Goal: Task Accomplishment & Management: Manage account settings

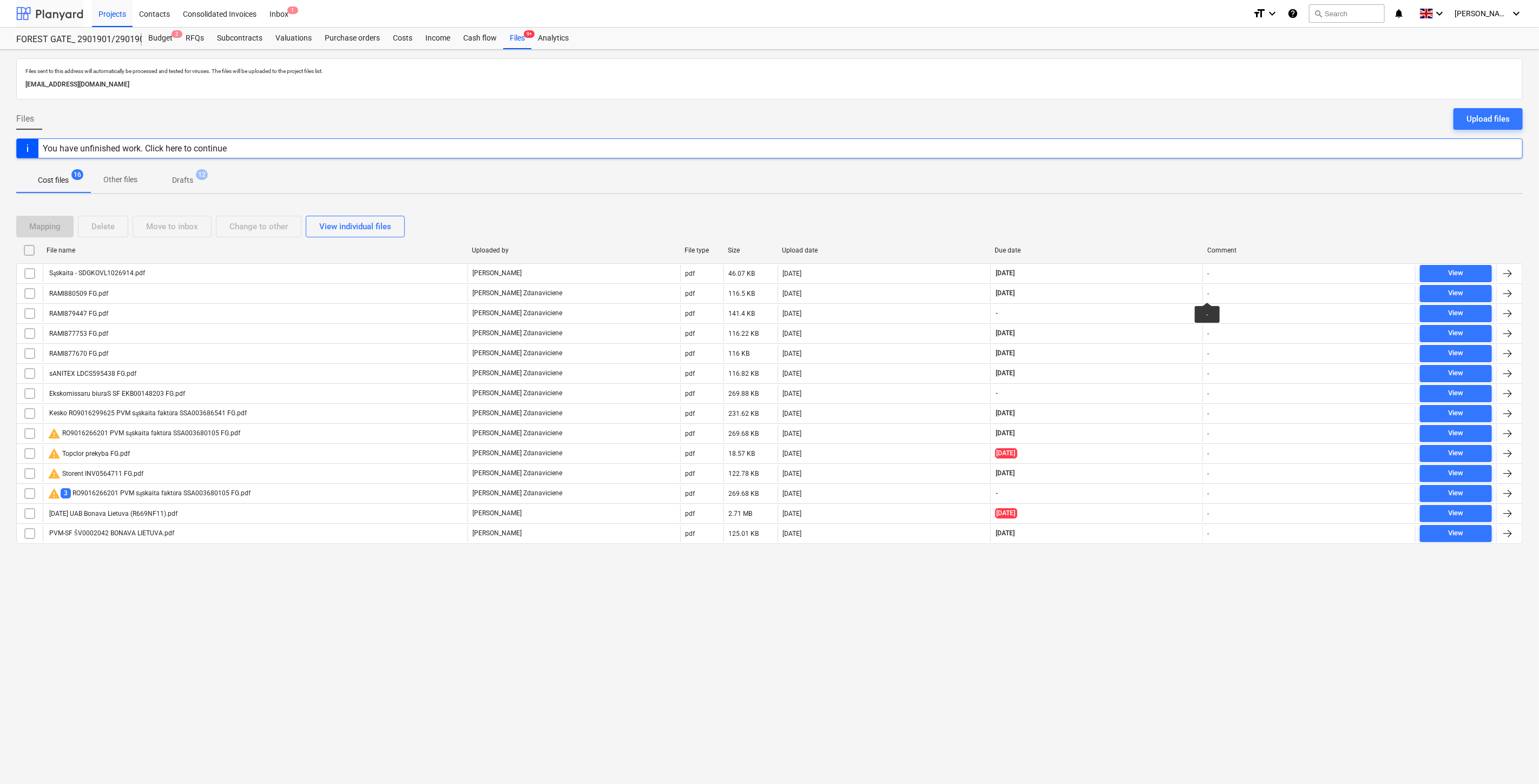
click at [46, 12] on div at bounding box center [50, 13] width 67 height 27
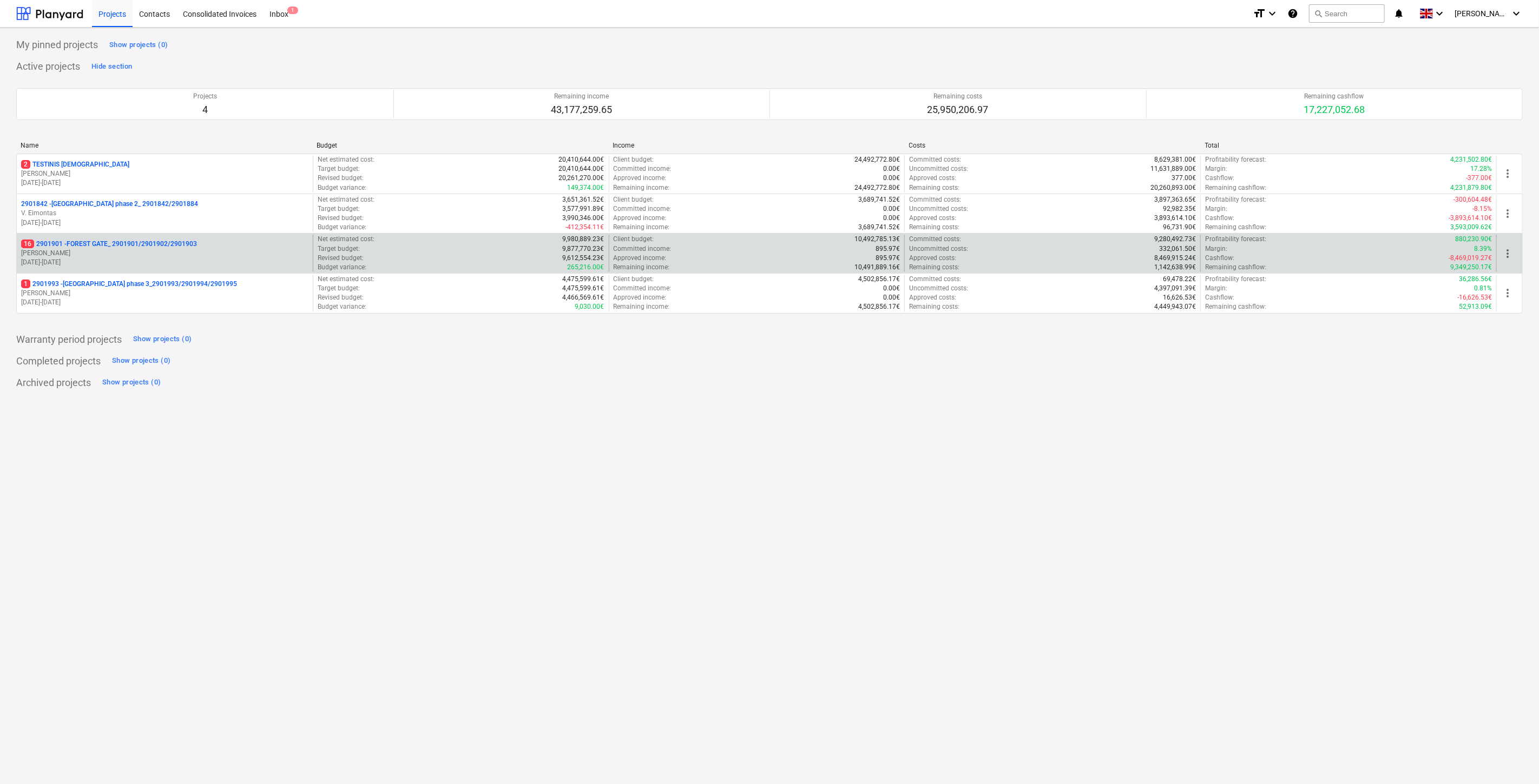
click at [106, 257] on p "[PERSON_NAME]" at bounding box center [165, 253] width 288 height 9
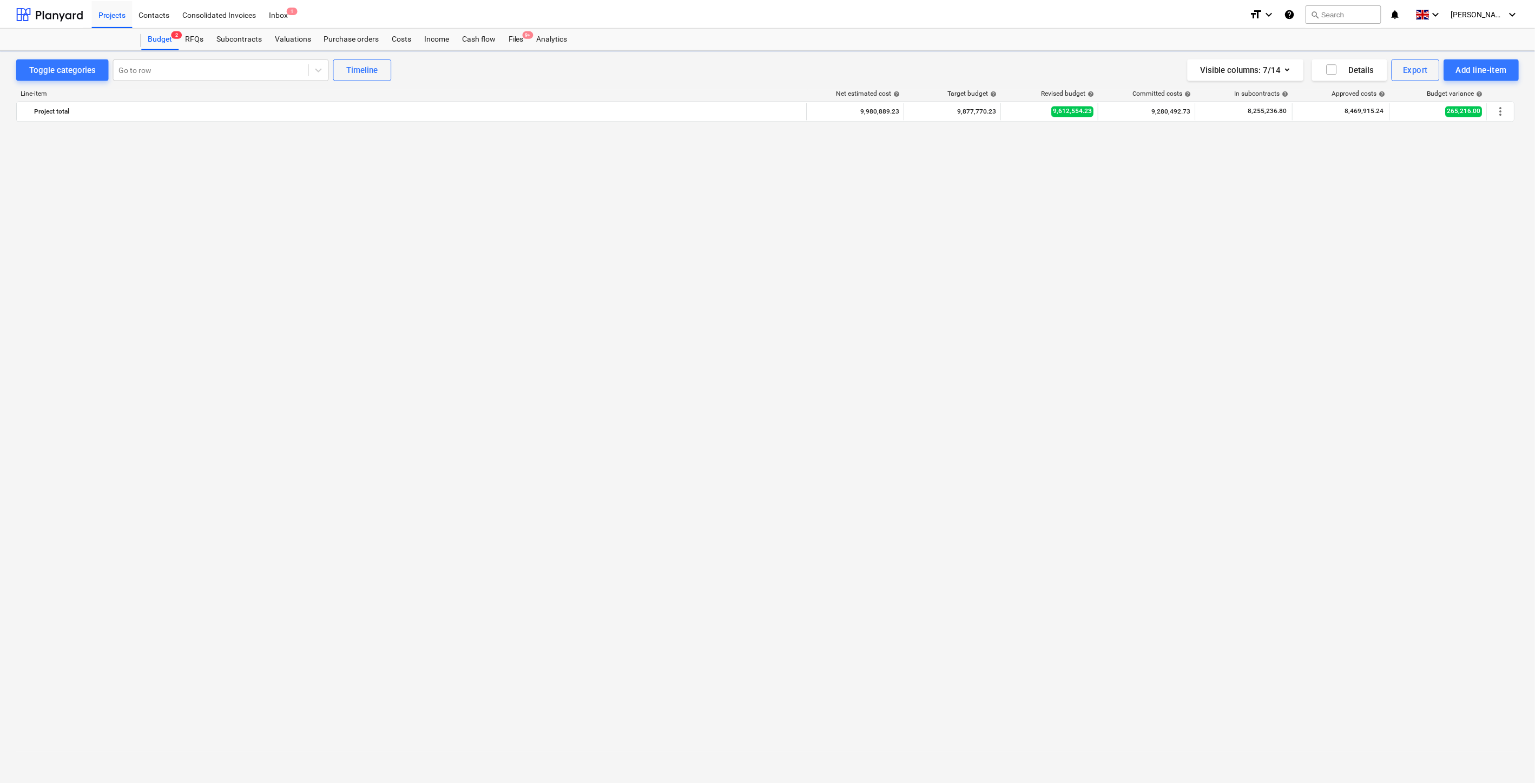
scroll to position [1437, 0]
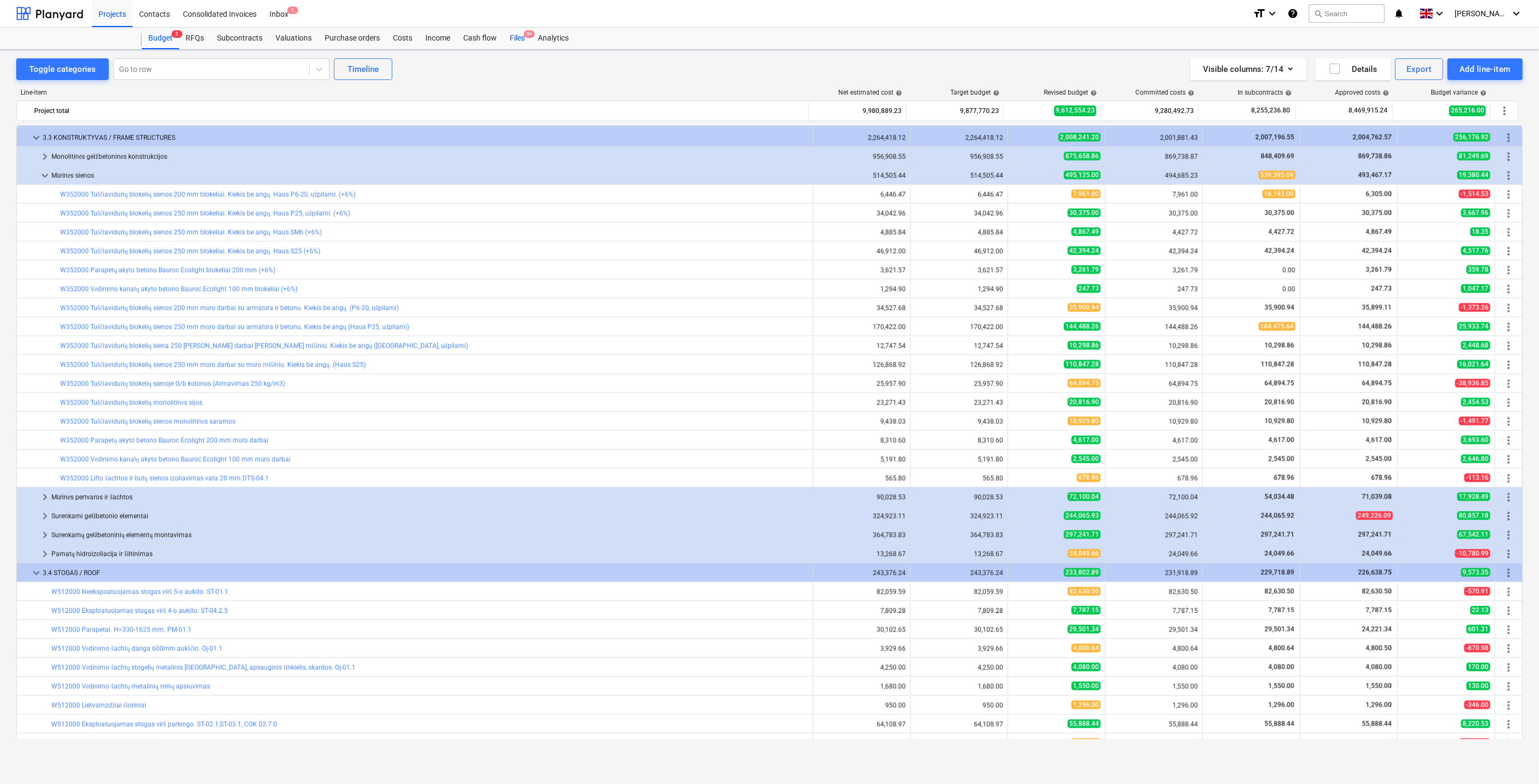
click at [511, 42] on div "Files 9+" at bounding box center [517, 38] width 28 height 21
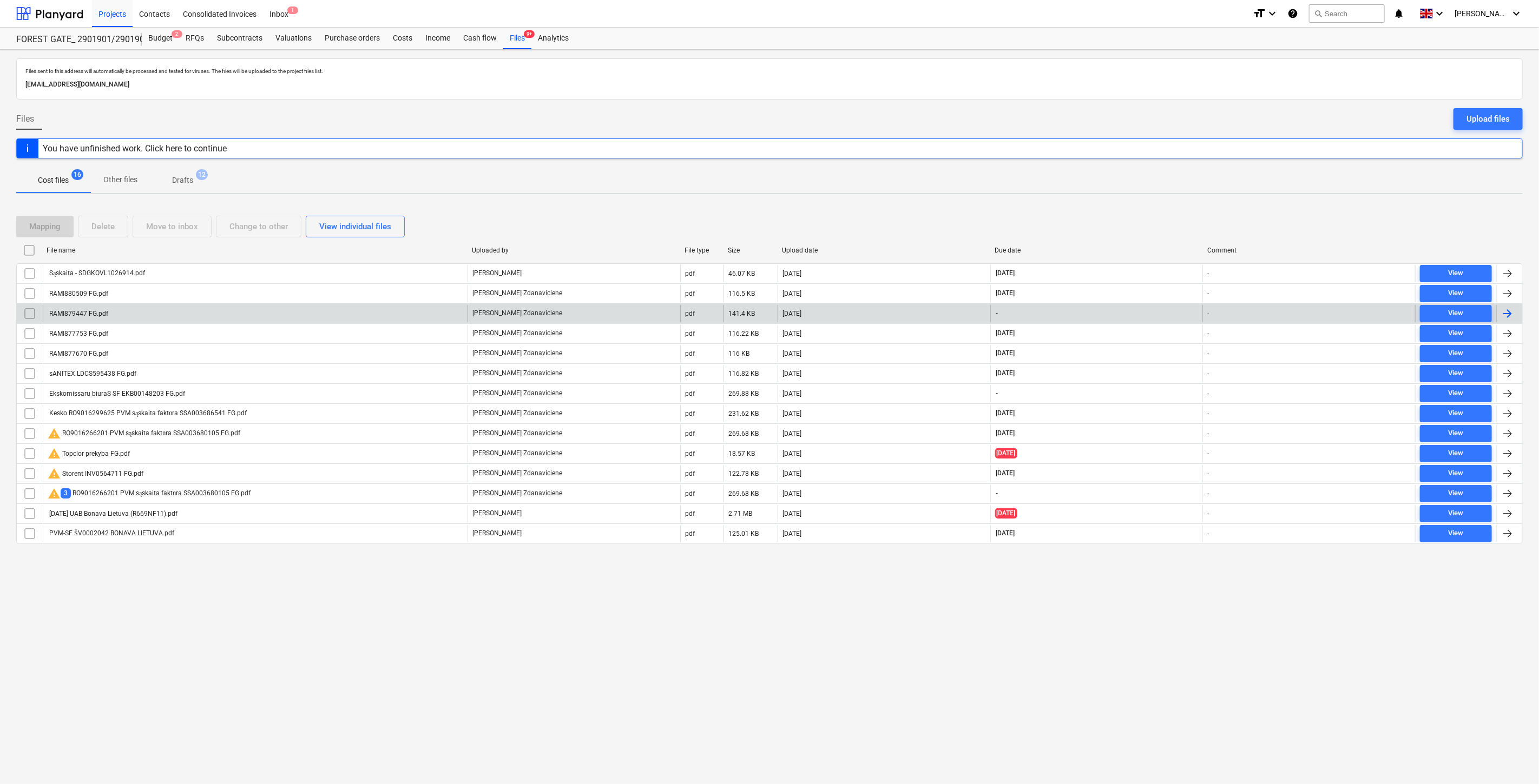
click at [398, 316] on div "RAMI879447 FG.pdf" at bounding box center [255, 314] width 425 height 17
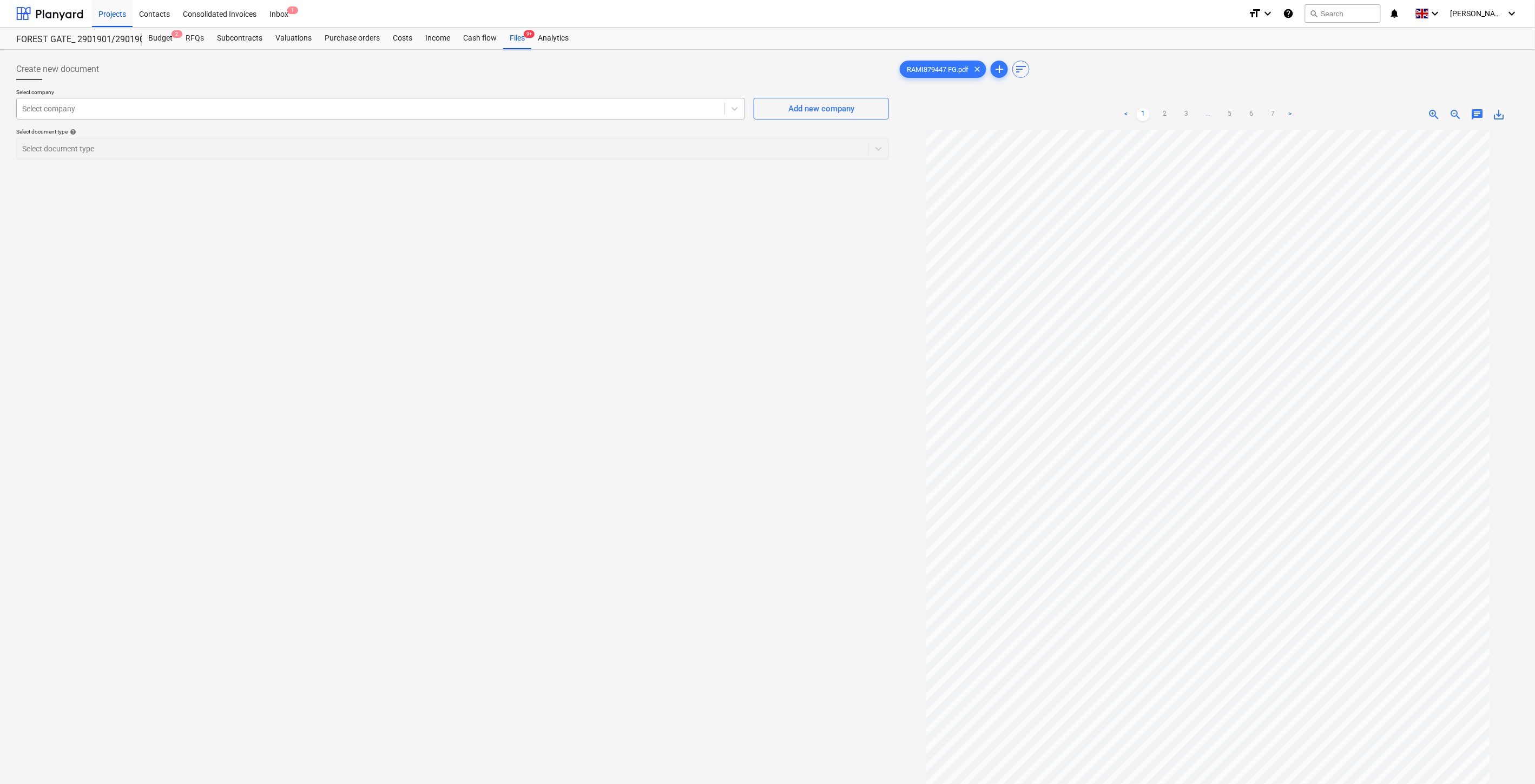
click at [547, 114] on div at bounding box center [370, 109] width 697 height 11
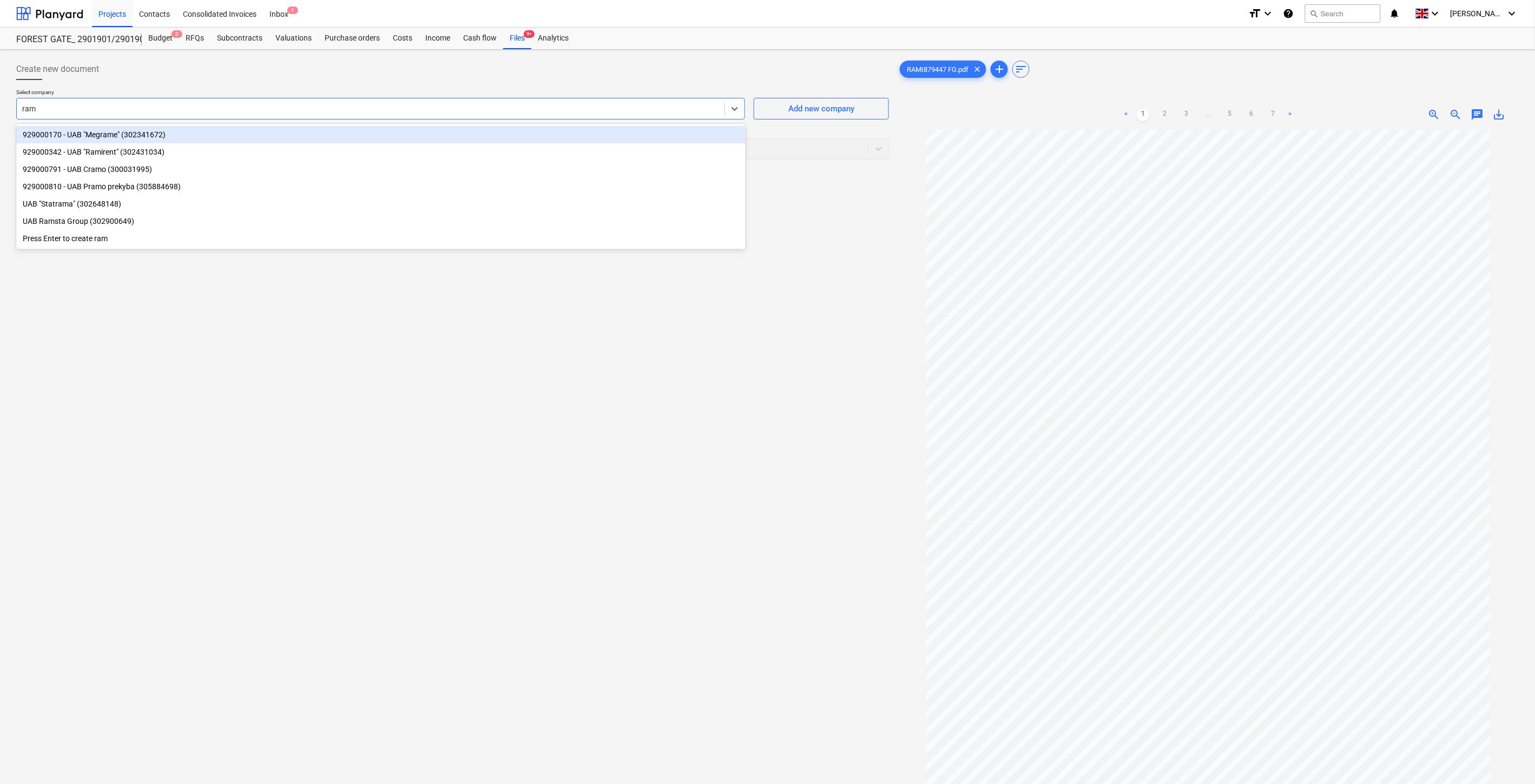
type input "rami"
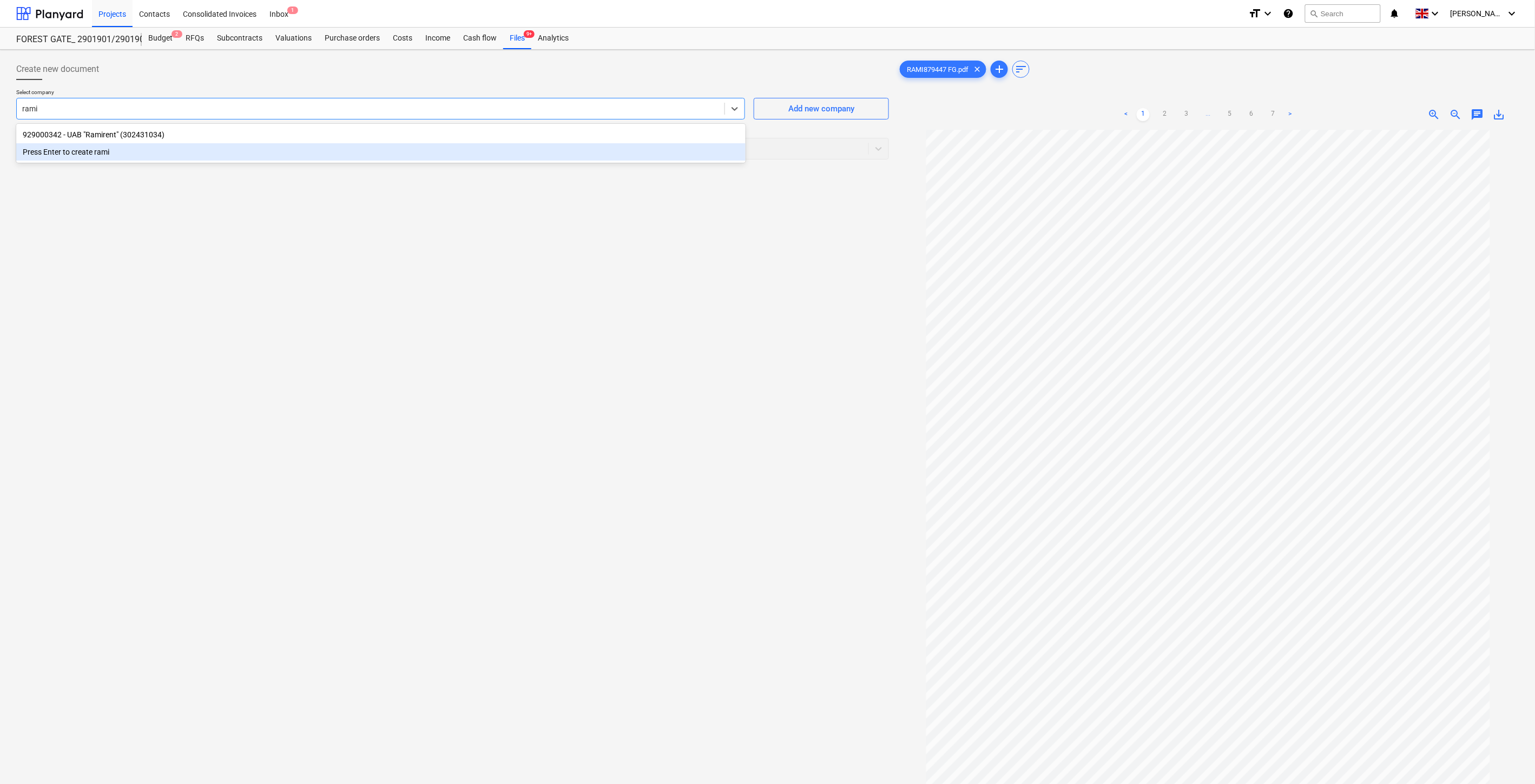
click at [573, 138] on div "929000342 - UAB "Ramirent" (302431034)" at bounding box center [381, 135] width 729 height 17
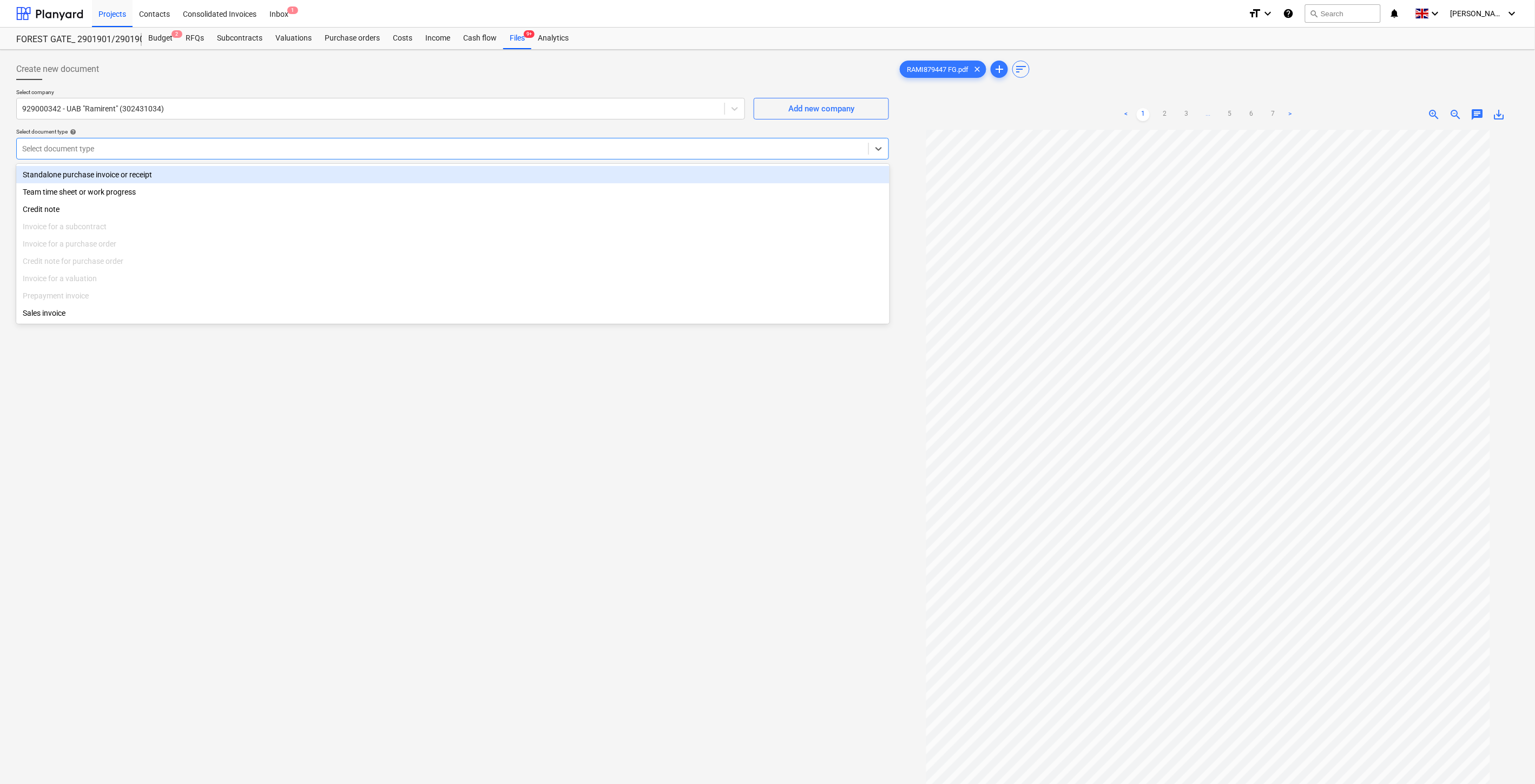
click at [567, 147] on div at bounding box center [442, 149] width 841 height 11
click at [395, 173] on div "Standalone purchase invoice or receipt" at bounding box center [453, 174] width 873 height 17
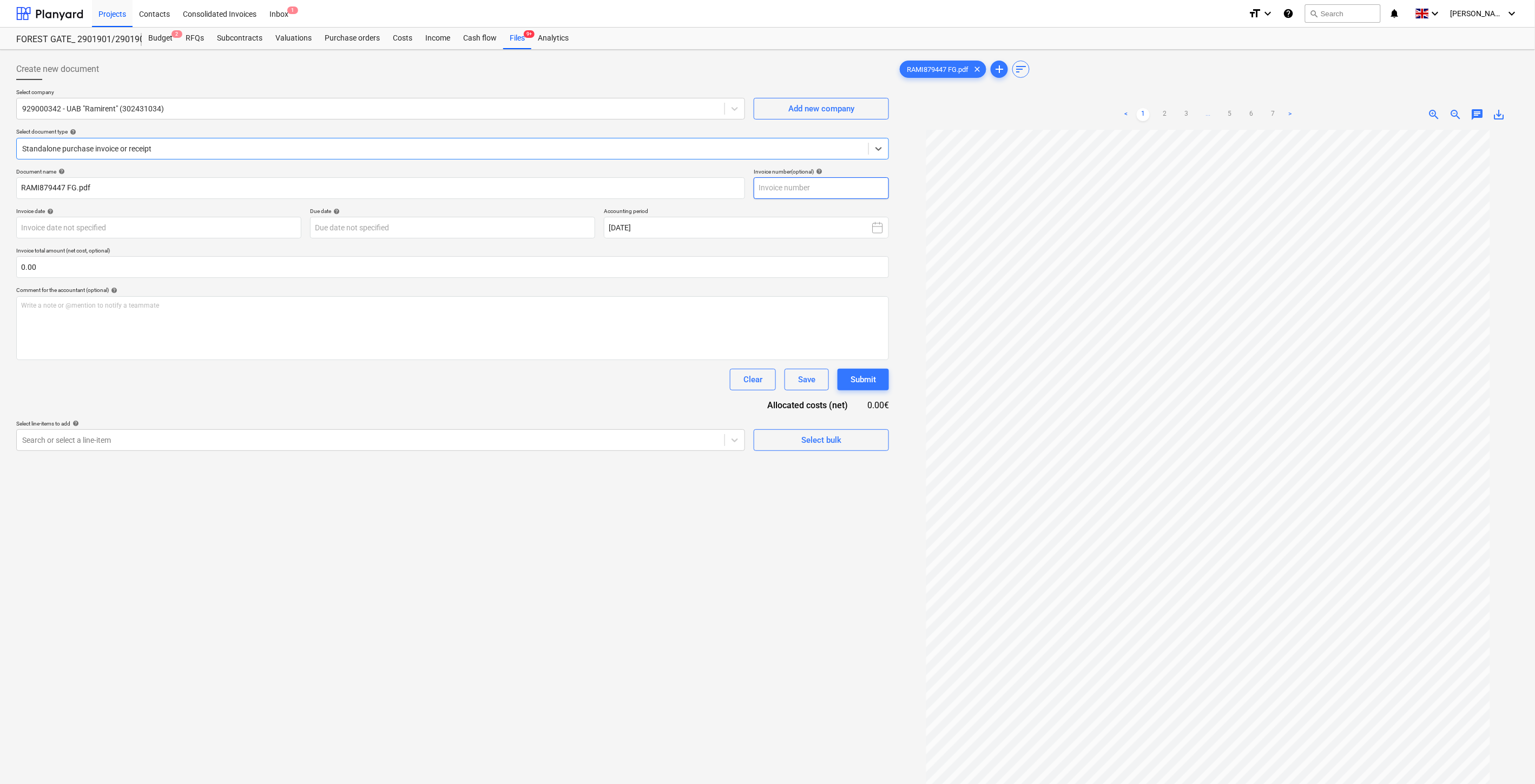
click at [831, 182] on input "text" at bounding box center [821, 188] width 135 height 21
drag, startPoint x: 61, startPoint y: 187, endPoint x: 23, endPoint y: 189, distance: 38.1
click at [10, 189] on div "Create new document Select company 929000342 - UAB "Ramirent" (302431034) Add n…" at bounding box center [767, 471] width 1535 height 843
click at [853, 185] on input "text" at bounding box center [821, 188] width 135 height 21
paste input "RAMI879447"
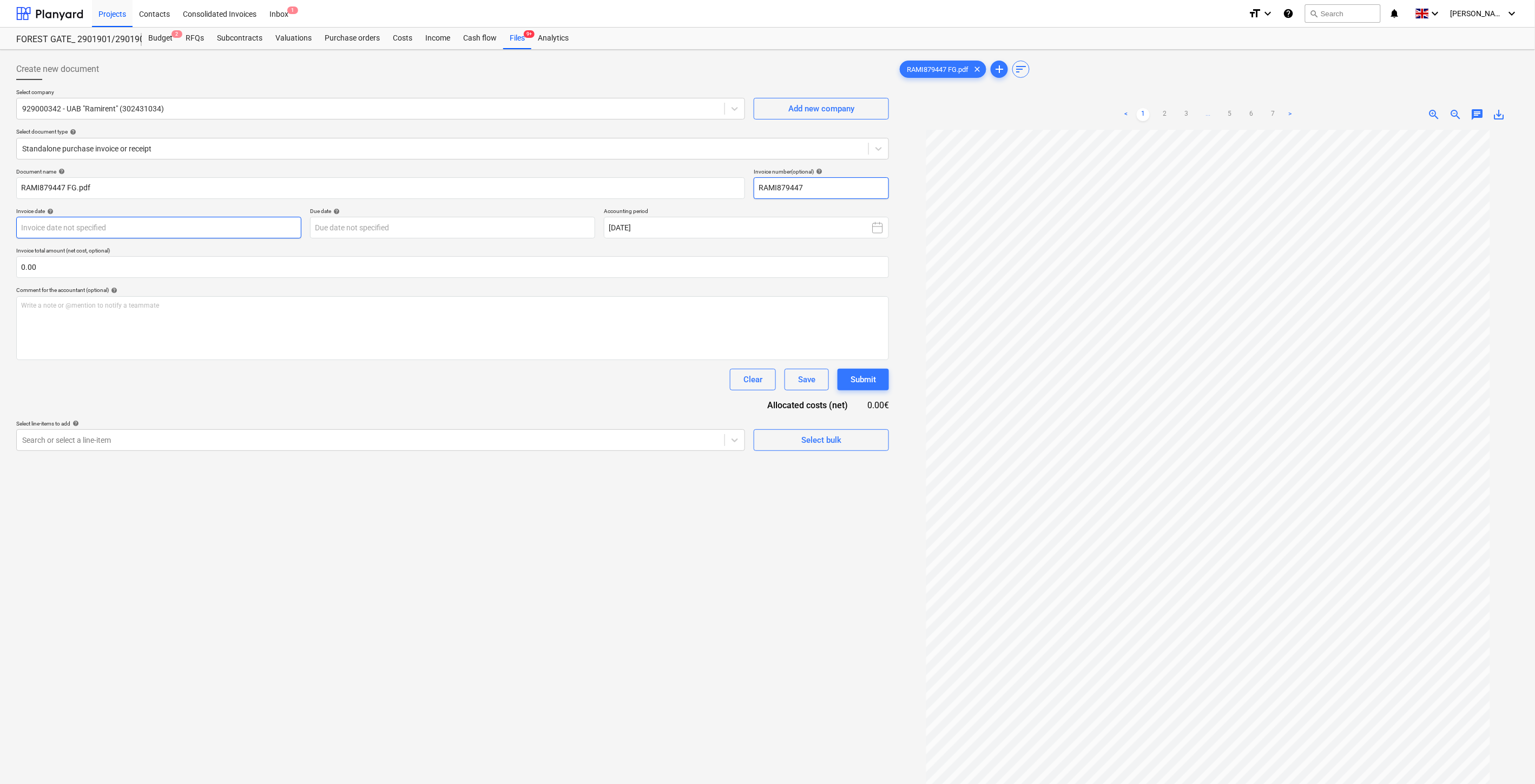
type input "RAMI879447"
click at [214, 228] on body "Projects Contacts Consolidated Invoices Inbox 1 format_size keyboard_arrow_down…" at bounding box center [767, 392] width 1535 height 784
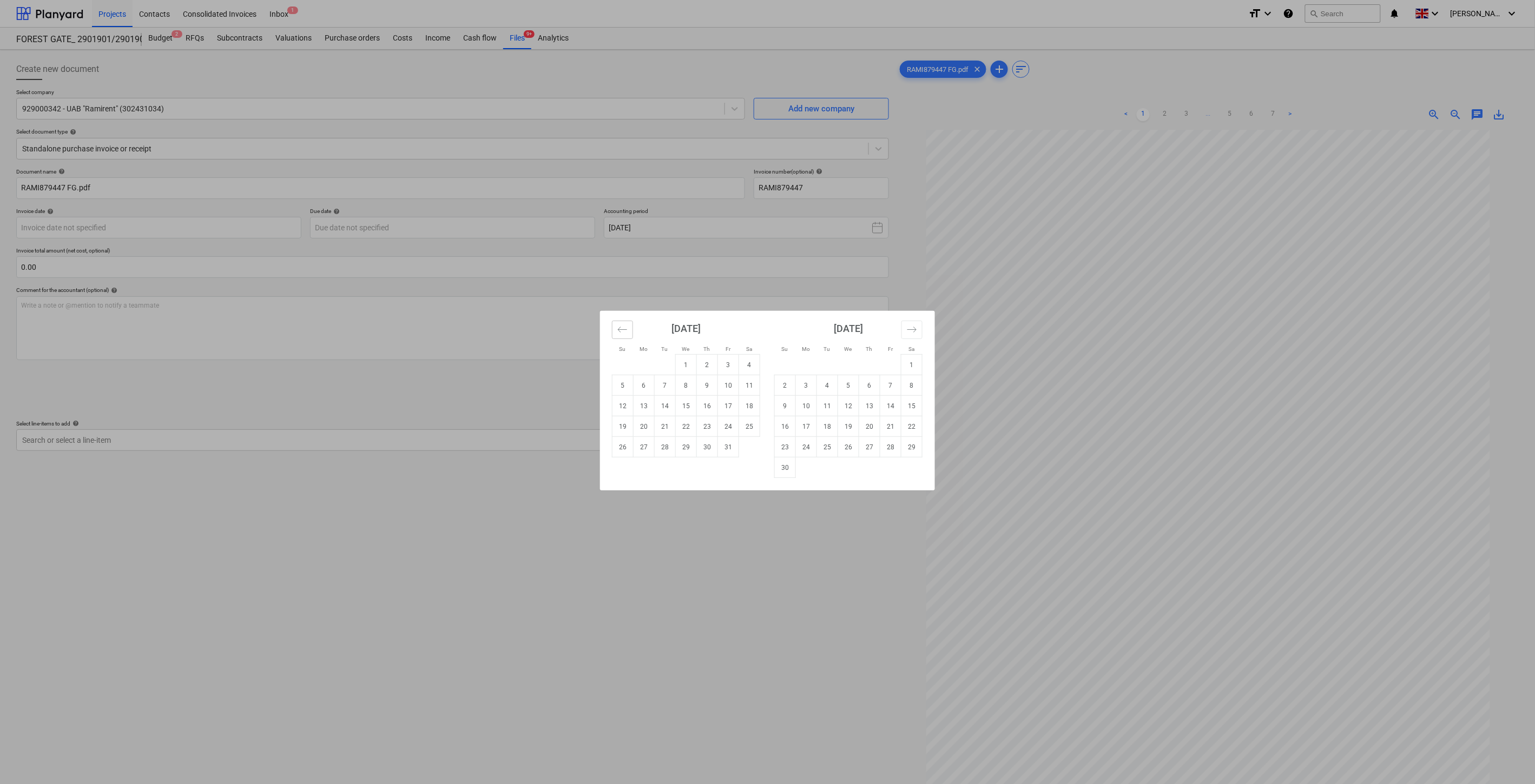
click at [622, 328] on icon "Move backward to switch to the previous month." at bounding box center [622, 330] width 10 height 10
click at [671, 449] on td "30" at bounding box center [665, 447] width 21 height 21
type input "30 Sep 2025"
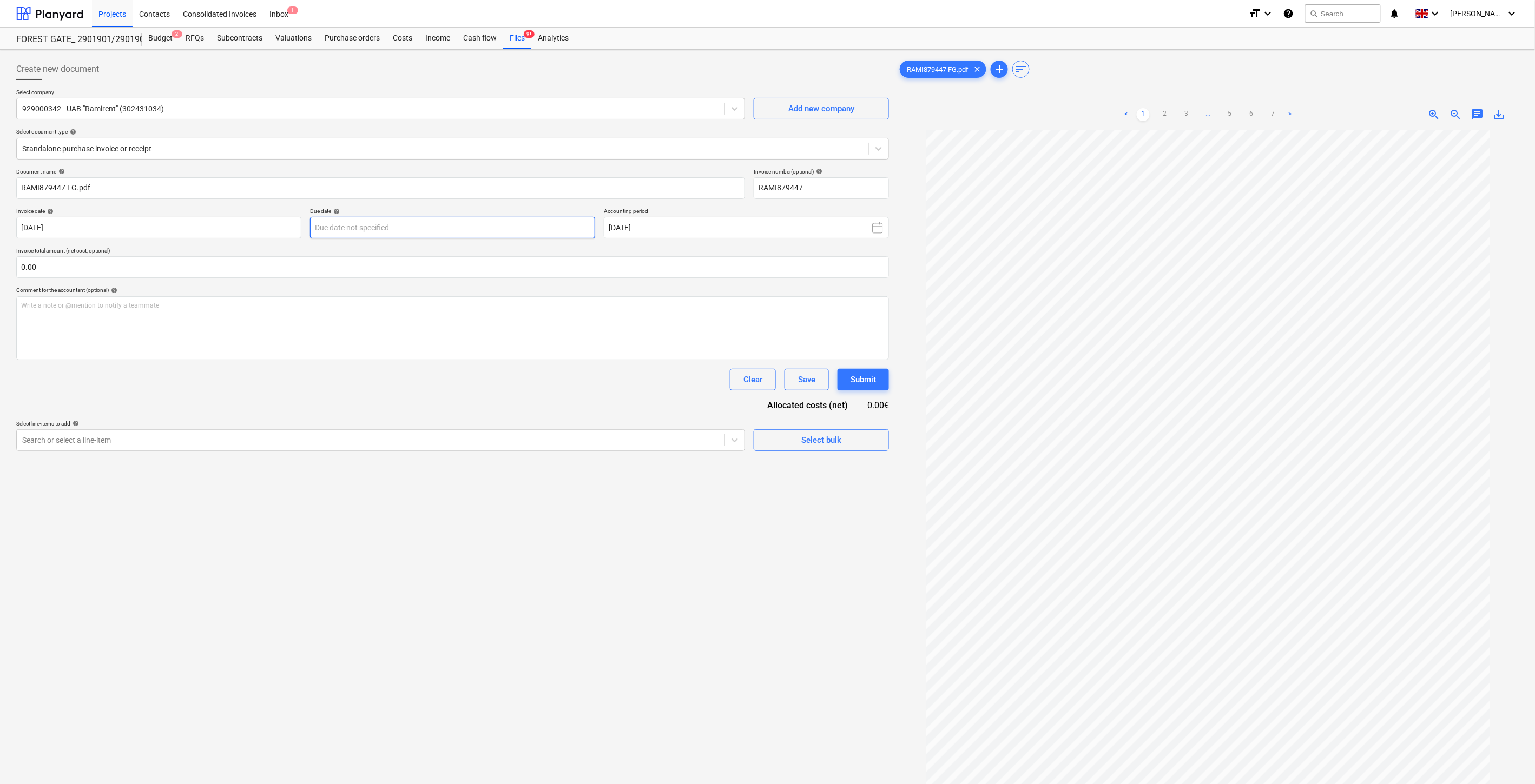
click at [540, 223] on body "Projects Contacts Consolidated Invoices Inbox 1 format_size keyboard_arrow_down…" at bounding box center [767, 392] width 1535 height 784
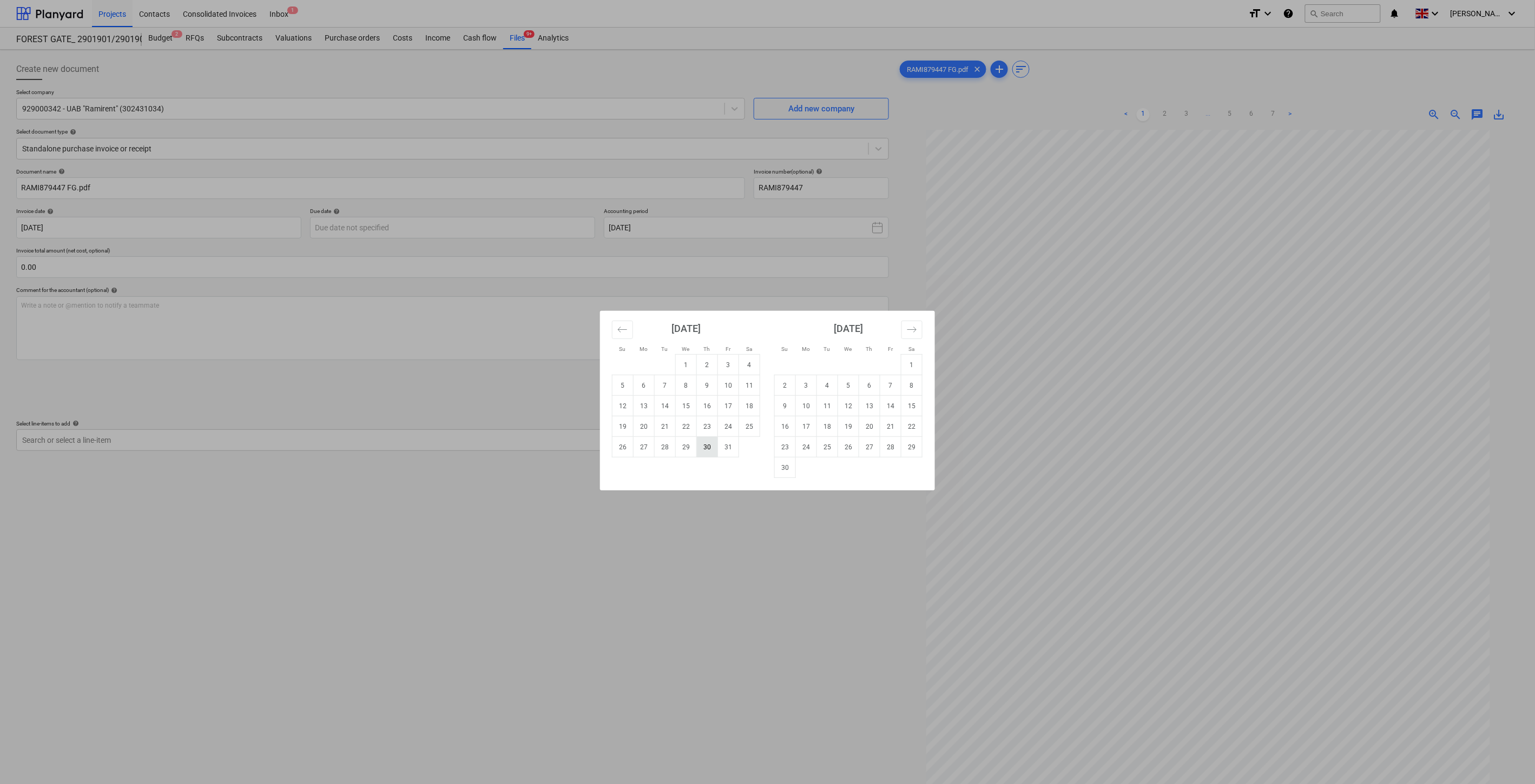
click at [708, 443] on td "30" at bounding box center [707, 447] width 21 height 21
type input "30 Oct 2025"
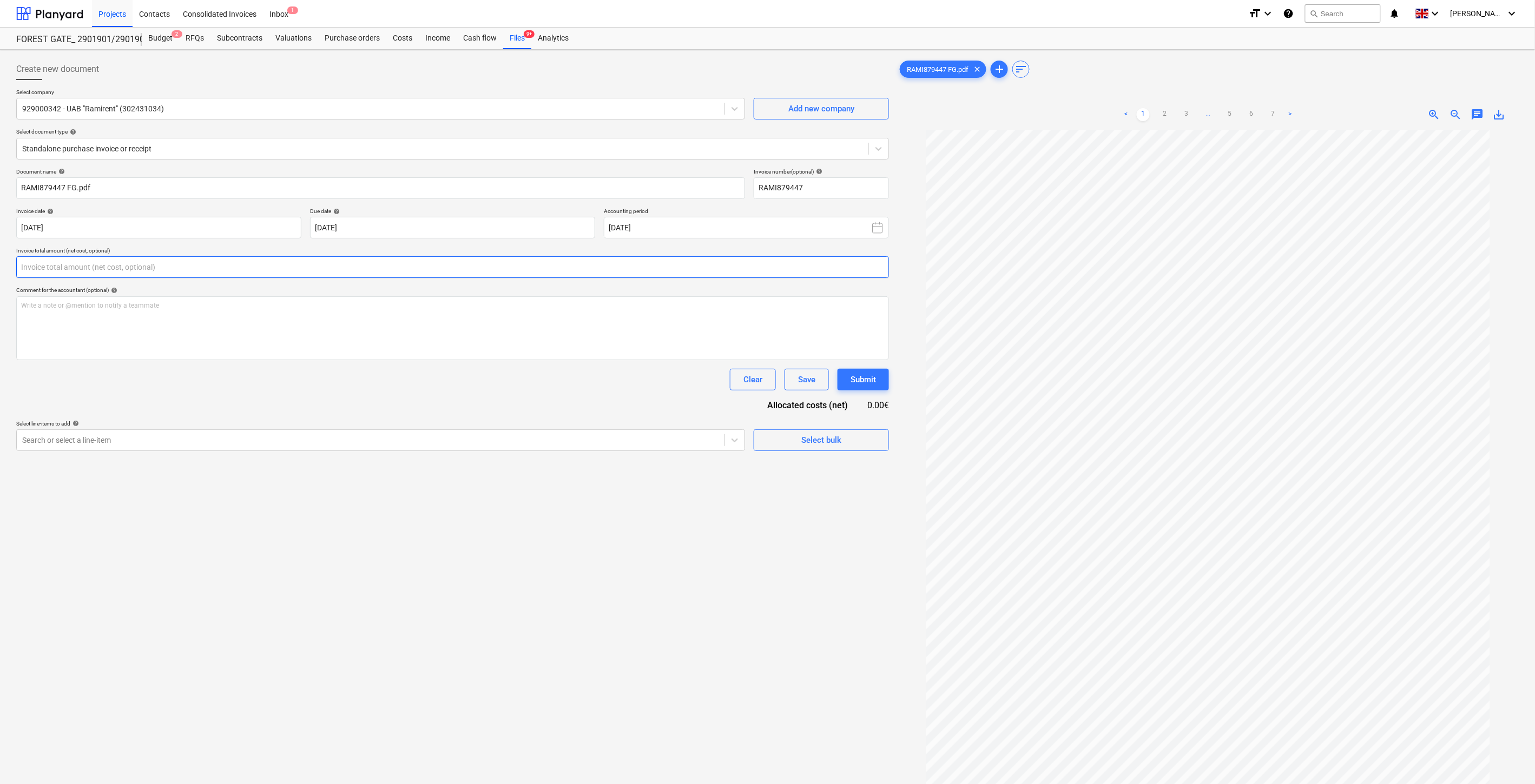
click at [434, 277] on input "text" at bounding box center [453, 267] width 872 height 21
type input "0.00"
click at [1273, 115] on link "7" at bounding box center [1273, 114] width 13 height 13
click at [392, 273] on input "text" at bounding box center [453, 267] width 872 height 21
type input "ė"
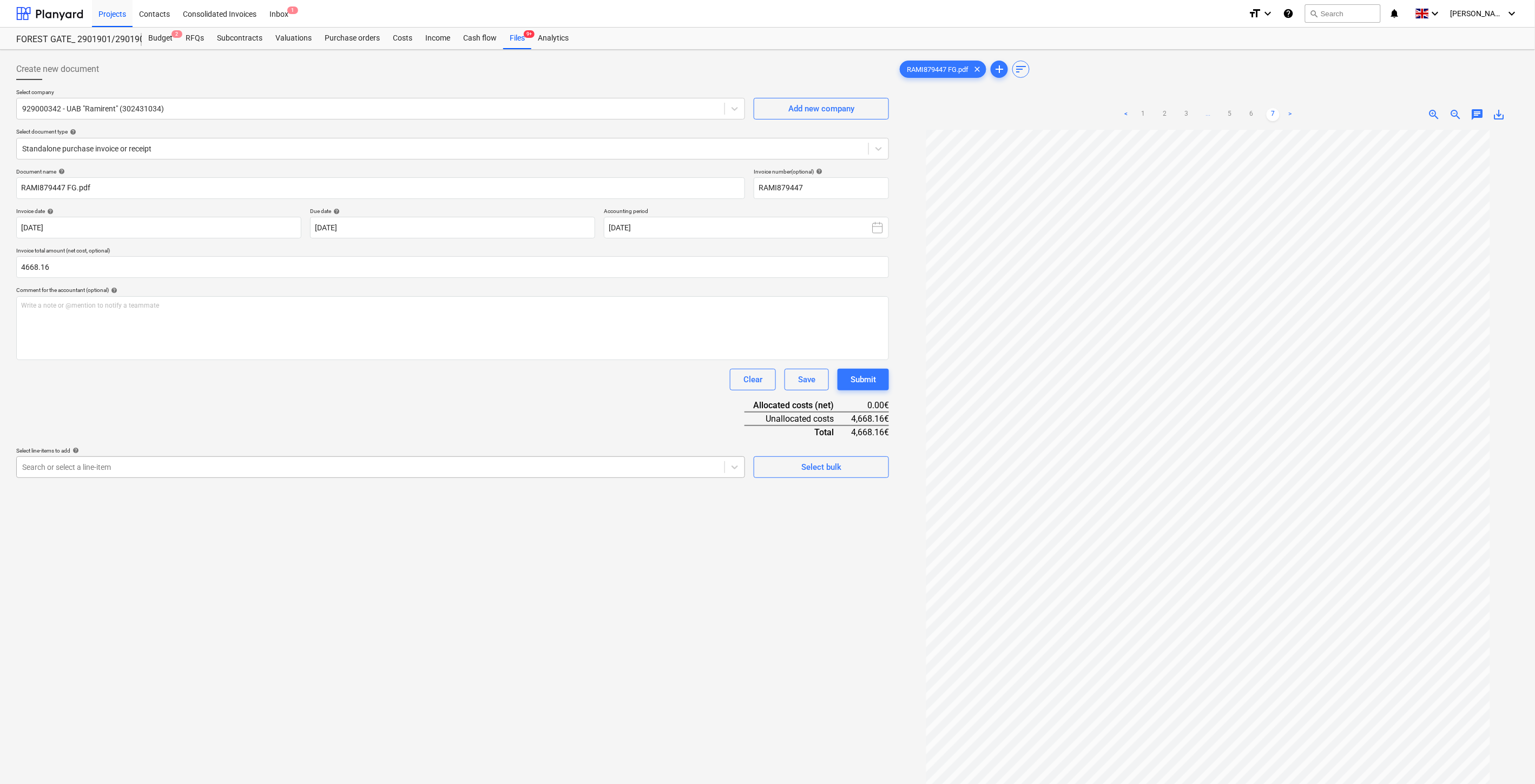
type input "4,668.16"
click at [325, 464] on div at bounding box center [370, 467] width 697 height 11
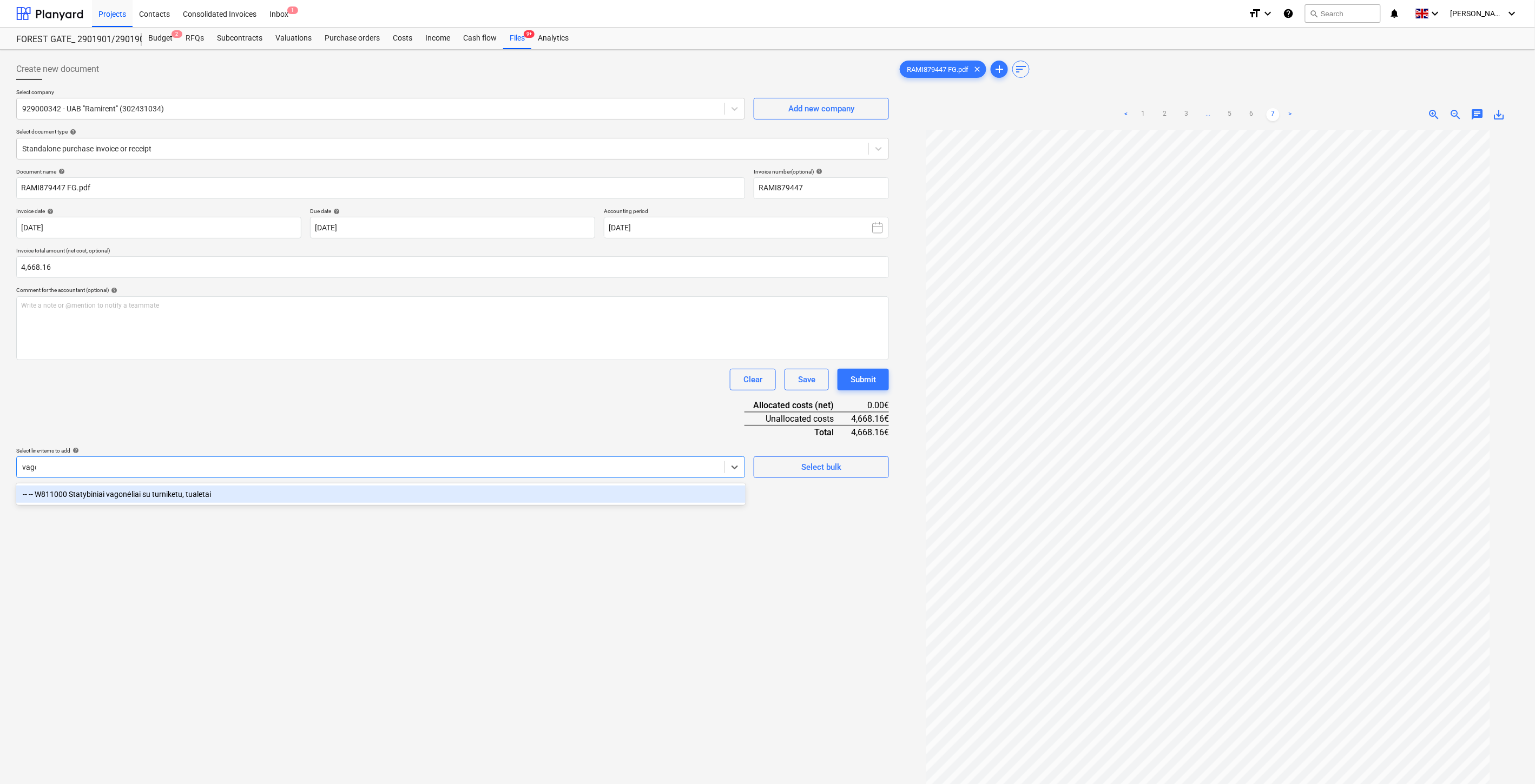
type input "vagon"
click at [303, 494] on div "-- -- W811000 Statybiniai vagonėliai su turniketu, tualetai" at bounding box center [381, 494] width 729 height 17
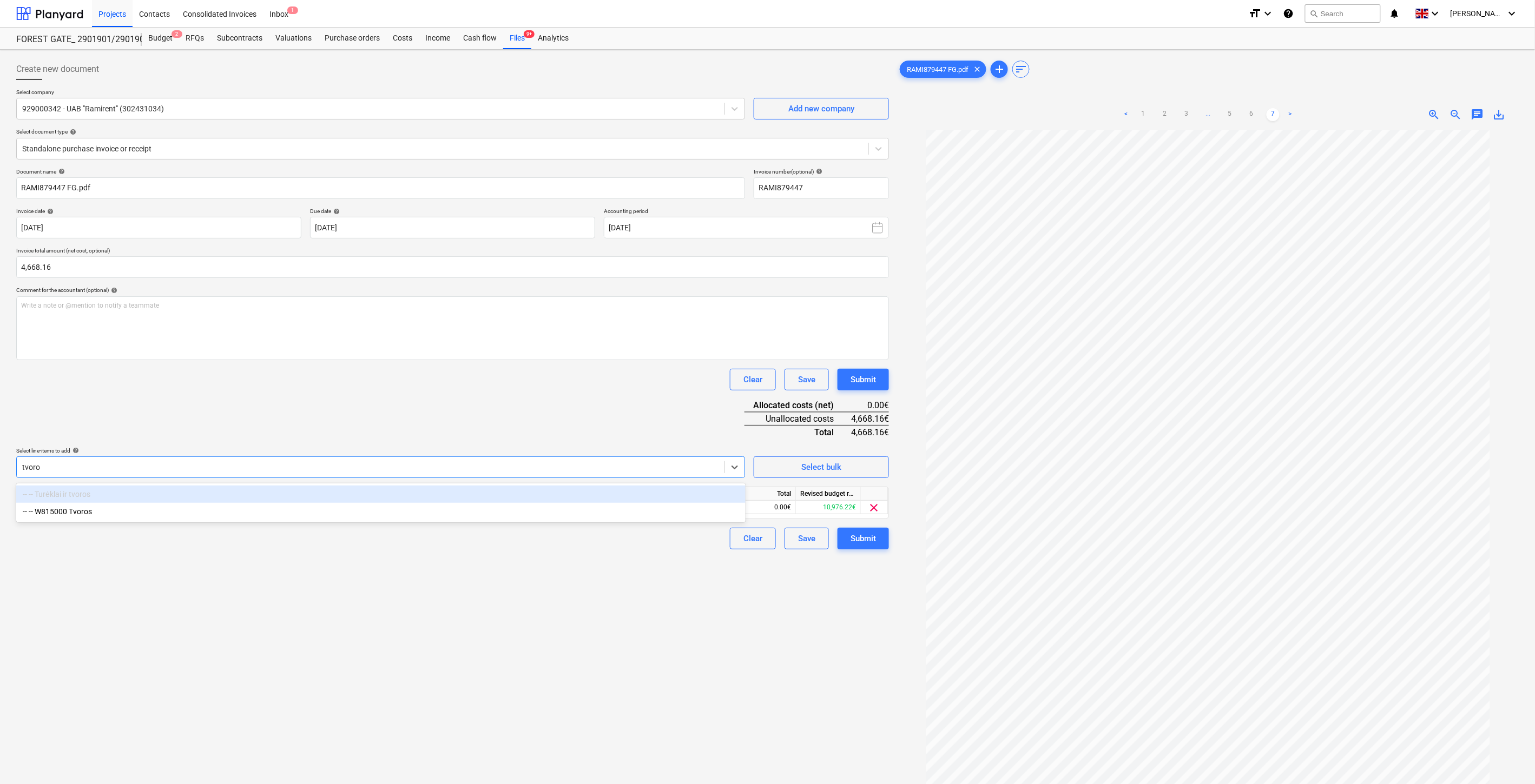
type input "tvoros"
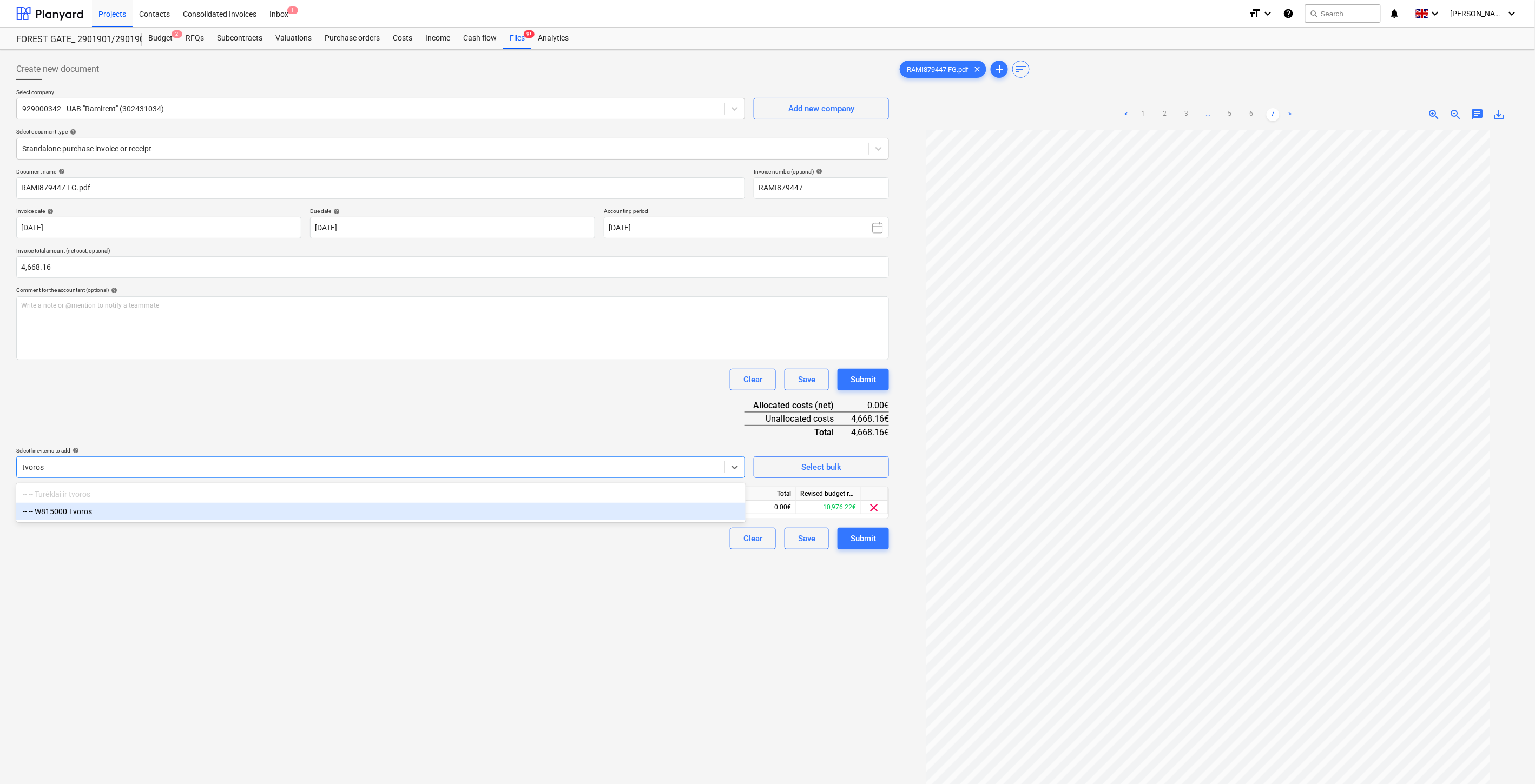
click at [226, 516] on div "-- -- W815000 Tvoros" at bounding box center [381, 511] width 729 height 17
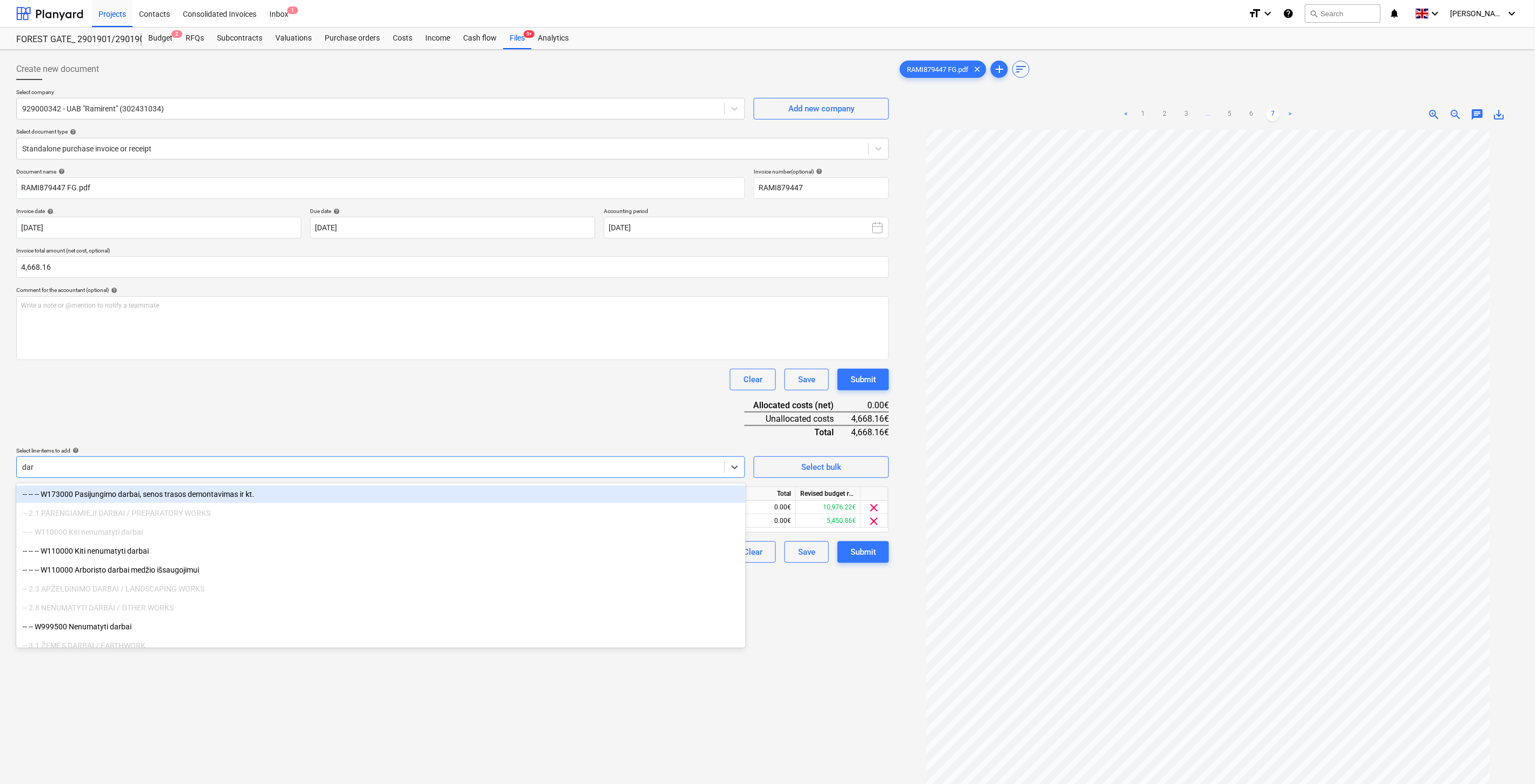
type input "darb"
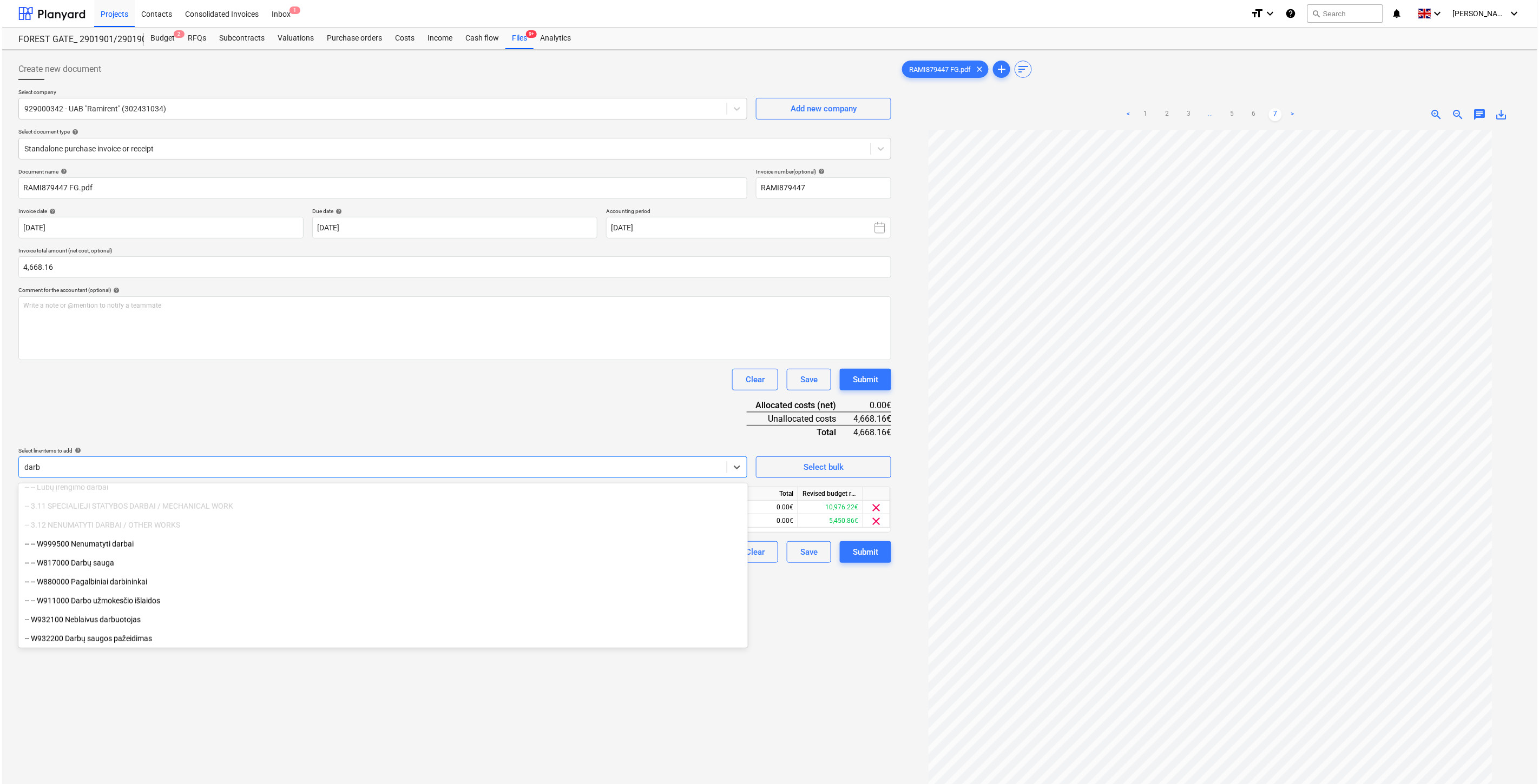
scroll to position [481, 0]
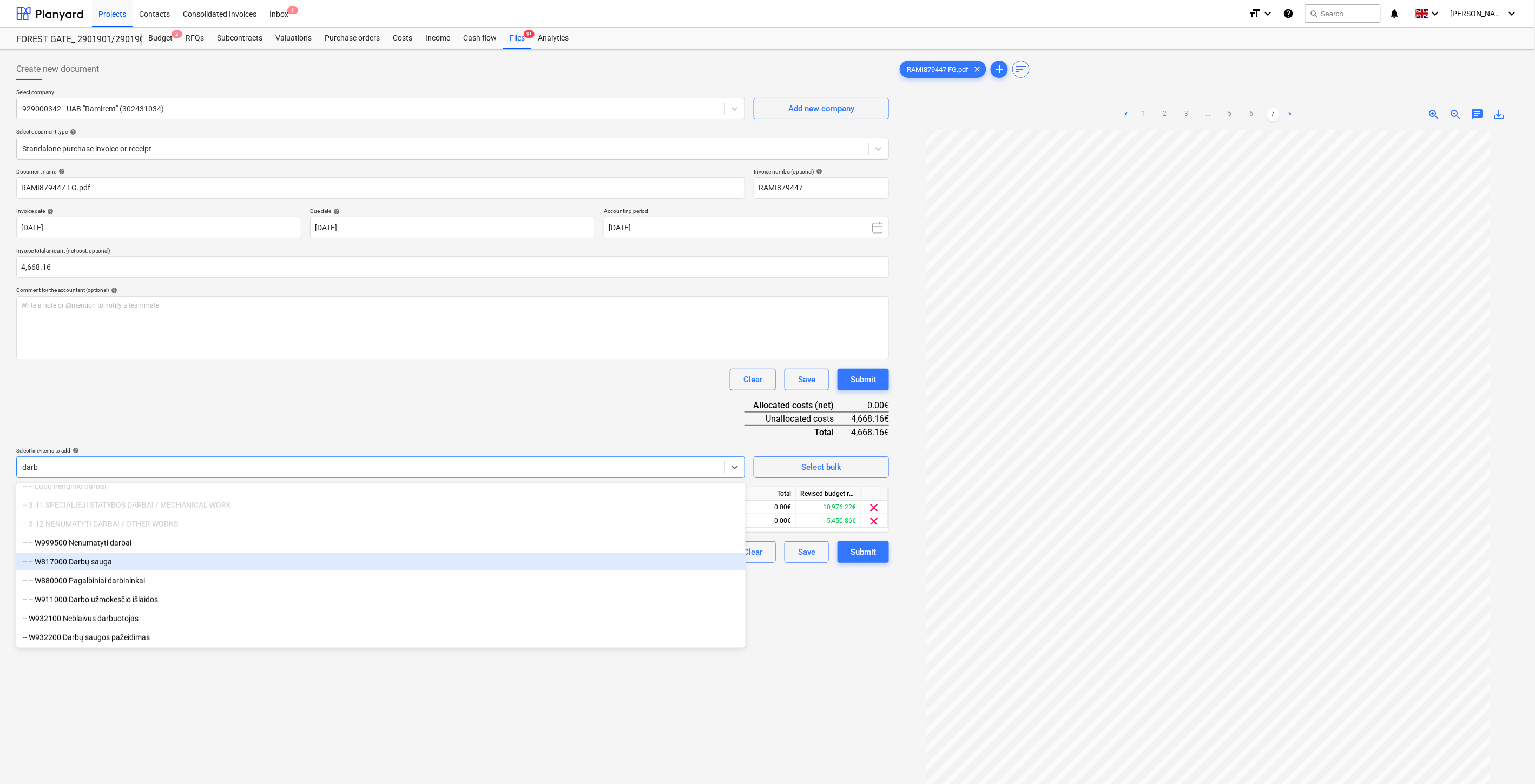
click at [138, 560] on div "-- -- W817000 Darbų sauga" at bounding box center [381, 562] width 729 height 17
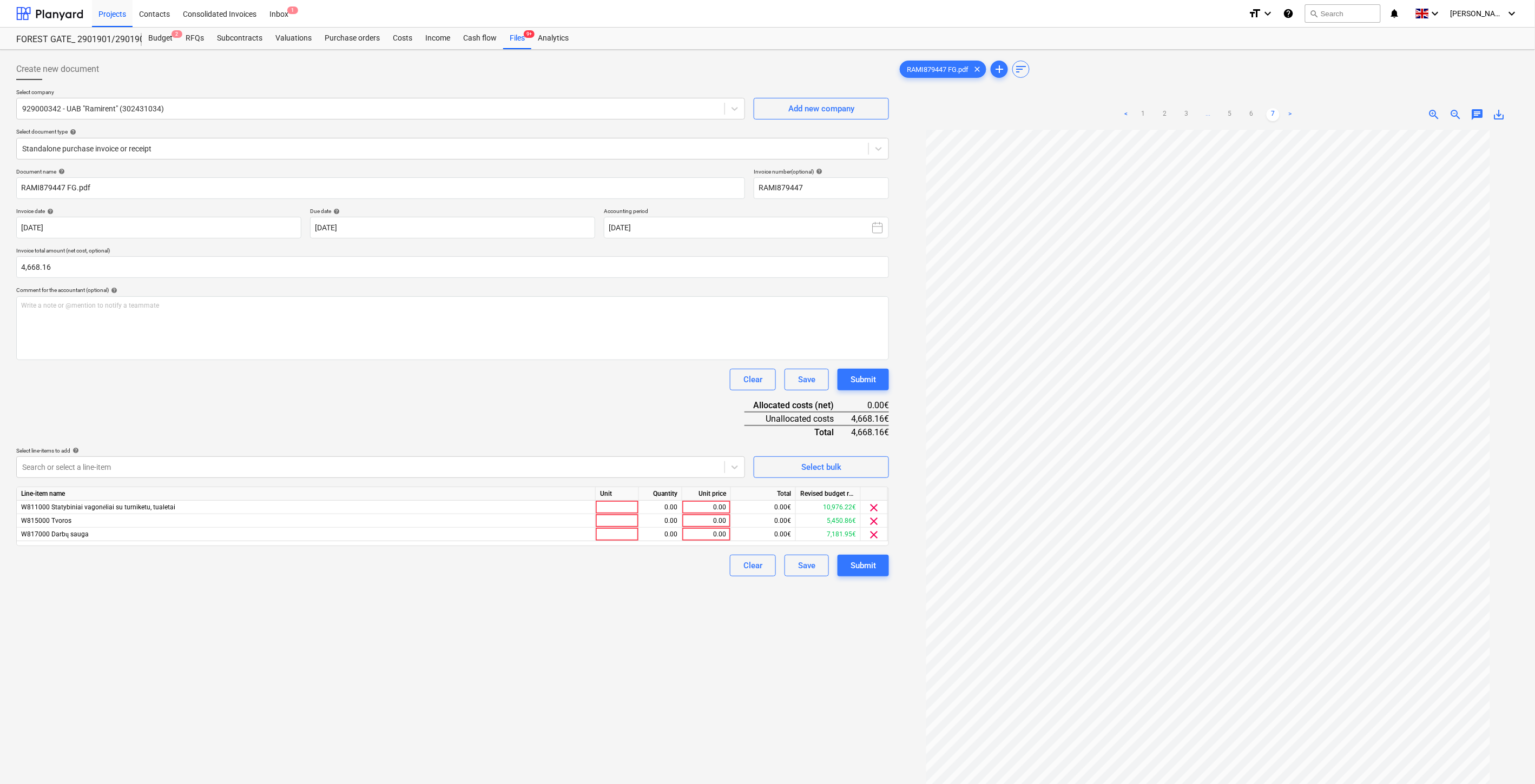
click at [464, 405] on div "Document name help RAMI879447 FG.pdf Invoice number (optional) help RAMI879447 …" at bounding box center [453, 372] width 872 height 409
click at [629, 512] on div at bounding box center [617, 508] width 43 height 13
click at [664, 507] on div "0.00" at bounding box center [660, 508] width 34 height 13
click at [629, 517] on div at bounding box center [617, 521] width 43 height 13
click at [653, 518] on div "0.00" at bounding box center [660, 521] width 34 height 13
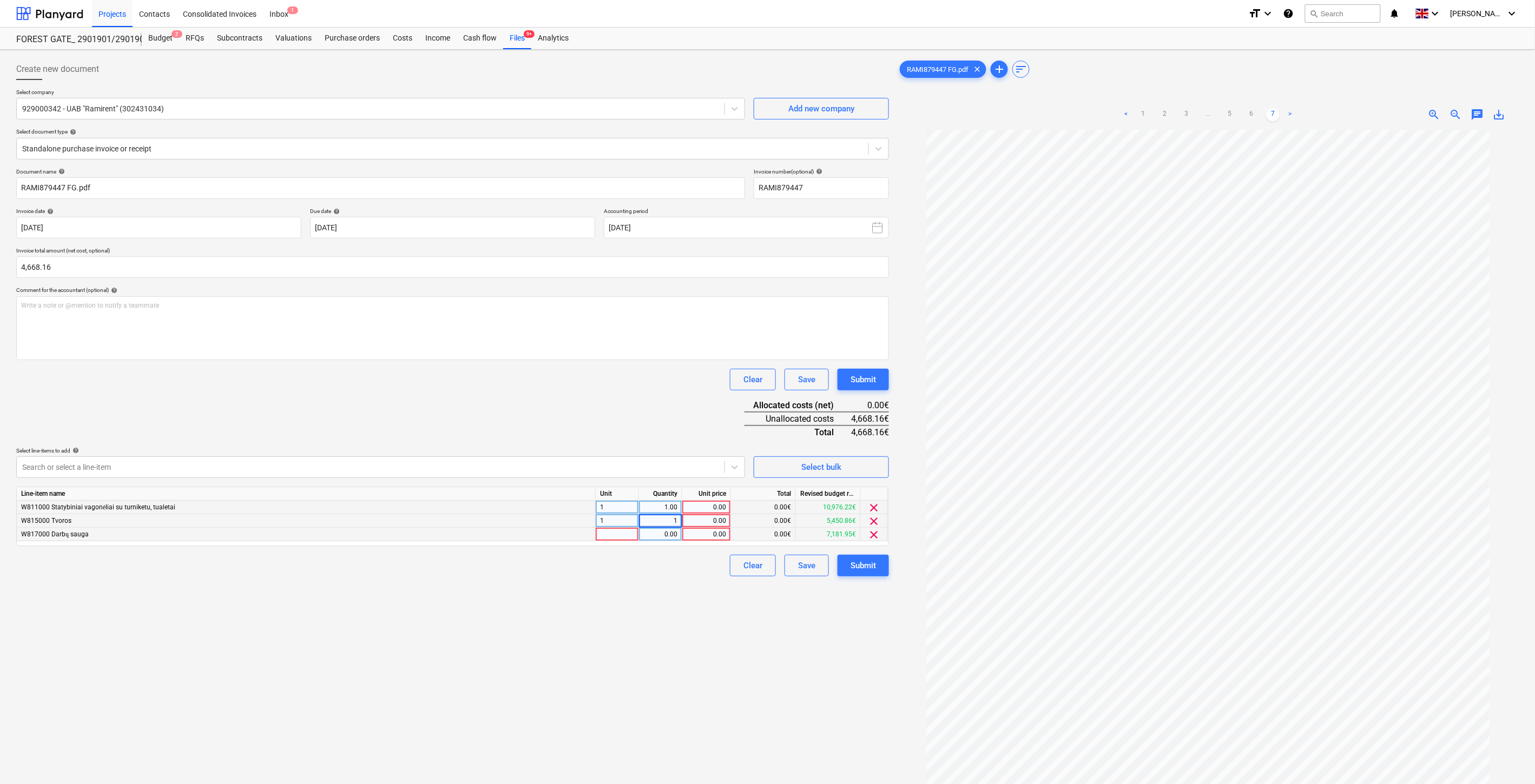
click at [623, 536] on div at bounding box center [617, 534] width 43 height 13
type input "1"
click at [656, 536] on div "0.00" at bounding box center [660, 534] width 34 height 13
click at [724, 506] on div "0.00" at bounding box center [706, 508] width 40 height 13
type input "4314"
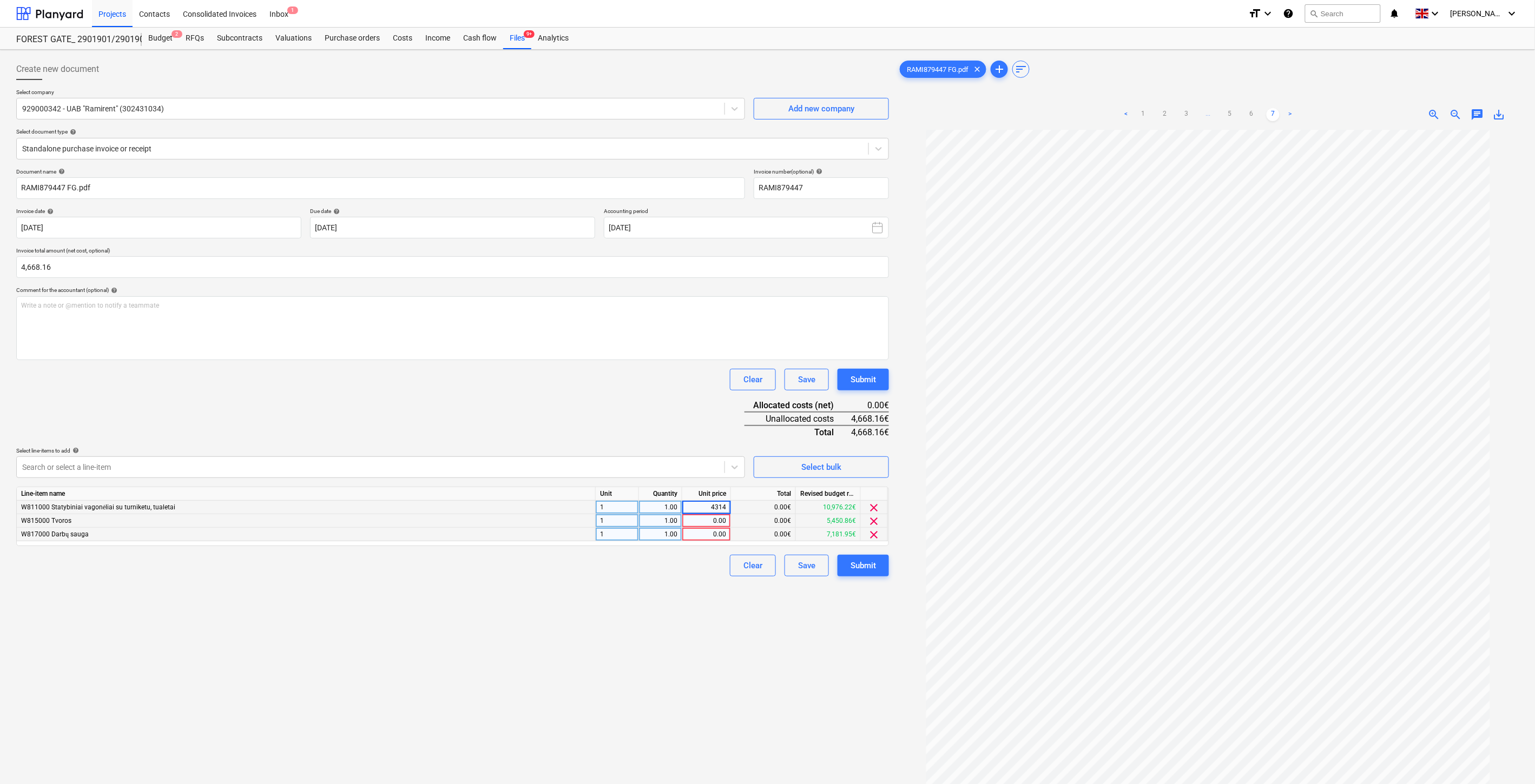
click at [705, 521] on div "0.00" at bounding box center [706, 521] width 40 height 13
type input "294.83"
click at [729, 420] on div "Document name help RAMI879447 FG.pdf Invoice number (optional) help RAMI879447 …" at bounding box center [453, 372] width 872 height 409
click at [699, 536] on div "0.00" at bounding box center [706, 534] width 40 height 13
type input "59.33"
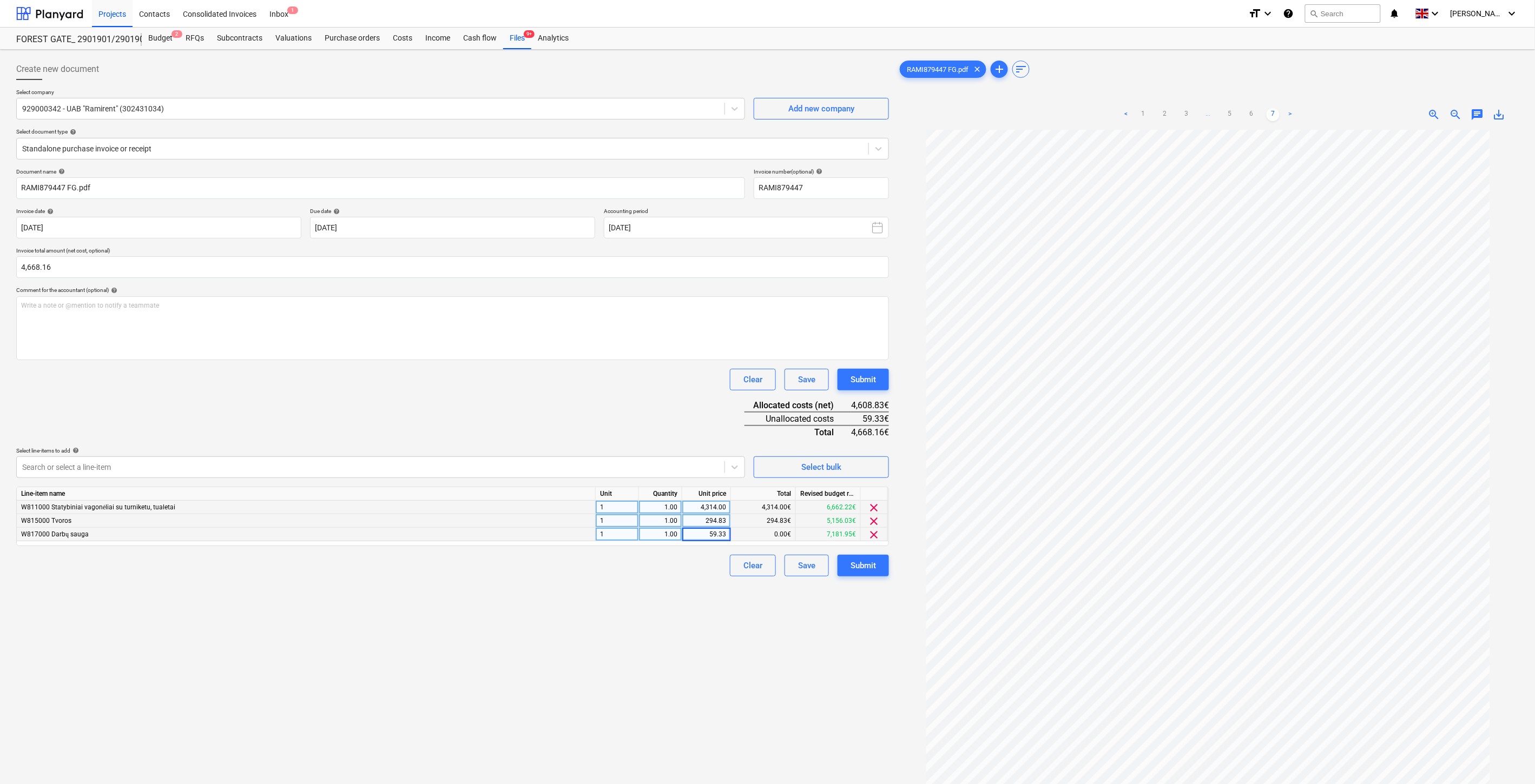
click at [669, 424] on div "Document name help RAMI879447 FG.pdf Invoice number (optional) help RAMI879447 …" at bounding box center [453, 372] width 872 height 409
click at [805, 566] on div "Save" at bounding box center [806, 565] width 17 height 14
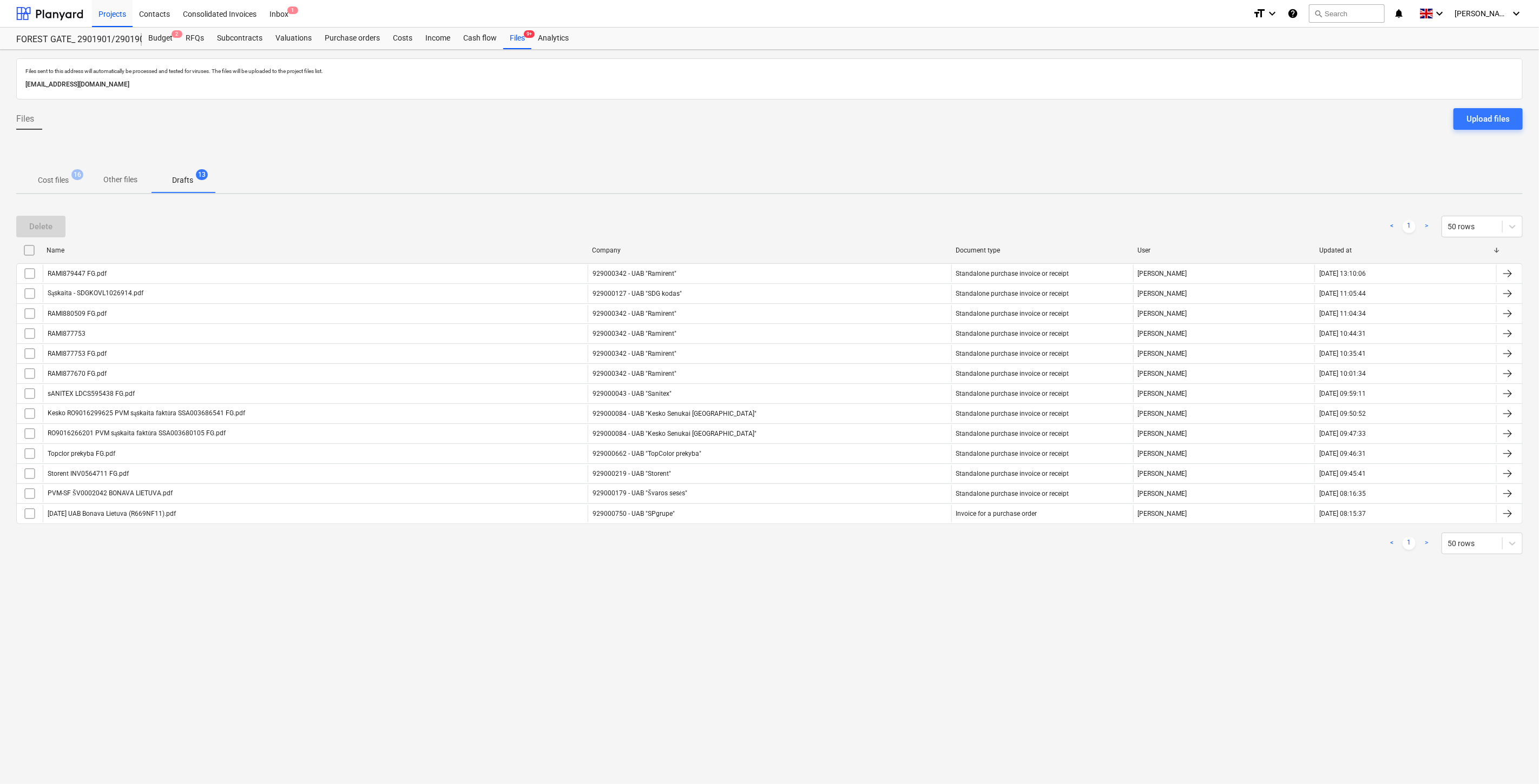
click at [56, 175] on p "Cost files" at bounding box center [53, 180] width 31 height 12
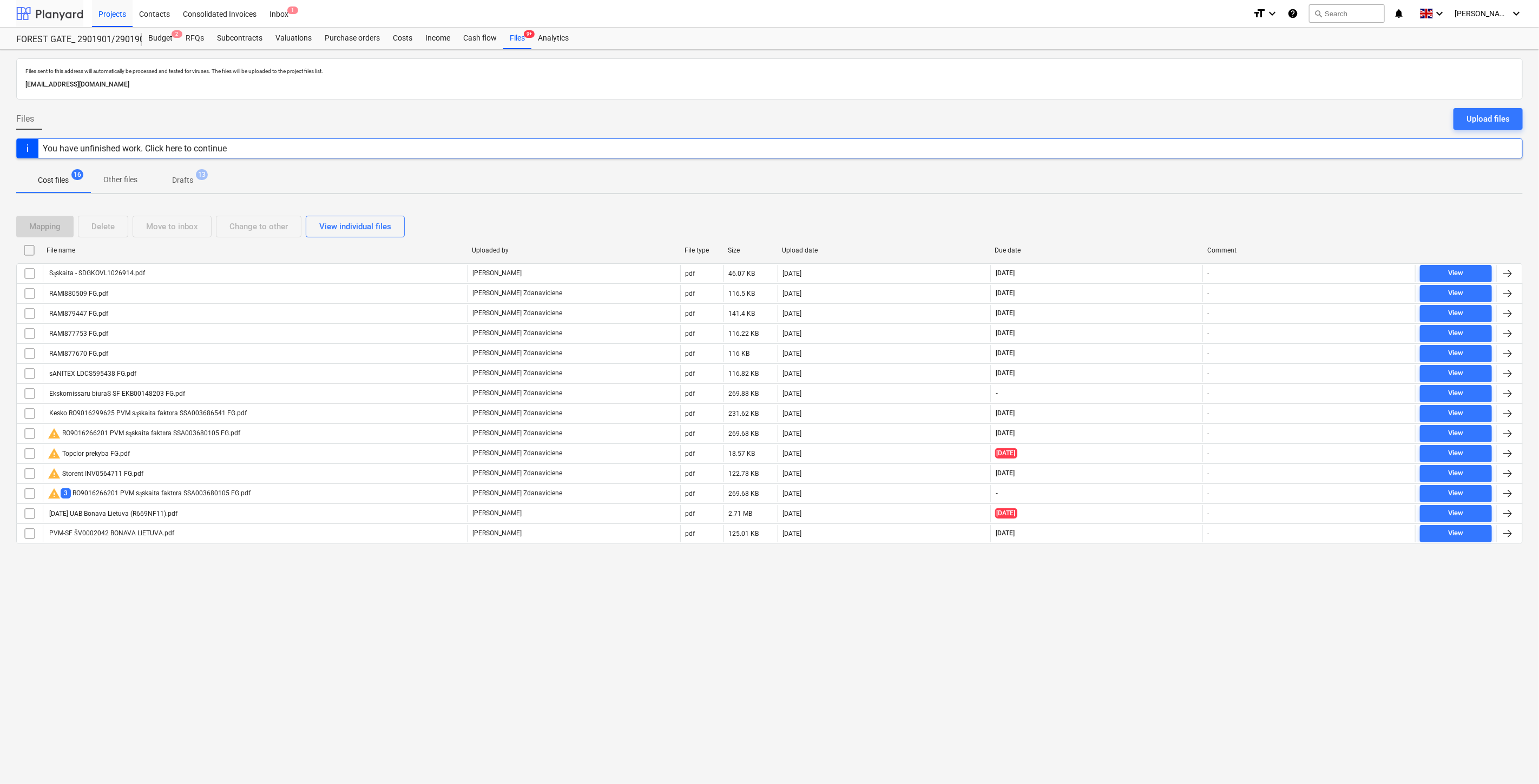
click at [72, 17] on div at bounding box center [50, 13] width 67 height 27
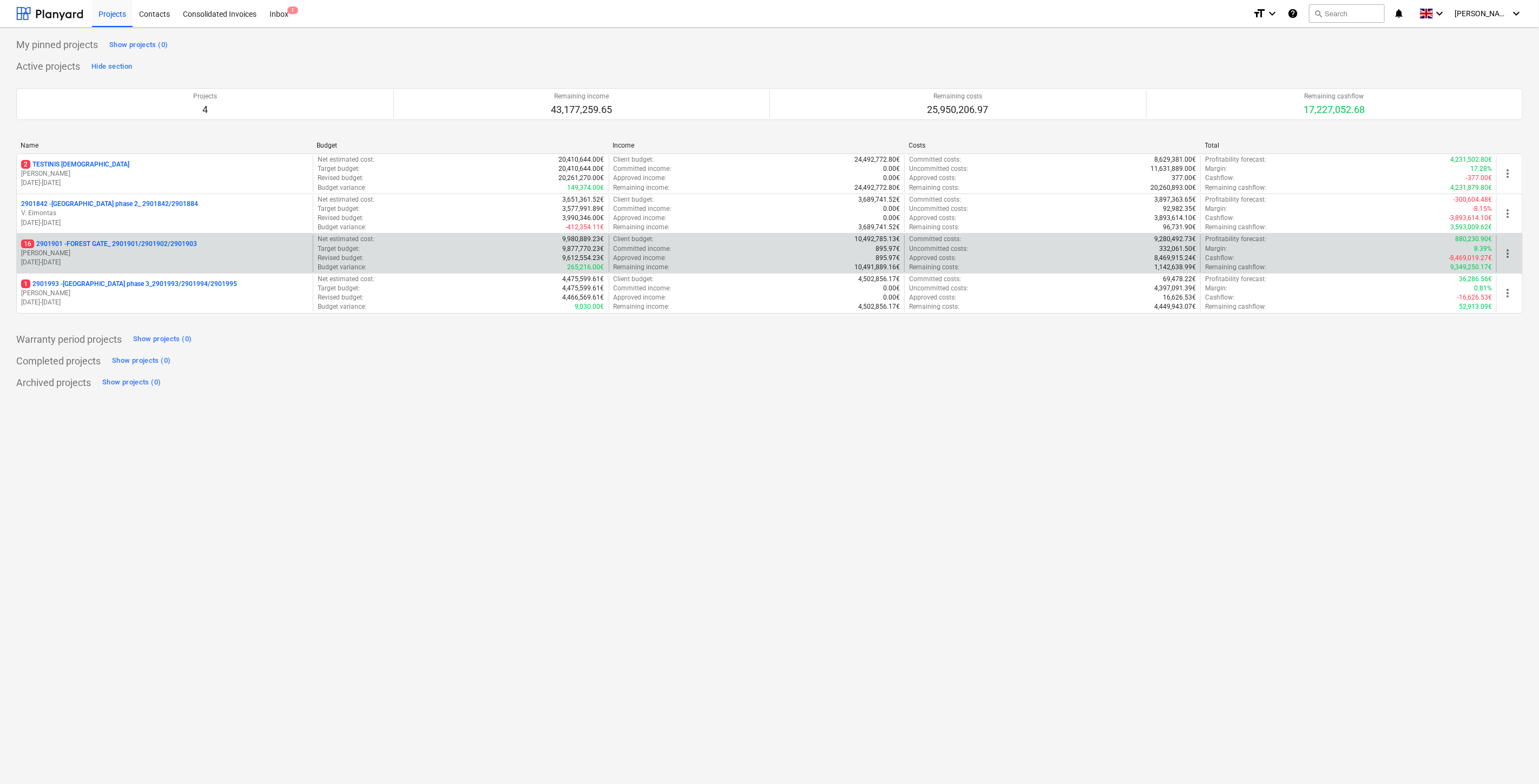
click at [188, 259] on p "[DATE] - [DATE]" at bounding box center [165, 262] width 288 height 9
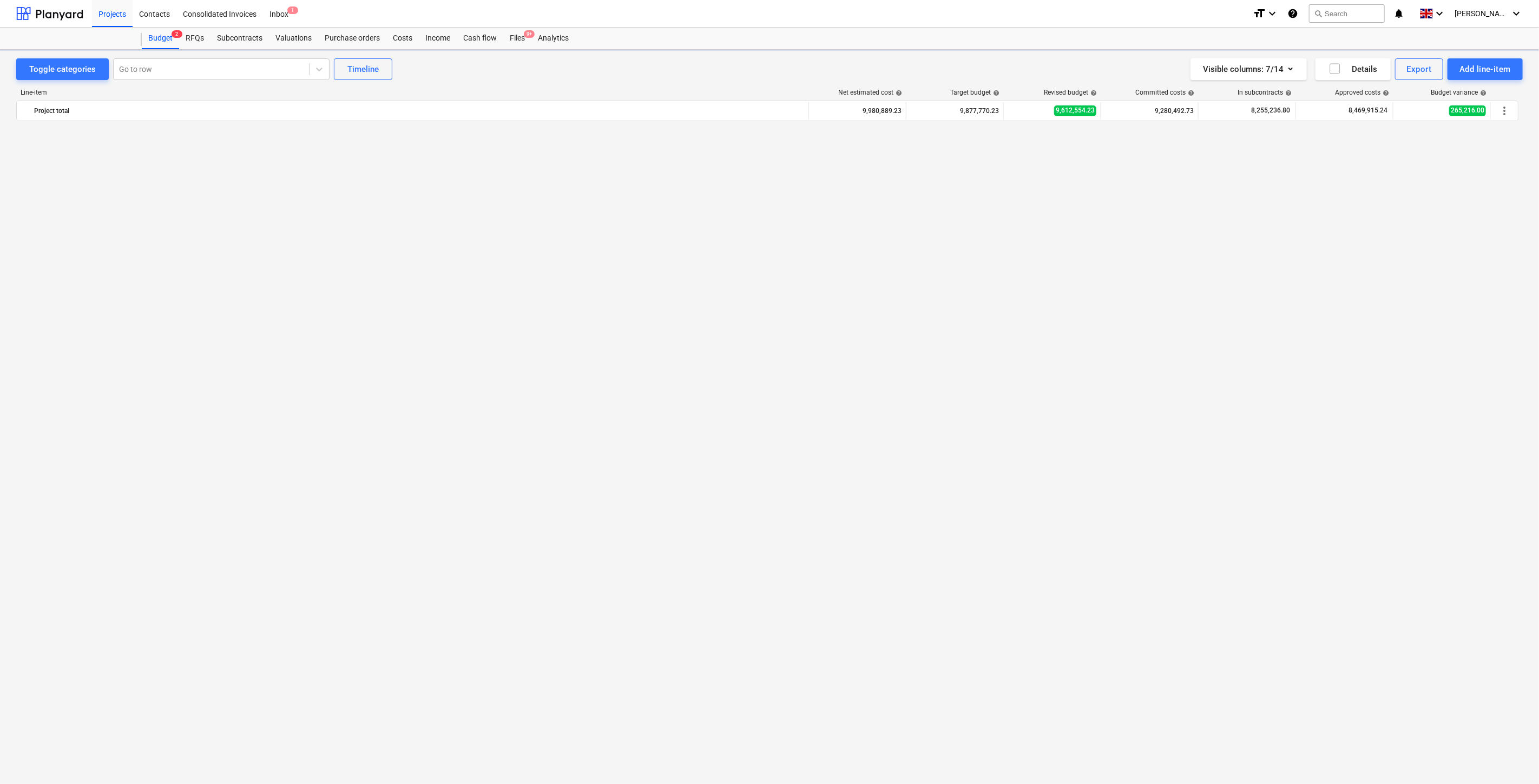
scroll to position [1437, 0]
click at [525, 43] on div "Files 9+" at bounding box center [517, 38] width 28 height 21
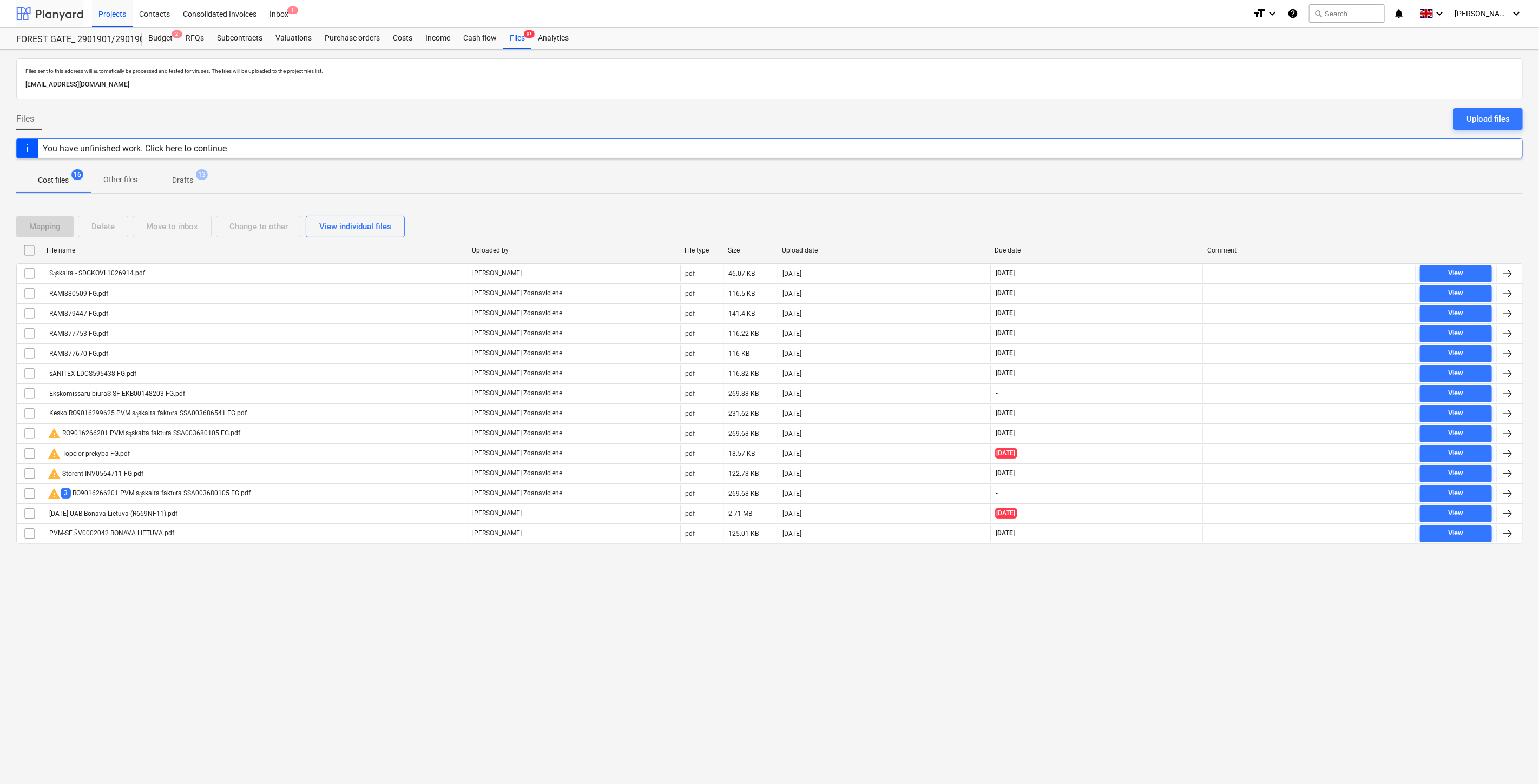
click at [62, 7] on div at bounding box center [50, 13] width 67 height 27
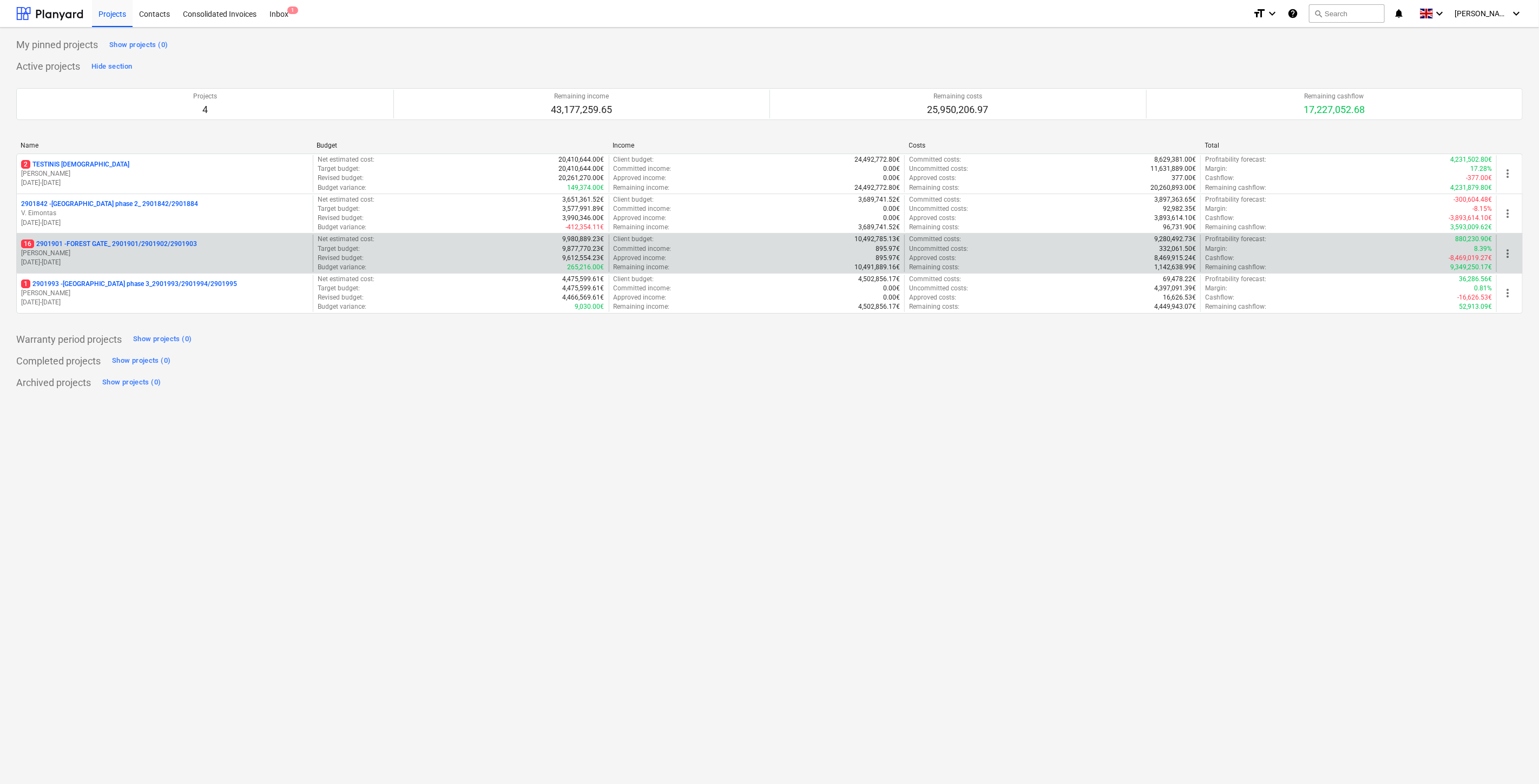
click at [152, 251] on p "[PERSON_NAME]" at bounding box center [165, 253] width 288 height 9
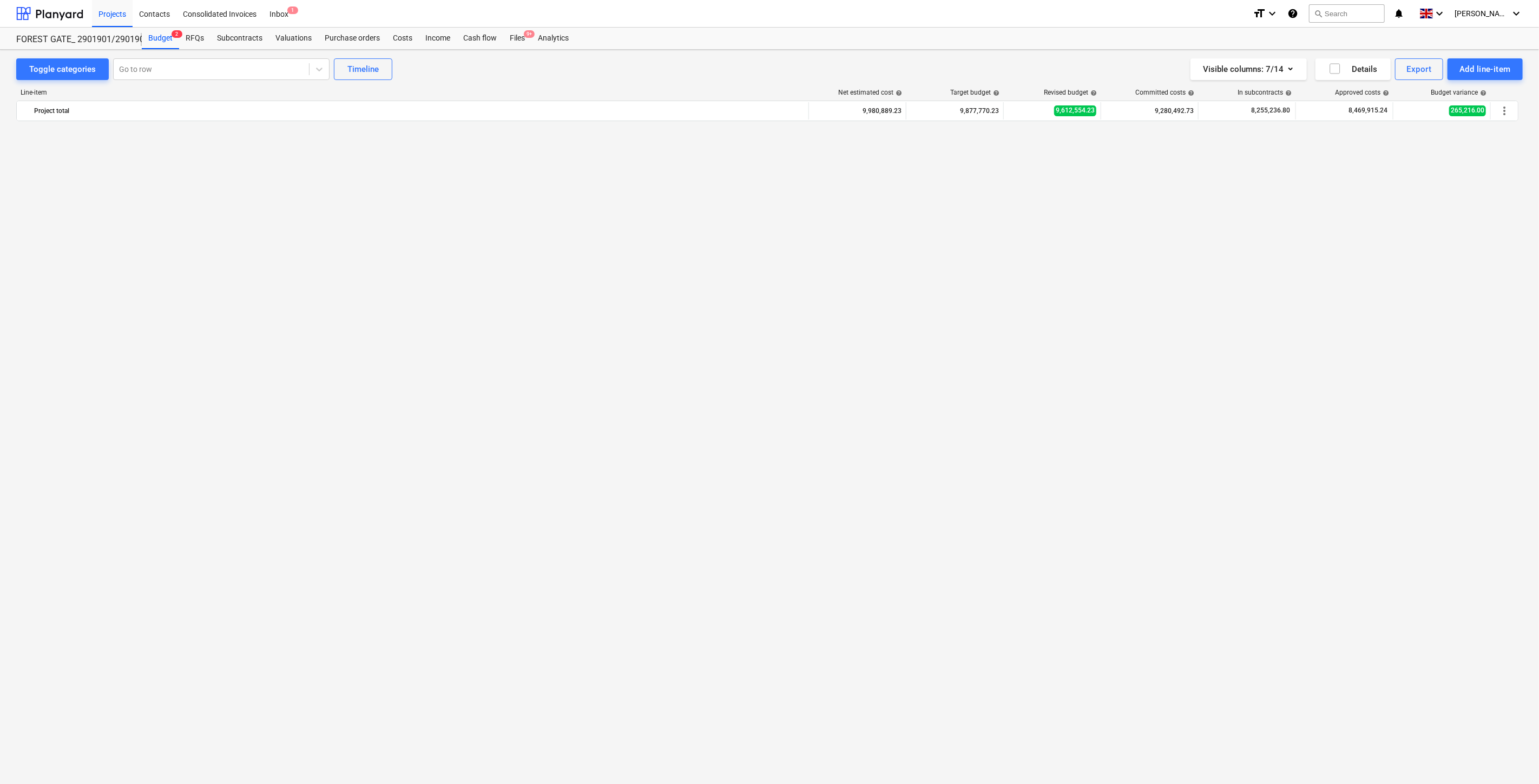
scroll to position [1437, 0]
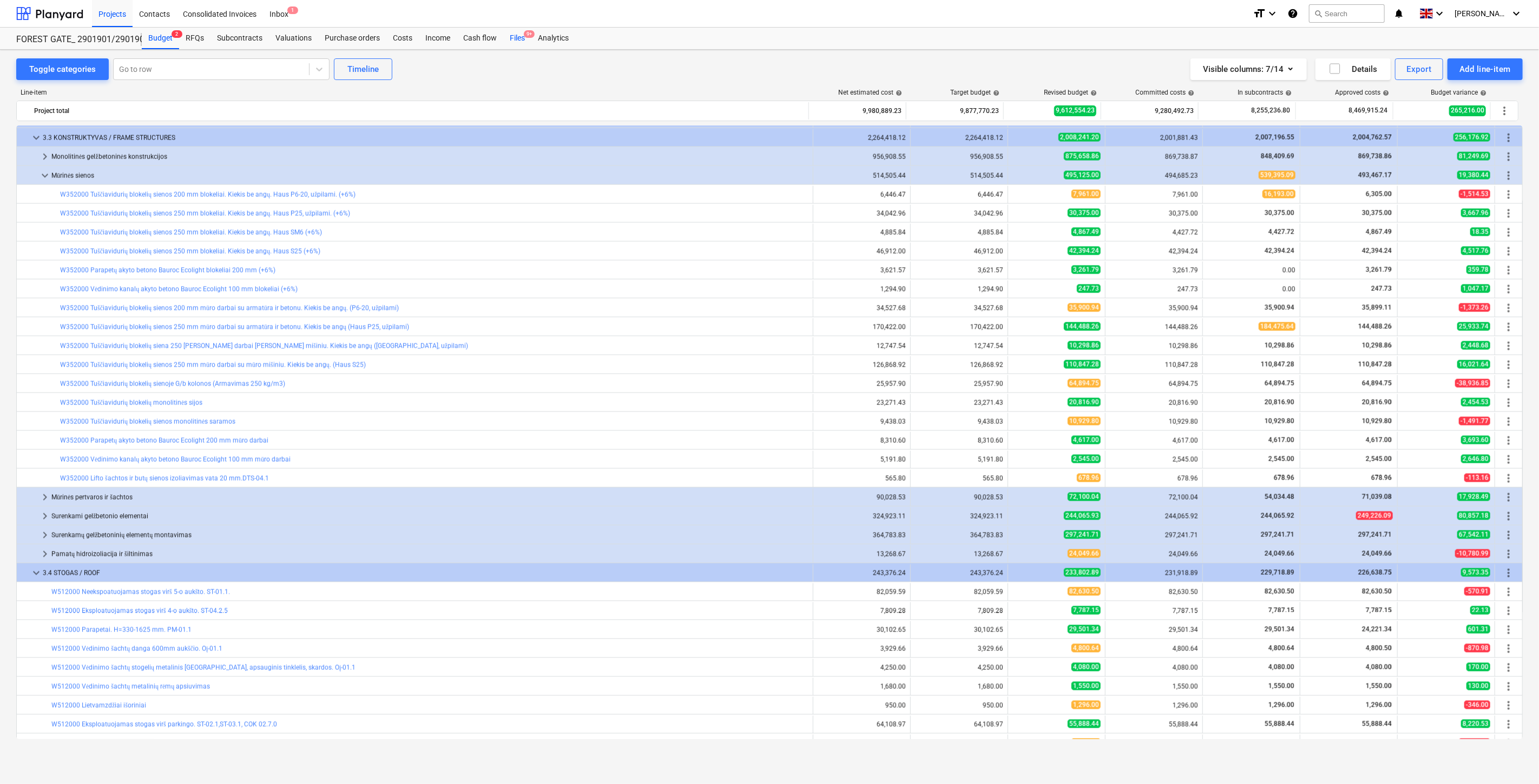
click at [517, 36] on div "Files 9+" at bounding box center [517, 38] width 28 height 21
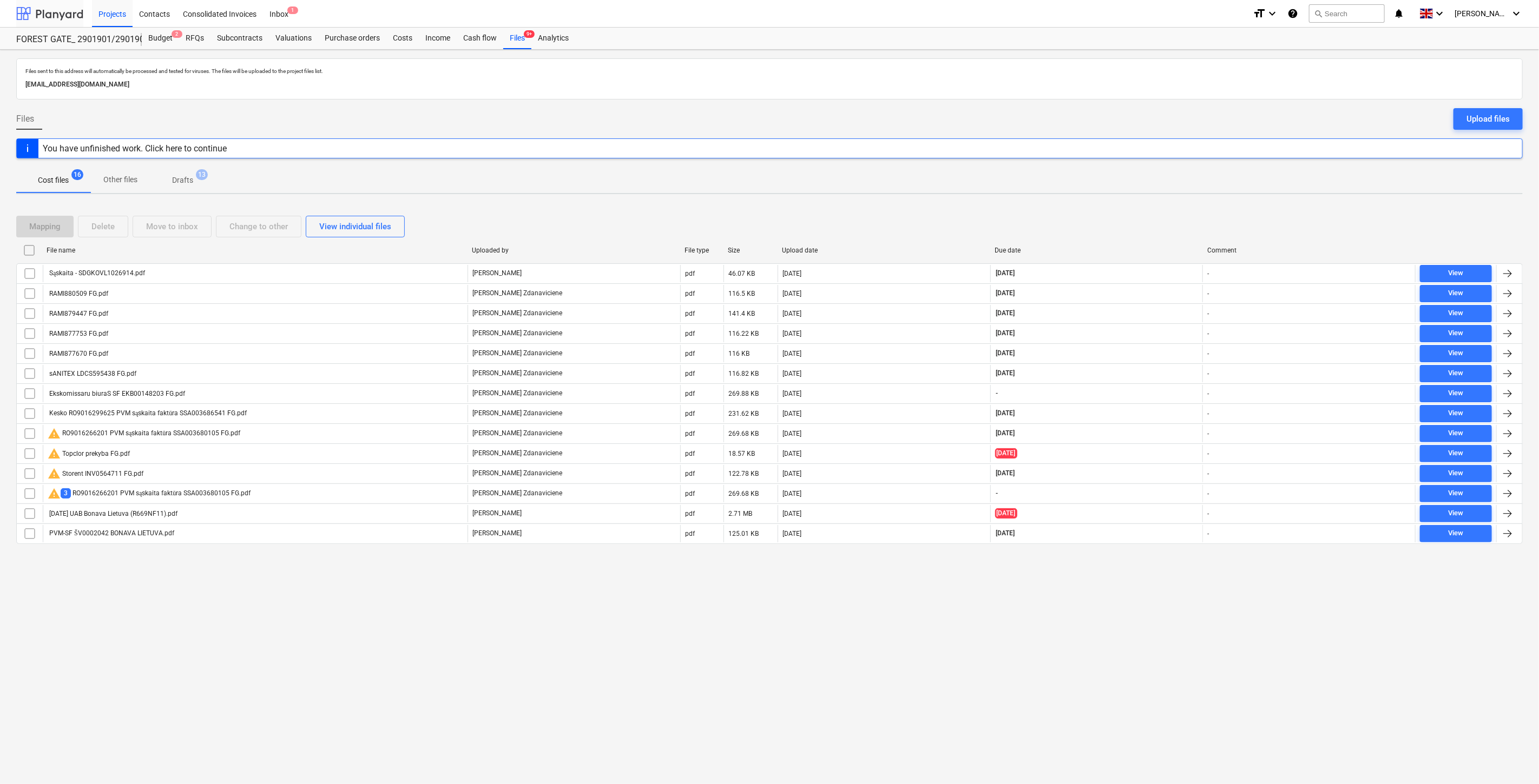
click at [53, 6] on div at bounding box center [50, 13] width 67 height 27
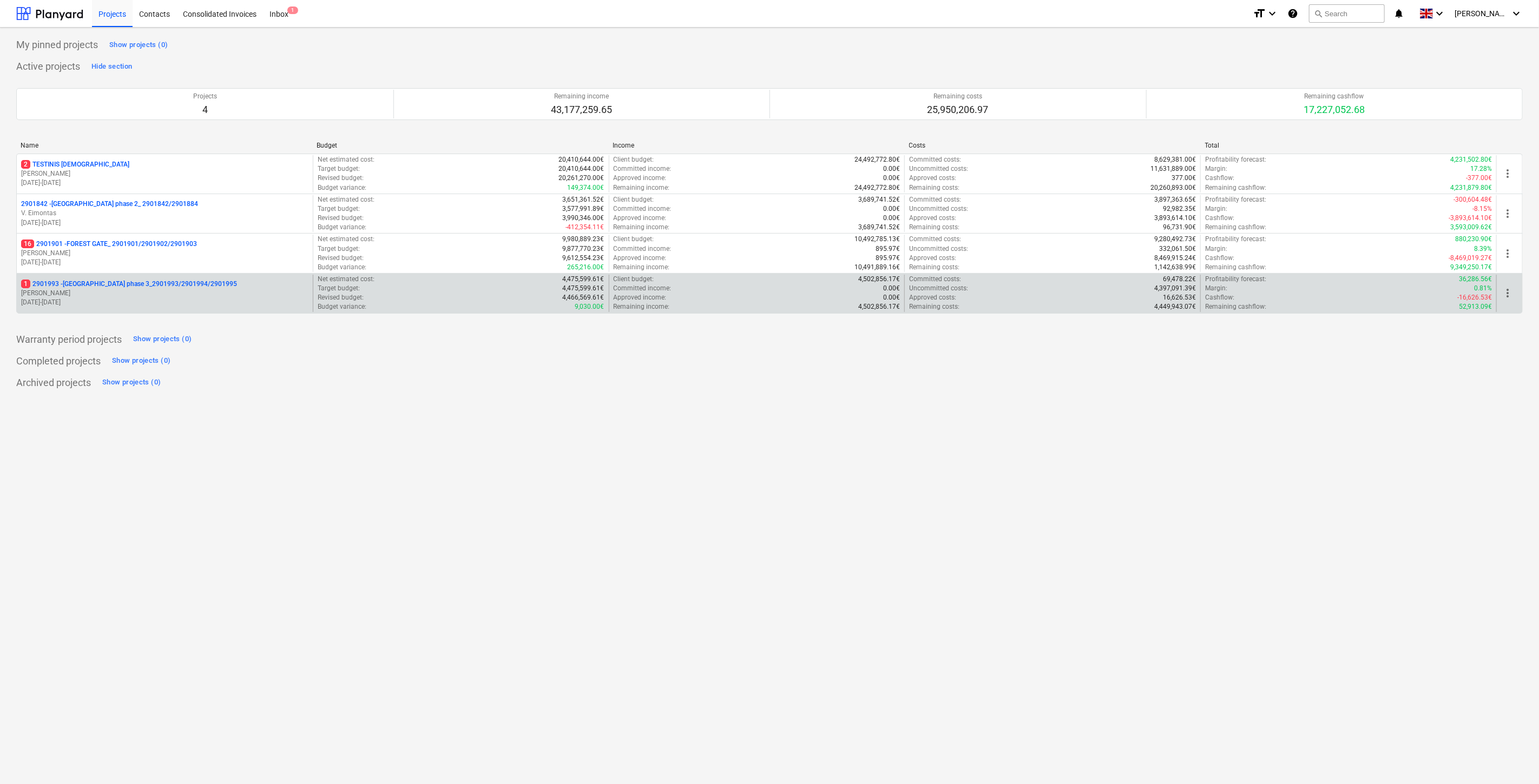
click at [169, 285] on p "1 2901993 - LAKE TOWN phase 3_2901993/2901994/2901995" at bounding box center [129, 284] width 216 height 9
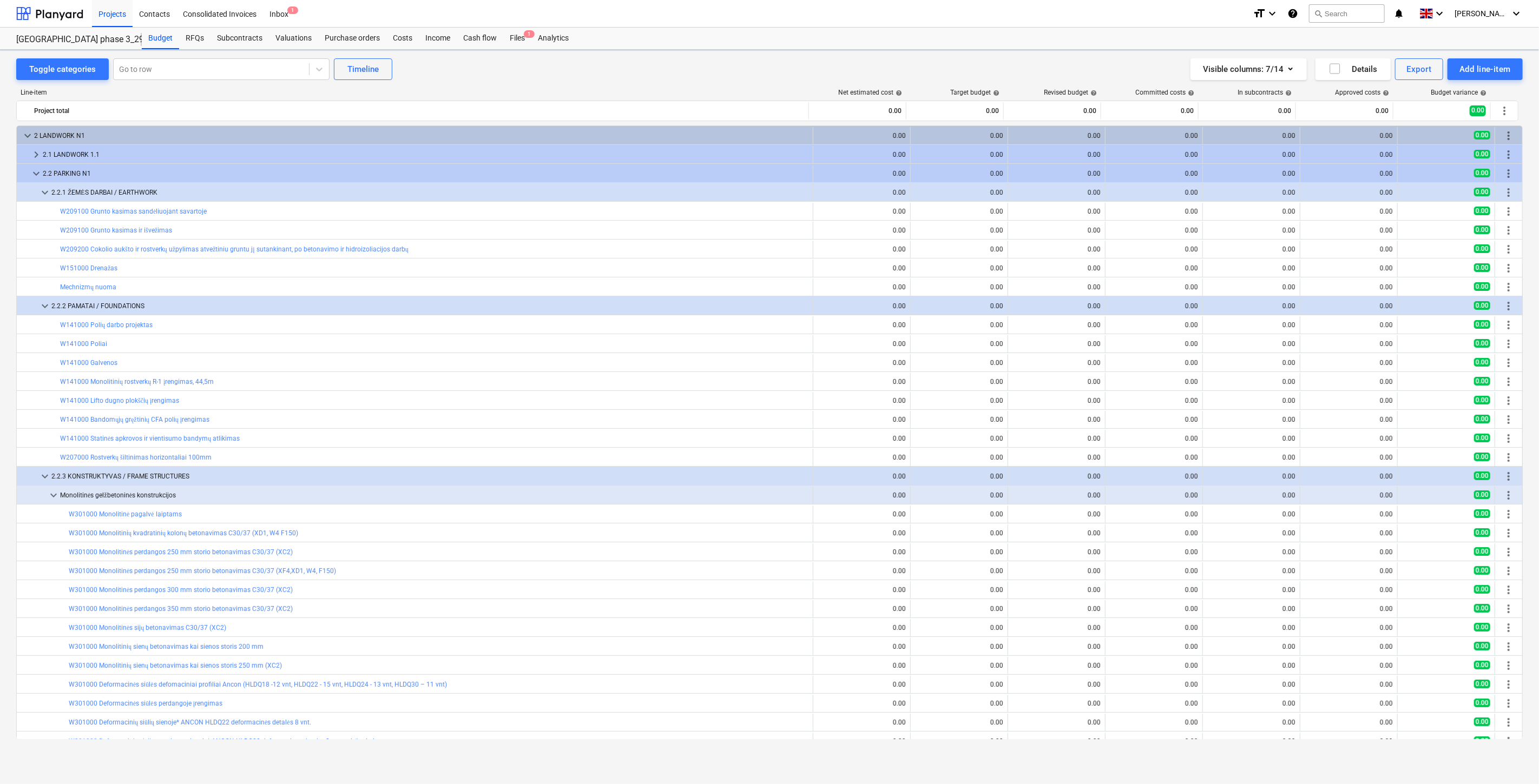
scroll to position [162, 0]
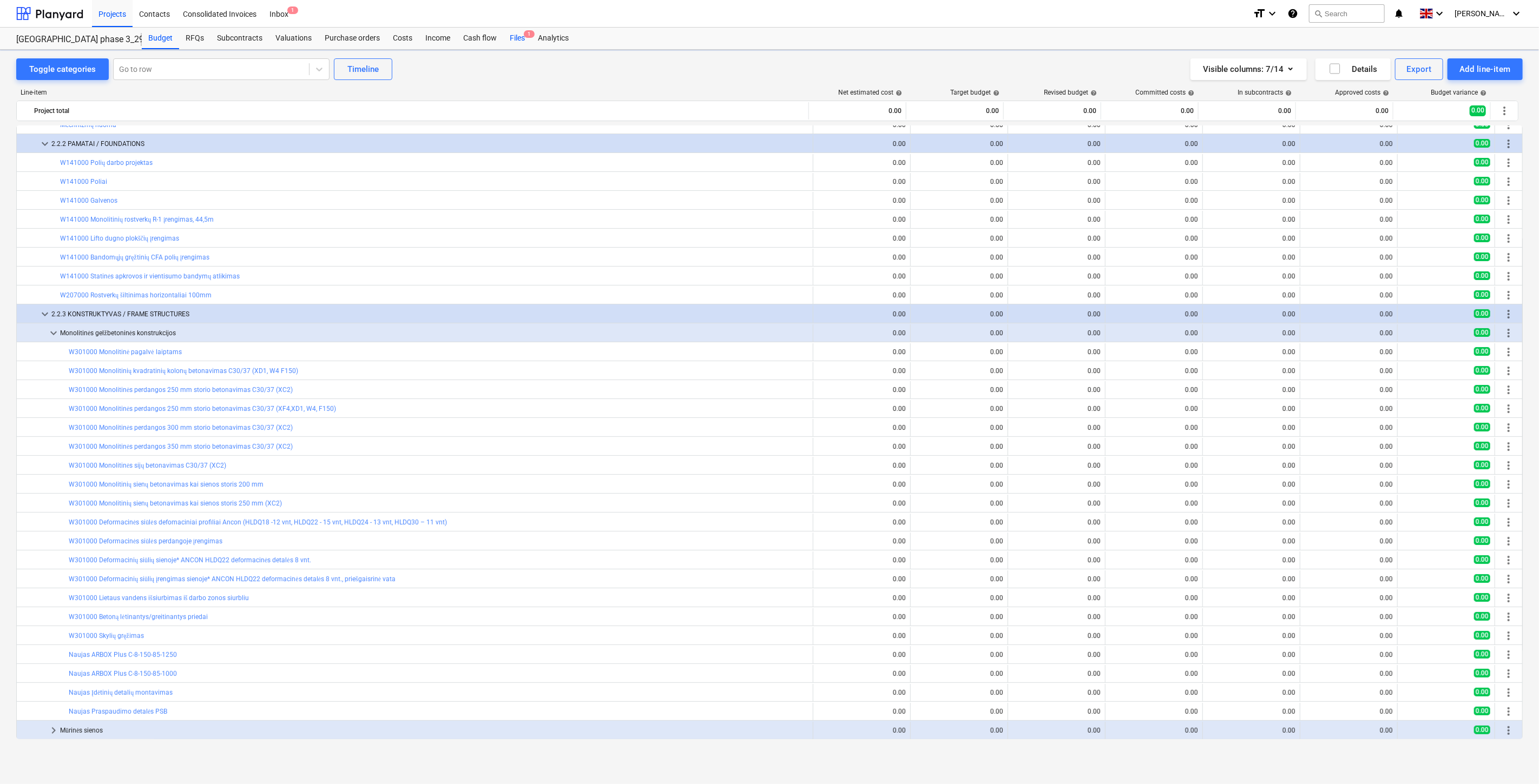
click at [516, 42] on div "Files 1" at bounding box center [517, 38] width 28 height 21
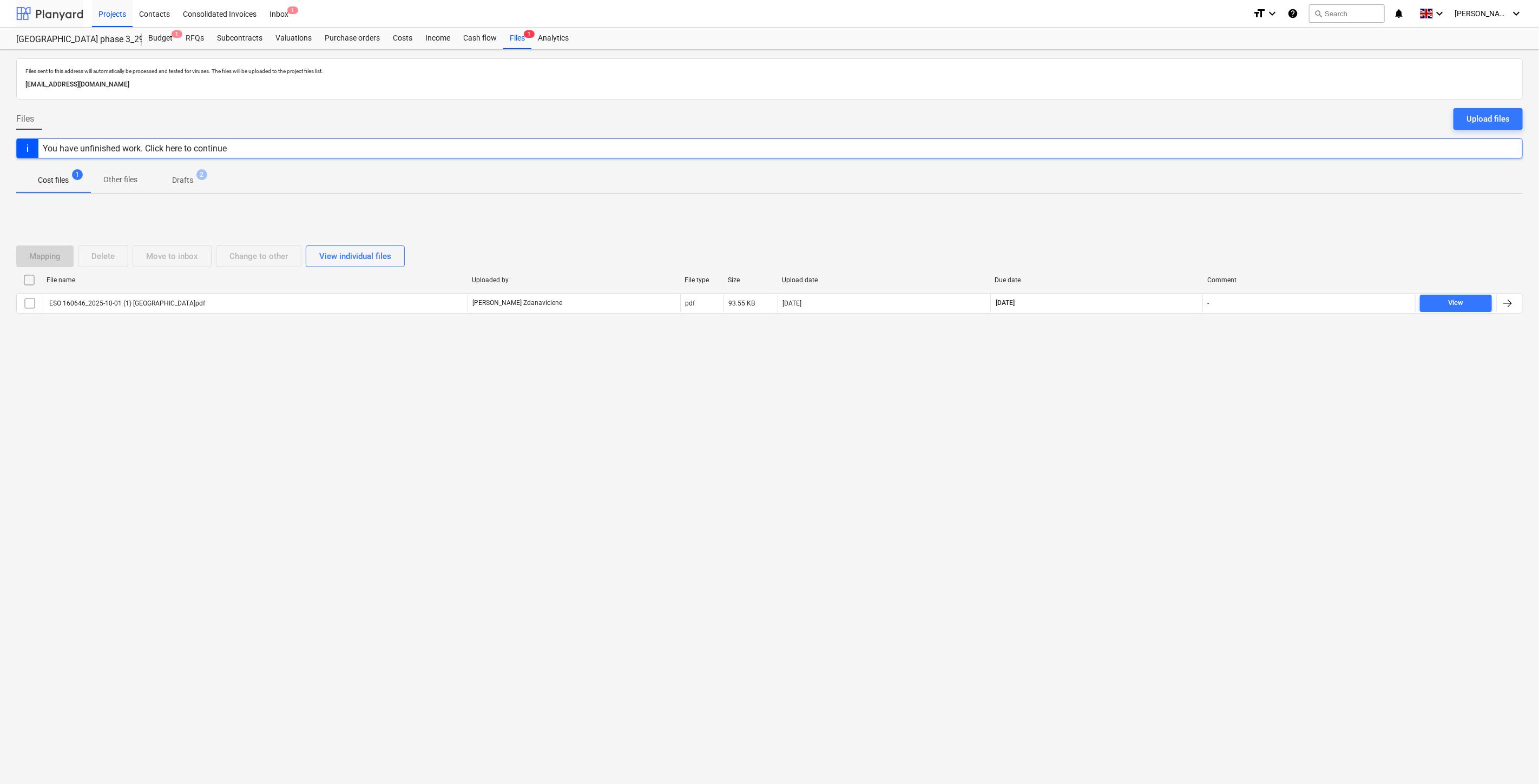
click at [48, 6] on div at bounding box center [50, 13] width 67 height 27
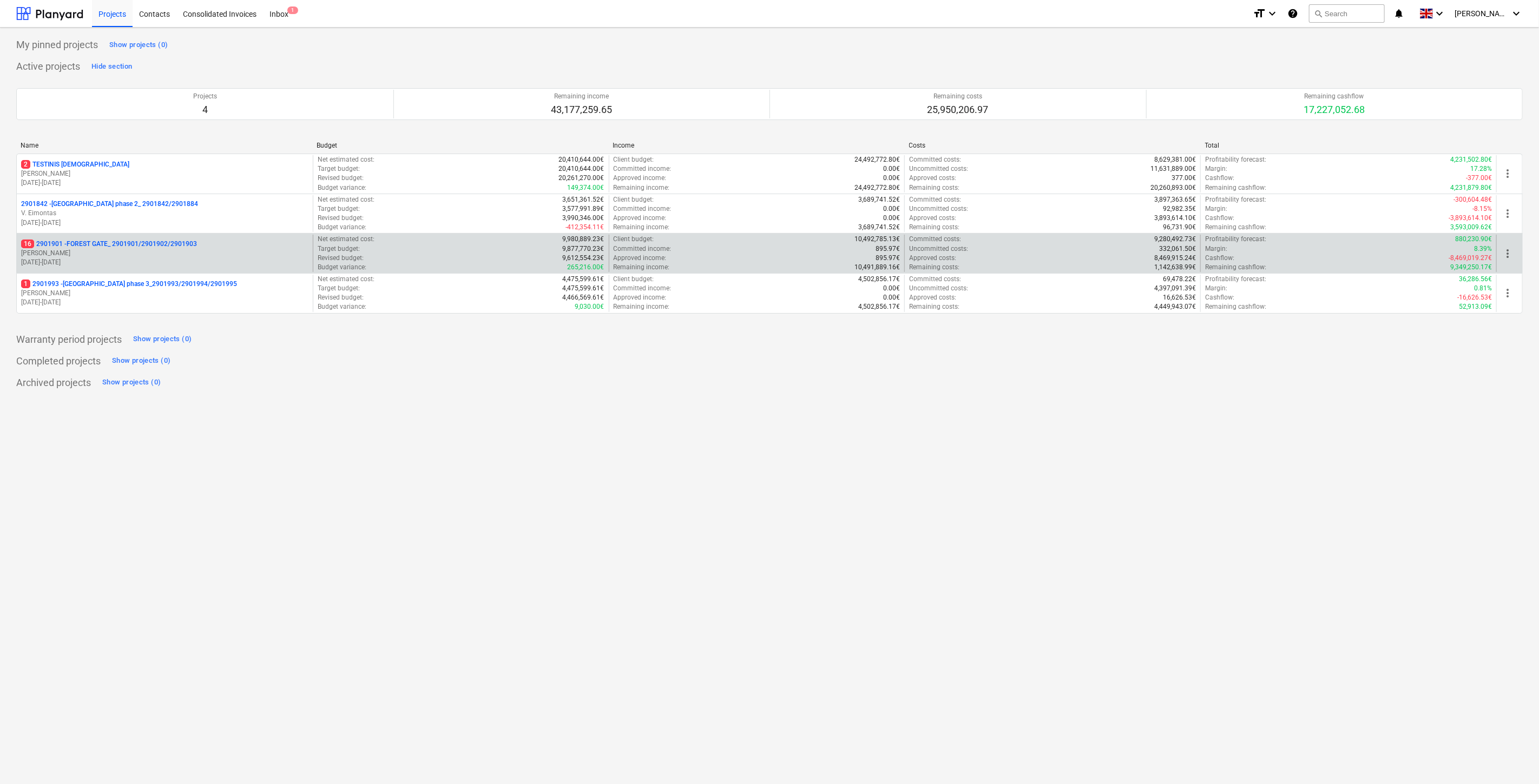
click at [170, 259] on p "[DATE] - [DATE]" at bounding box center [165, 262] width 288 height 9
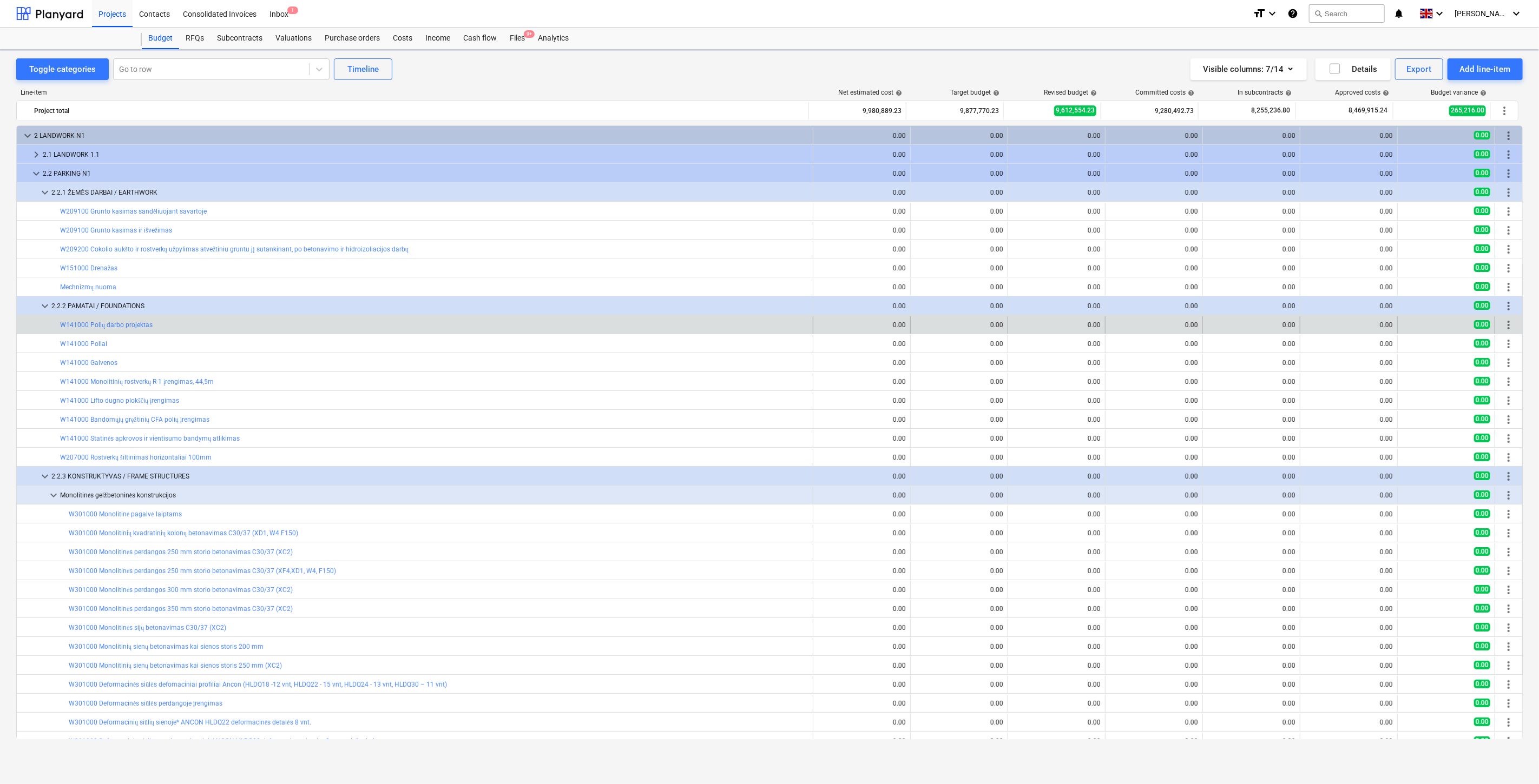
scroll to position [162, 0]
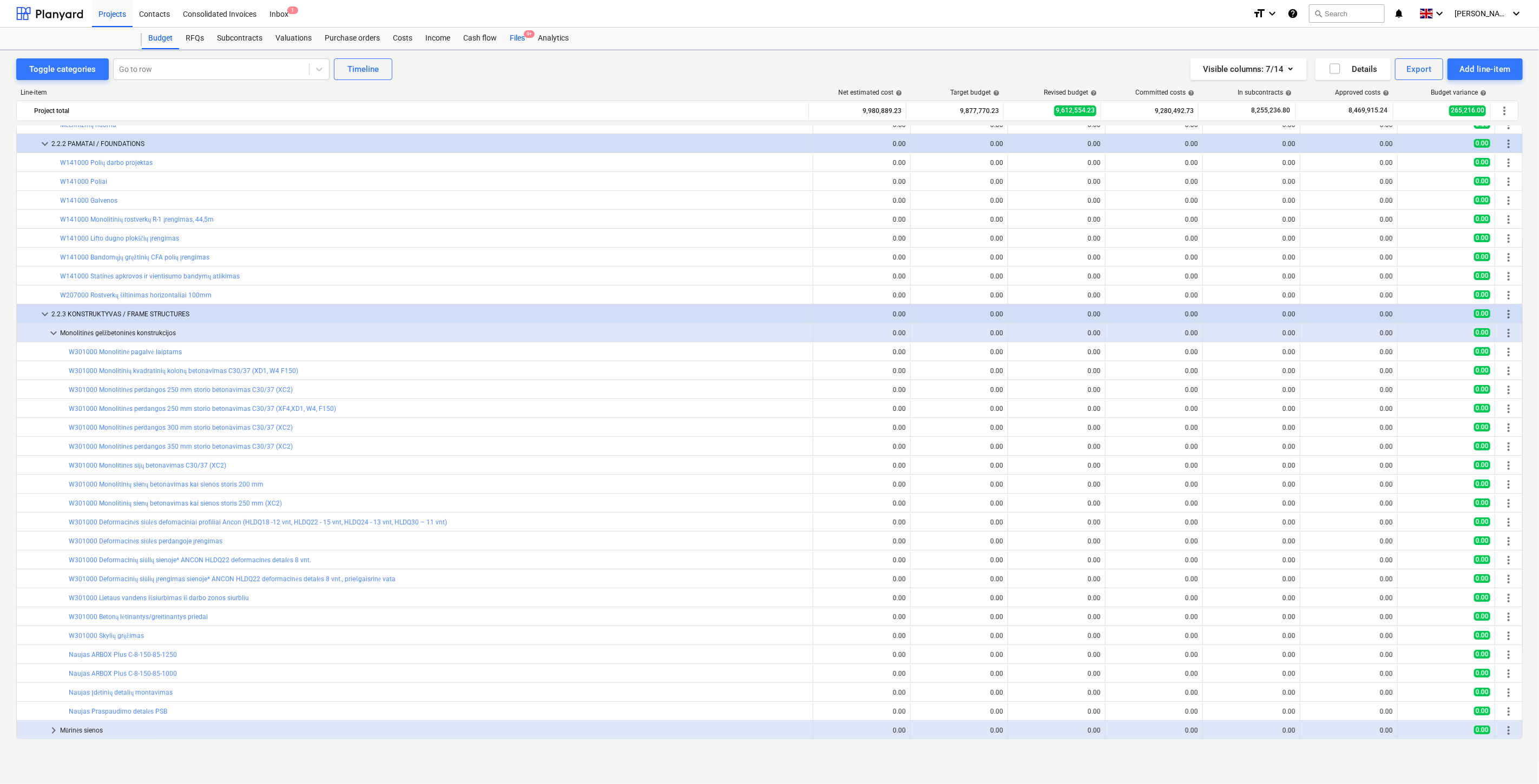
click at [521, 40] on div "Files 9+" at bounding box center [517, 38] width 28 height 21
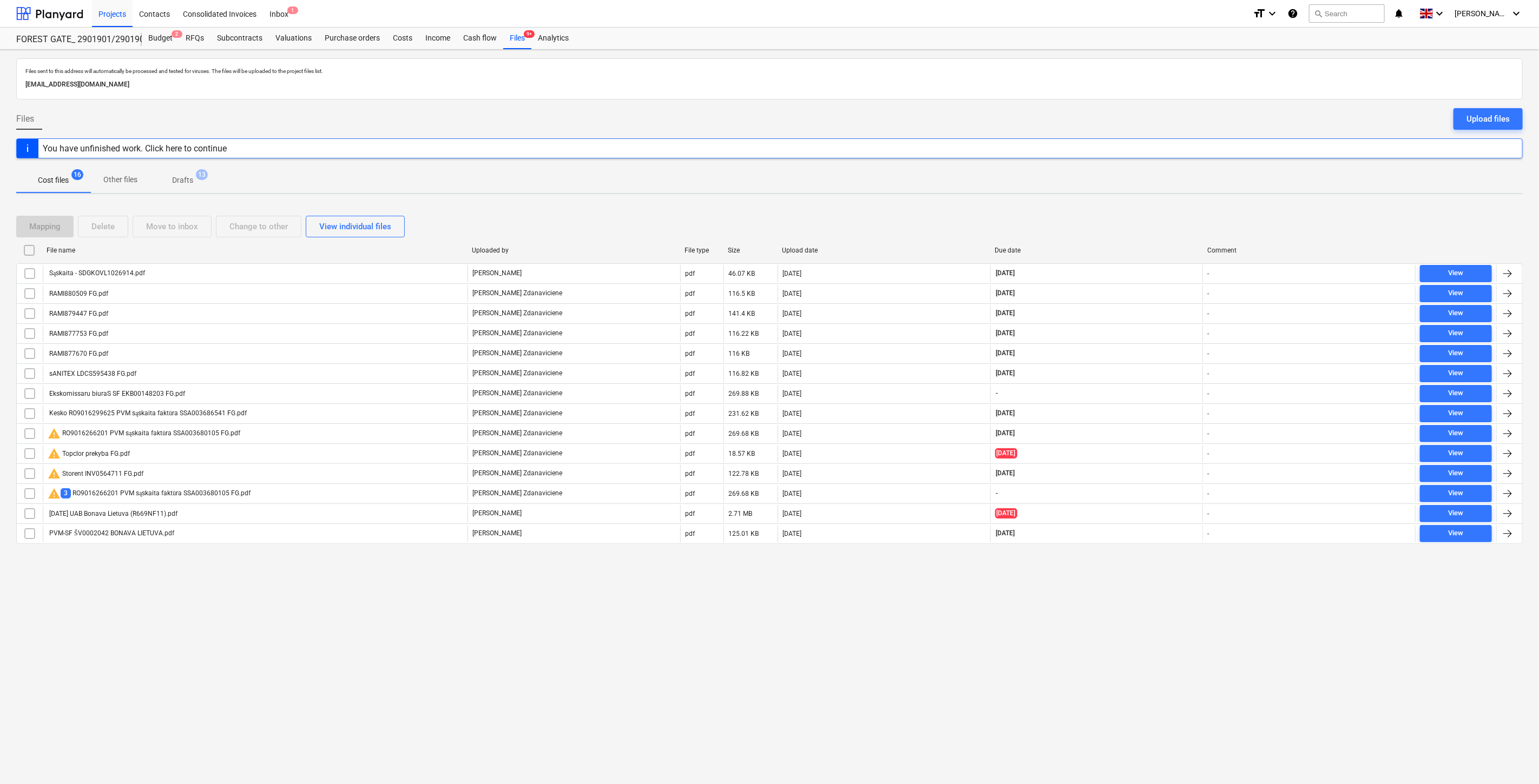
drag, startPoint x: 84, startPoint y: 7, endPoint x: 77, endPoint y: 9, distance: 7.3
click at [84, 7] on div "Projects Contacts Consolidated Invoices Inbox 1 format_size keyboard_arrow_down…" at bounding box center [769, 13] width 1539 height 28
click at [77, 9] on div at bounding box center [50, 13] width 67 height 27
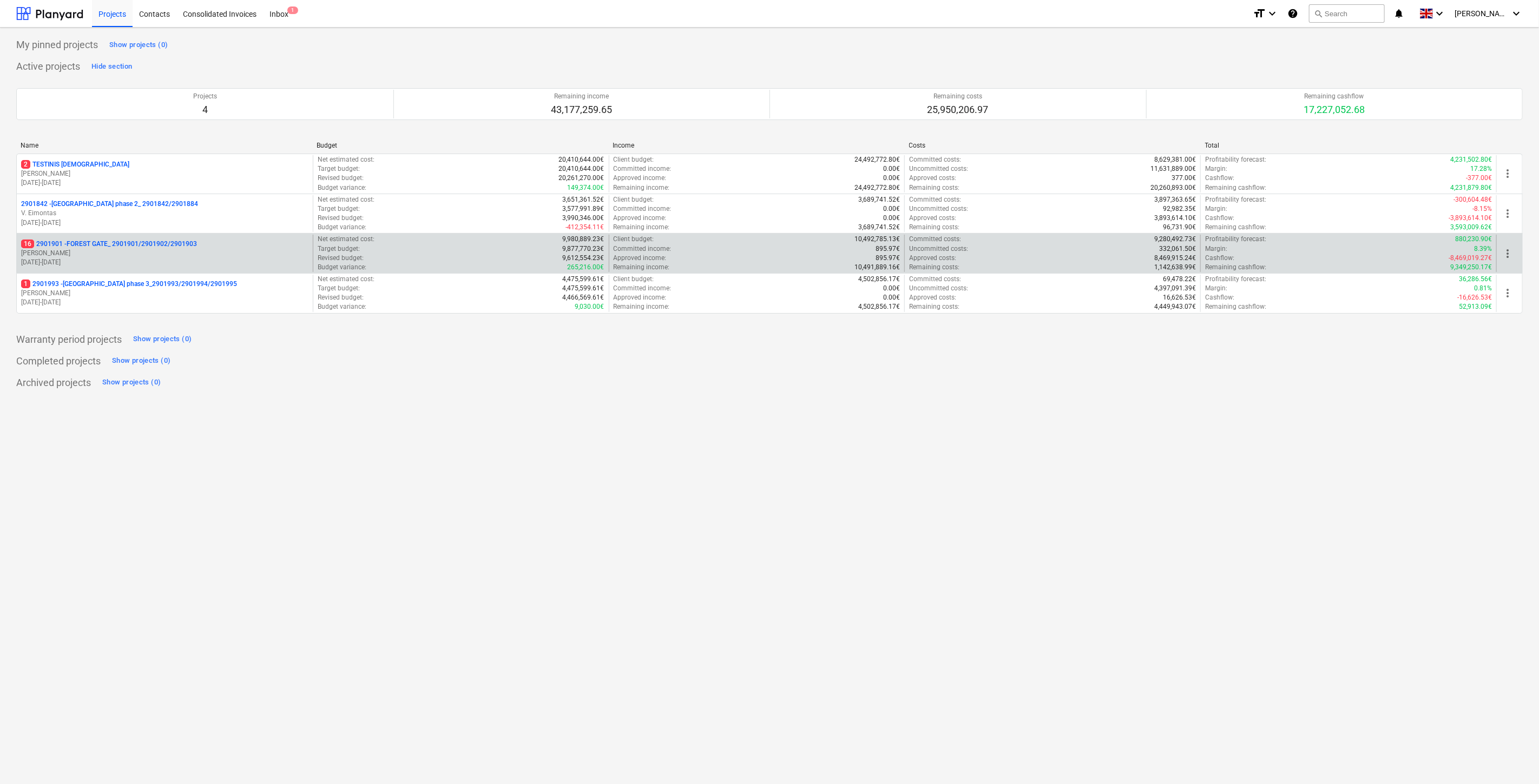
click at [220, 245] on div "16 2901901 - FOREST GATE_ 2901901/2901902/2901903" at bounding box center [165, 244] width 288 height 9
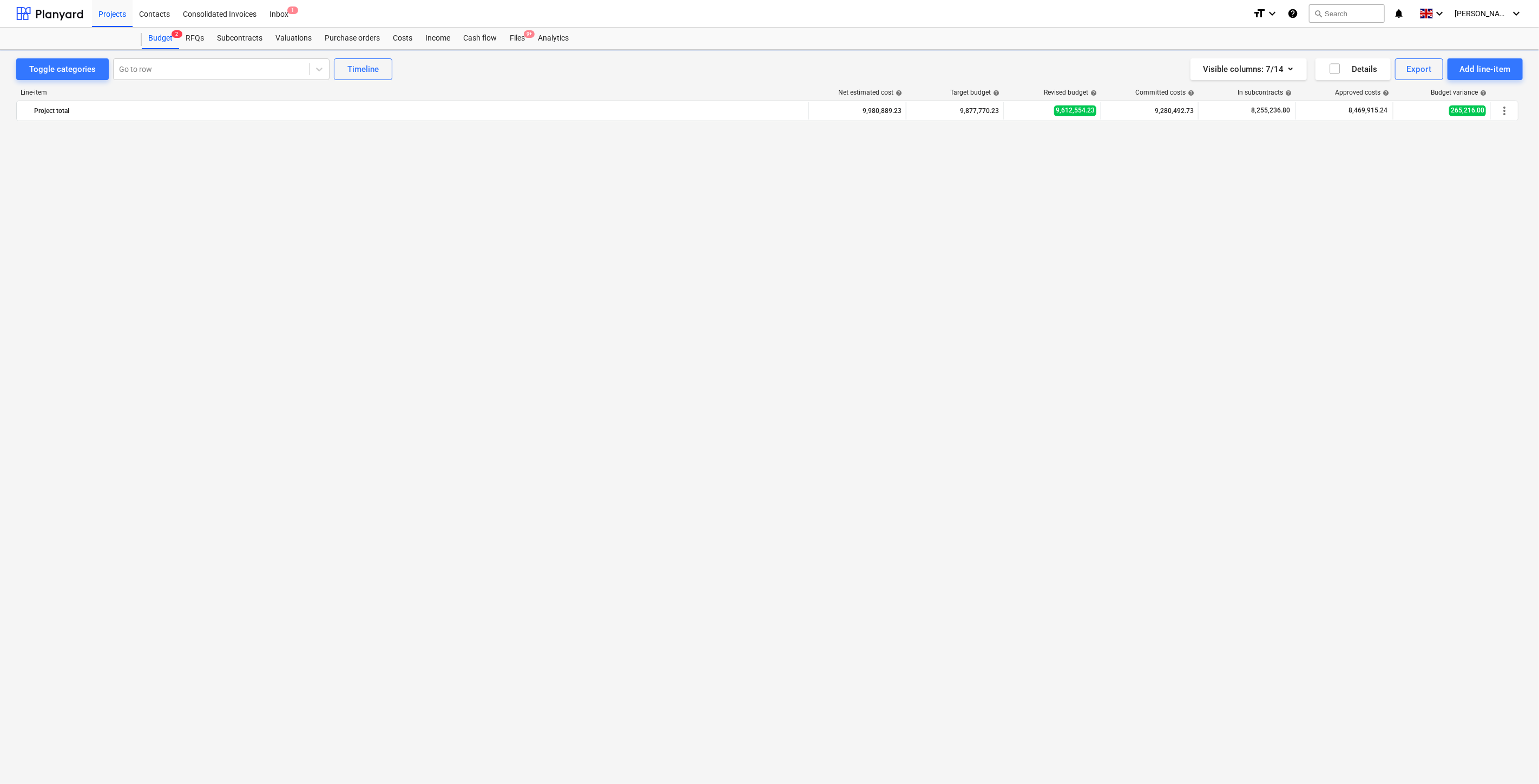
scroll to position [1437, 0]
click at [515, 40] on div "Files 9+" at bounding box center [517, 38] width 28 height 21
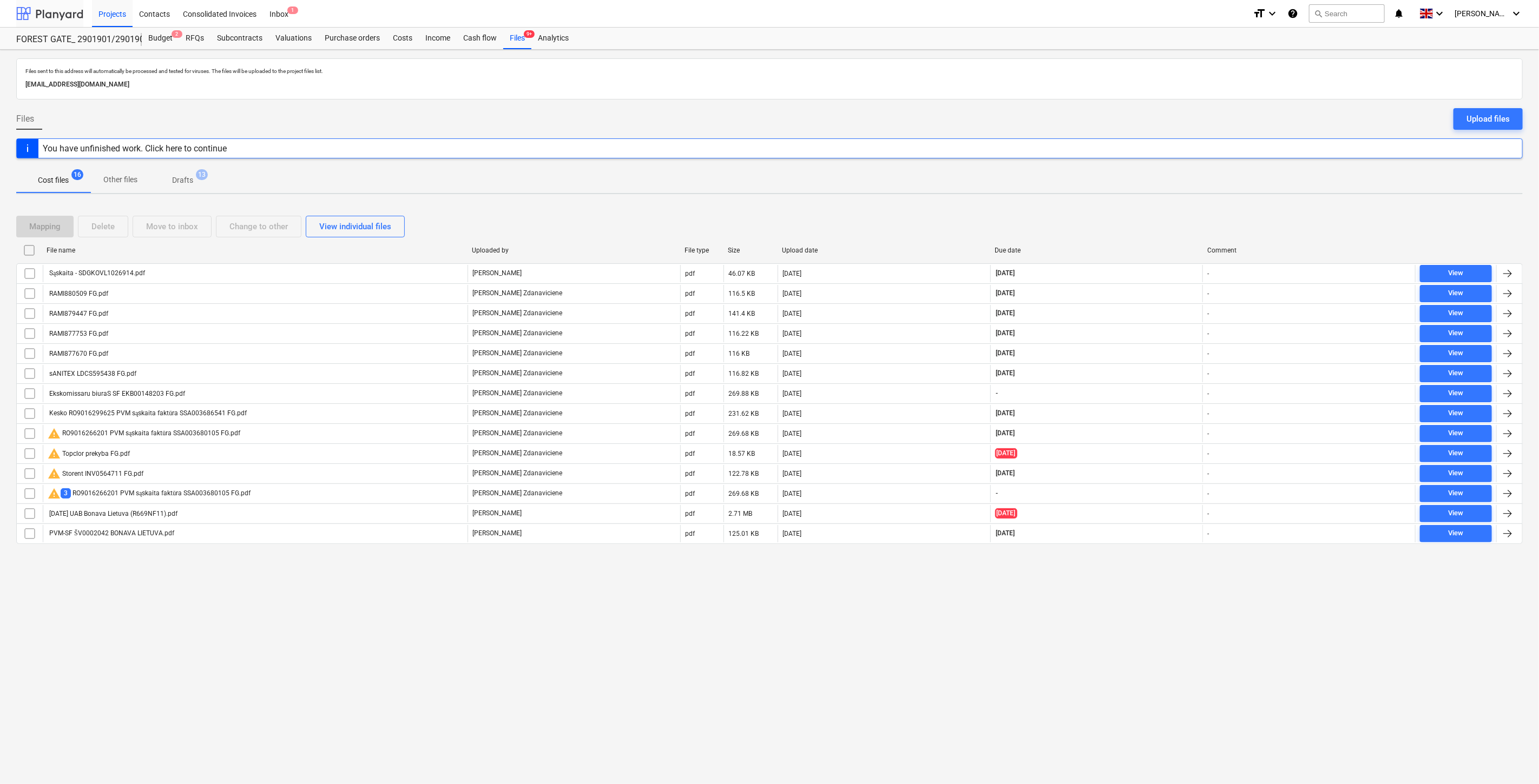
click at [56, 15] on div at bounding box center [50, 13] width 67 height 27
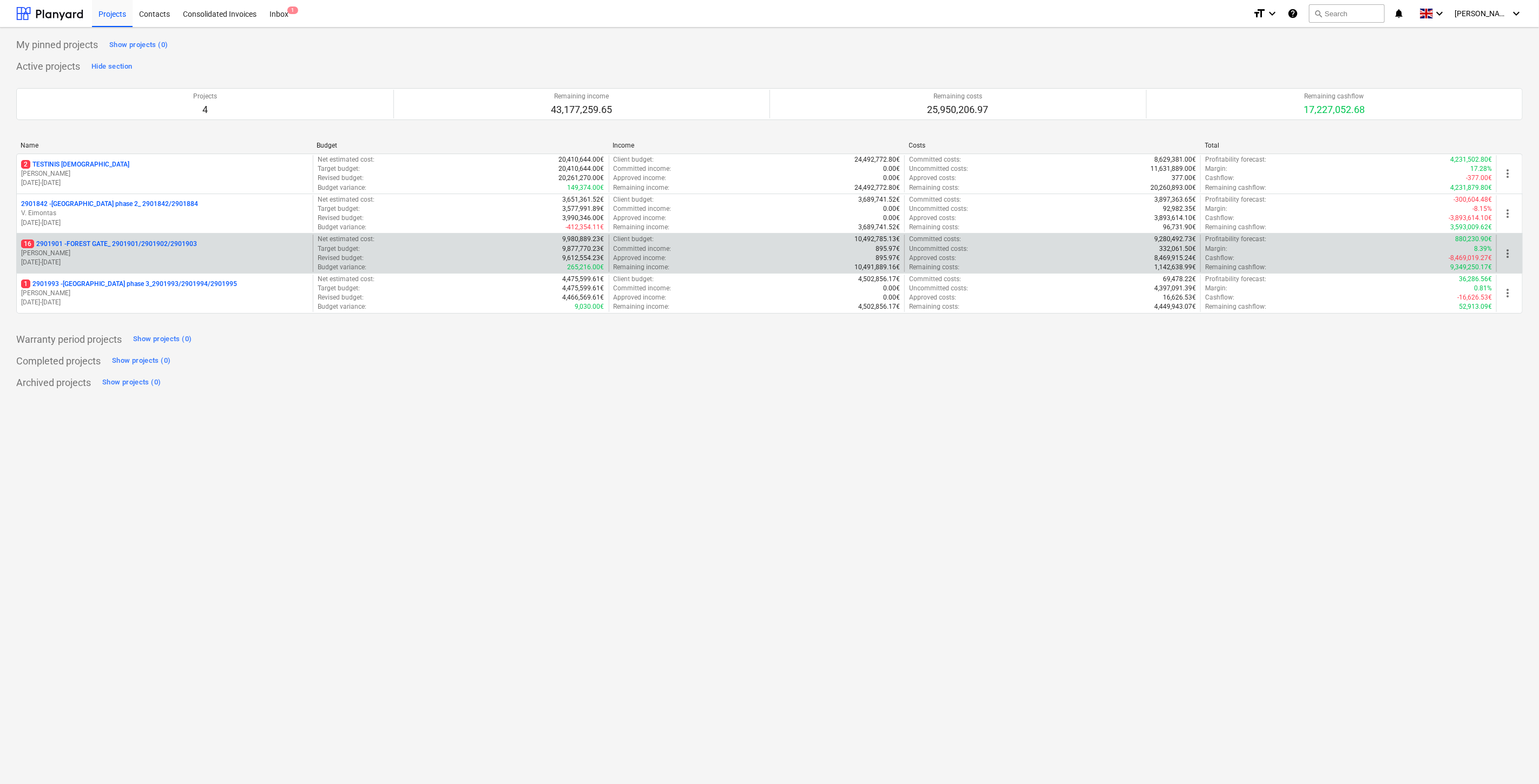
click at [135, 250] on p "[PERSON_NAME]" at bounding box center [165, 253] width 288 height 9
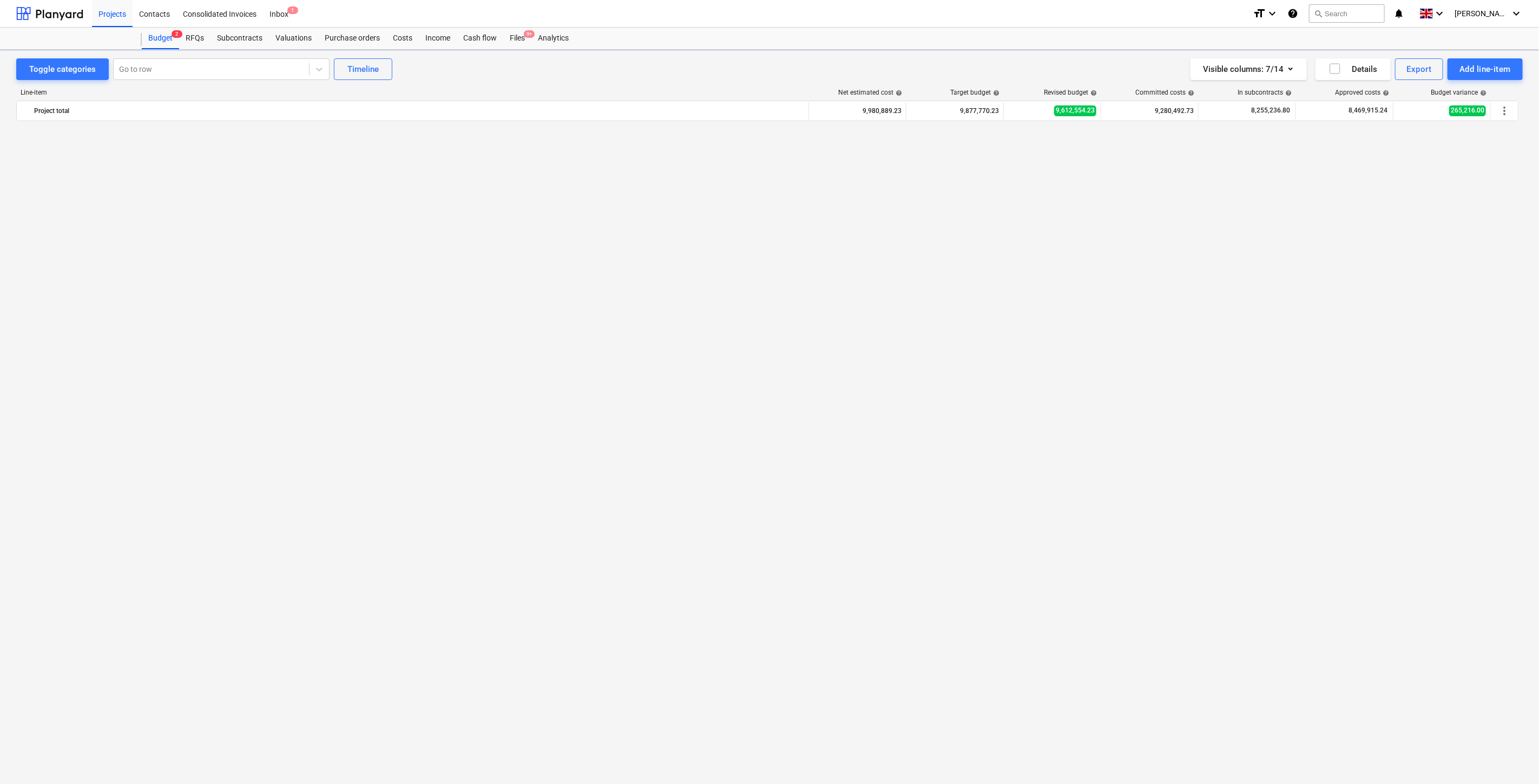
scroll to position [1437, 0]
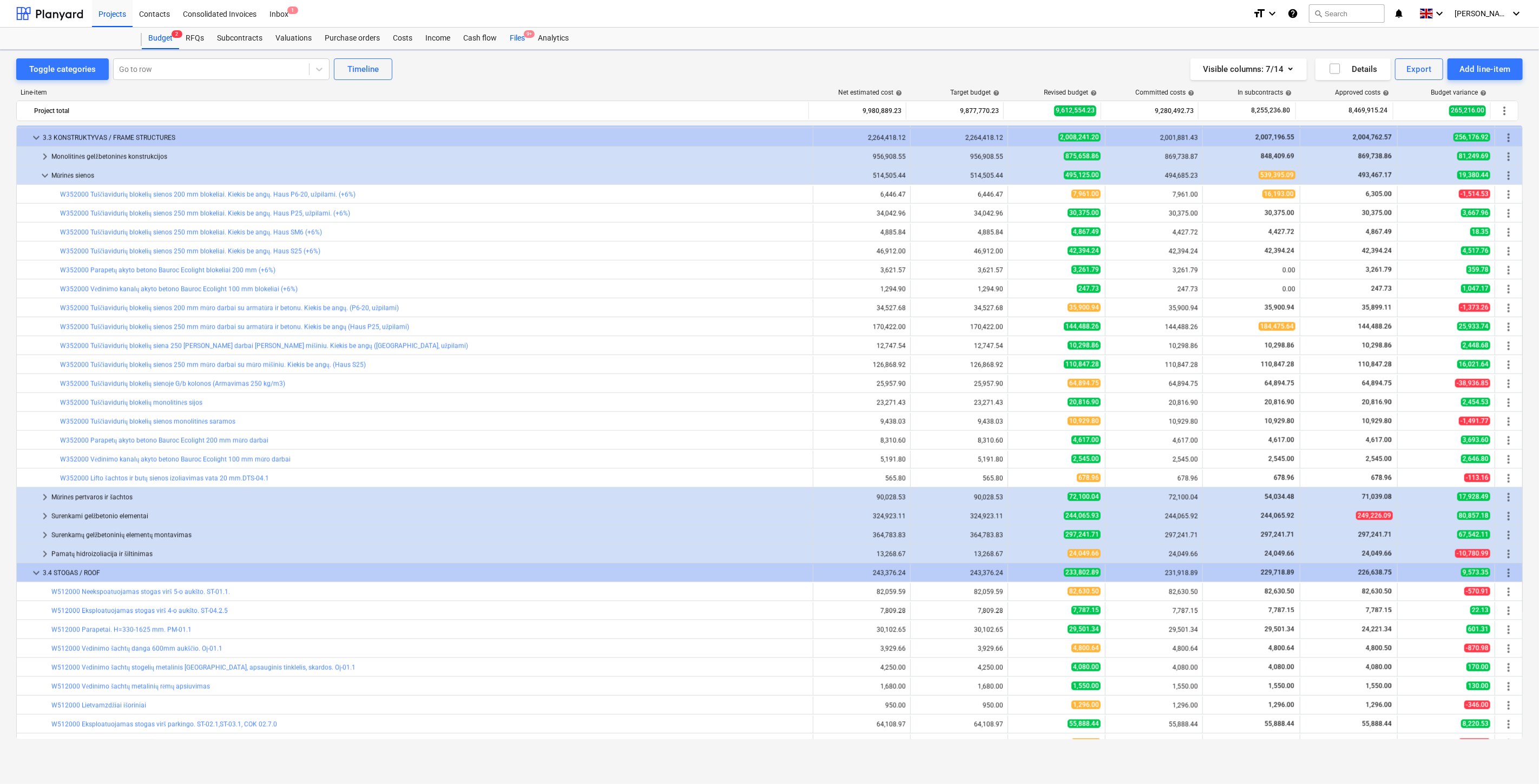
click at [516, 39] on div "Files 9+" at bounding box center [517, 38] width 28 height 21
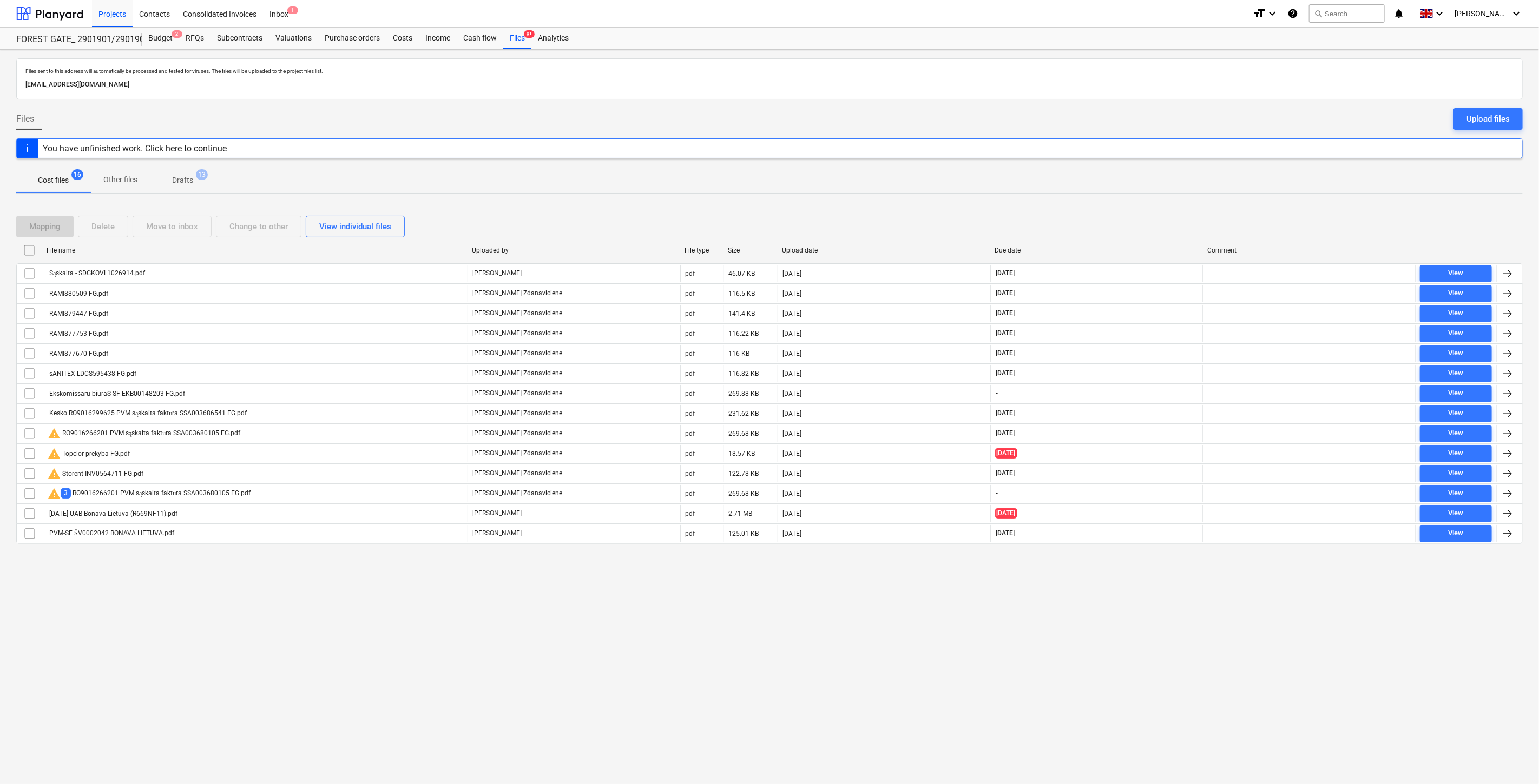
click at [1138, 210] on div "Mapping Delete Move to inbox Change to other View individual files File name Up…" at bounding box center [770, 384] width 1507 height 363
click at [1148, 203] on div "Mapping Delete Move to inbox Change to other View individual files File name Up…" at bounding box center [770, 384] width 1507 height 363
click at [63, 17] on div at bounding box center [50, 13] width 67 height 27
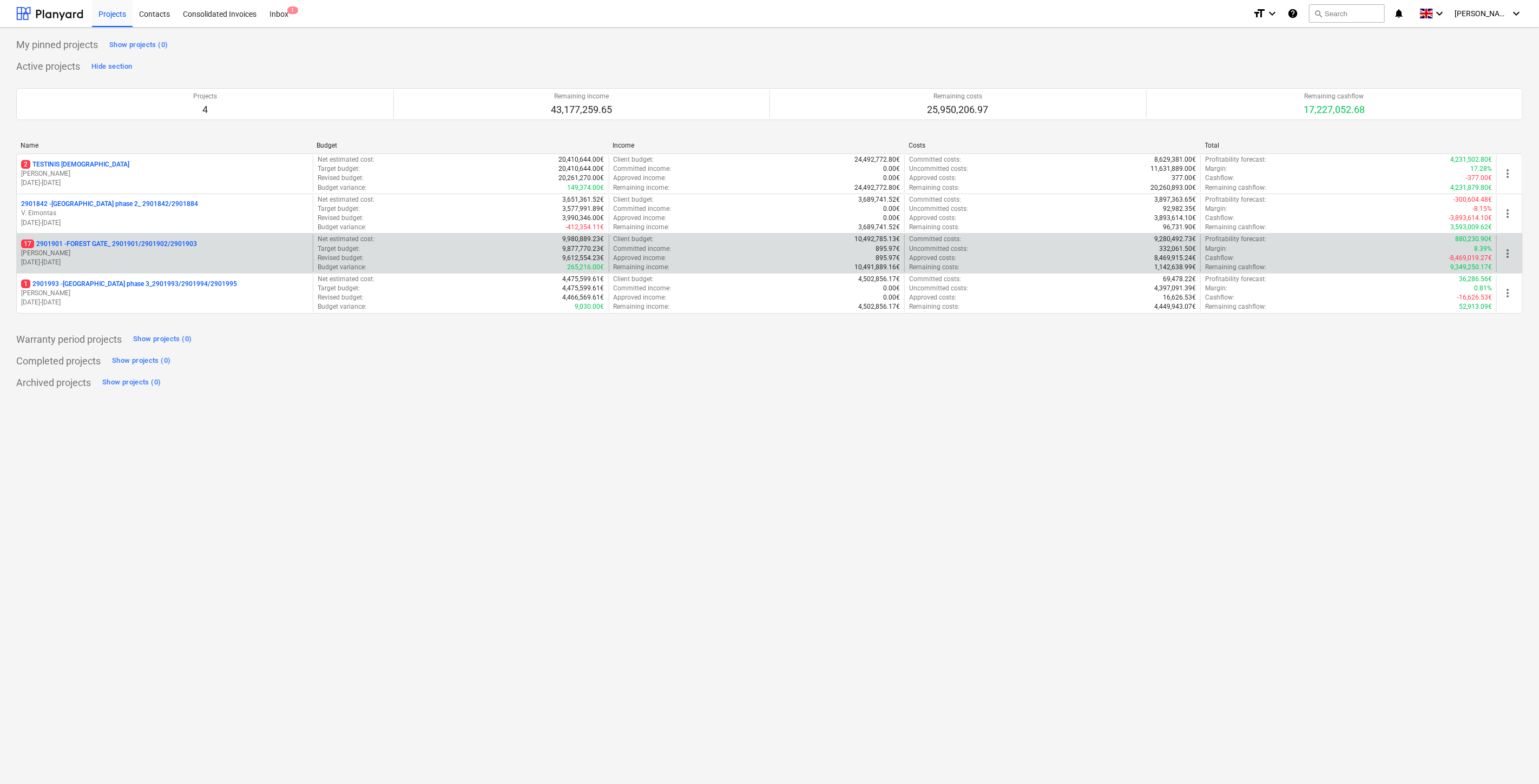
click at [127, 252] on p "[PERSON_NAME]" at bounding box center [165, 253] width 288 height 9
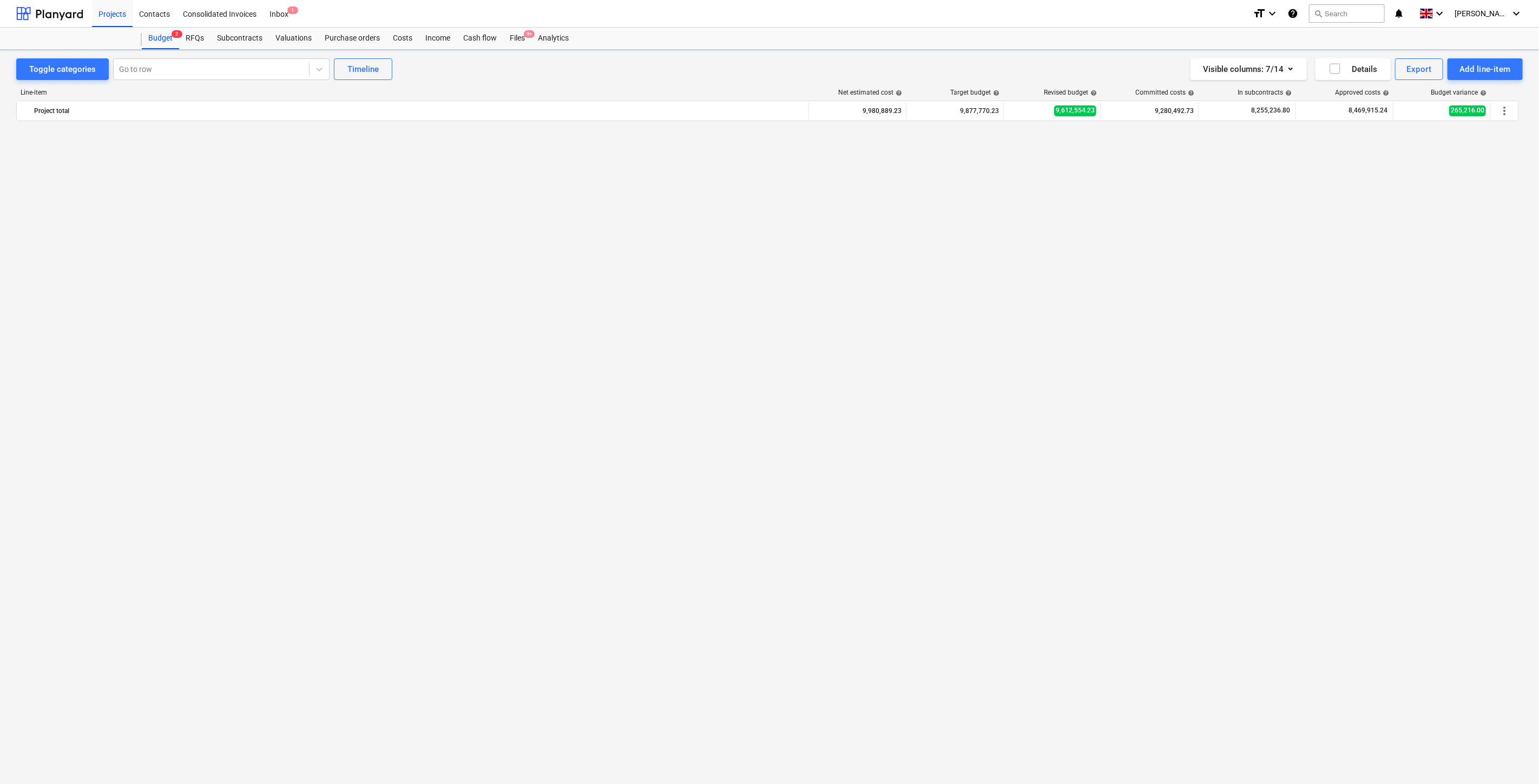
scroll to position [1437, 0]
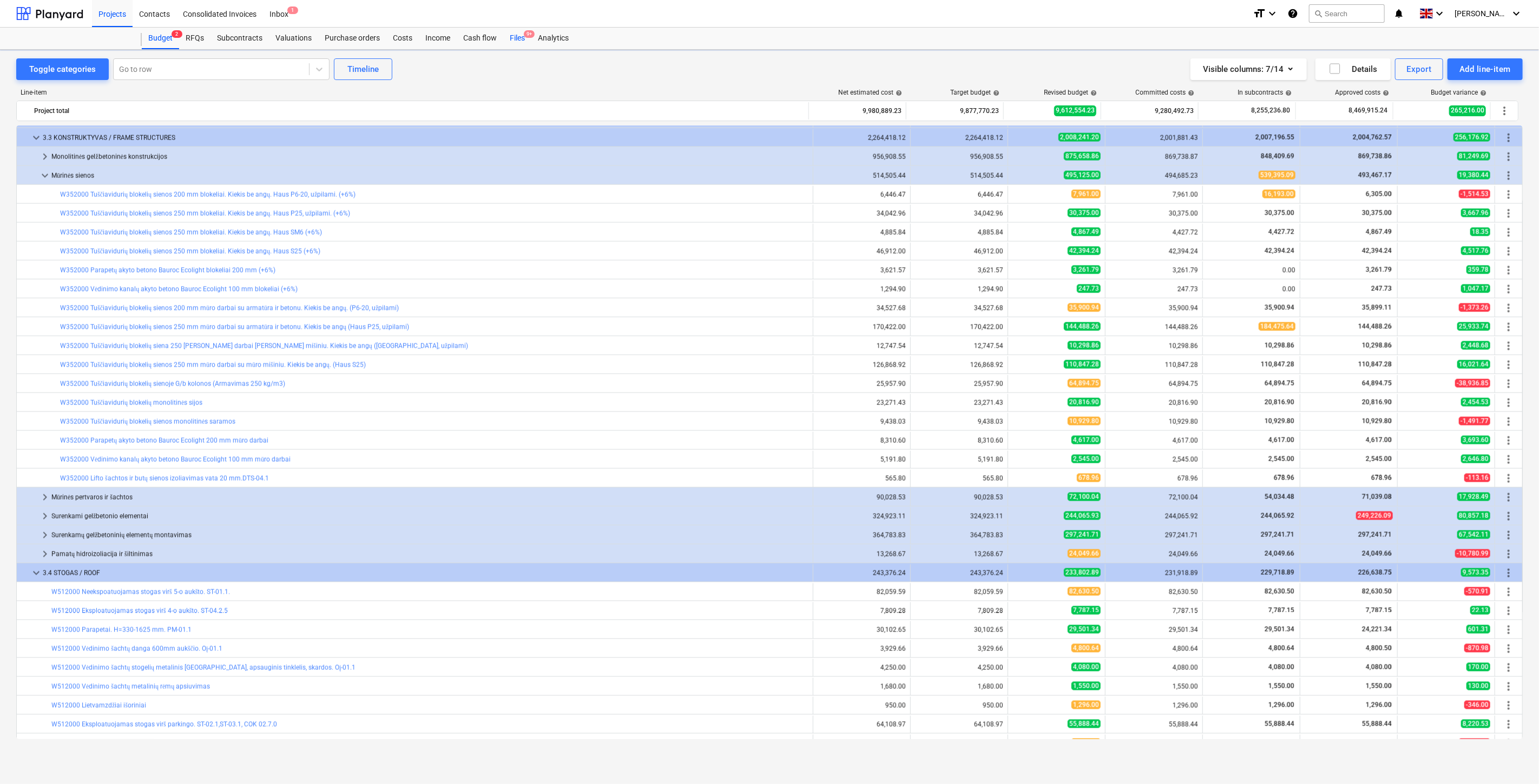
click at [518, 40] on div "Files 9+" at bounding box center [517, 38] width 28 height 21
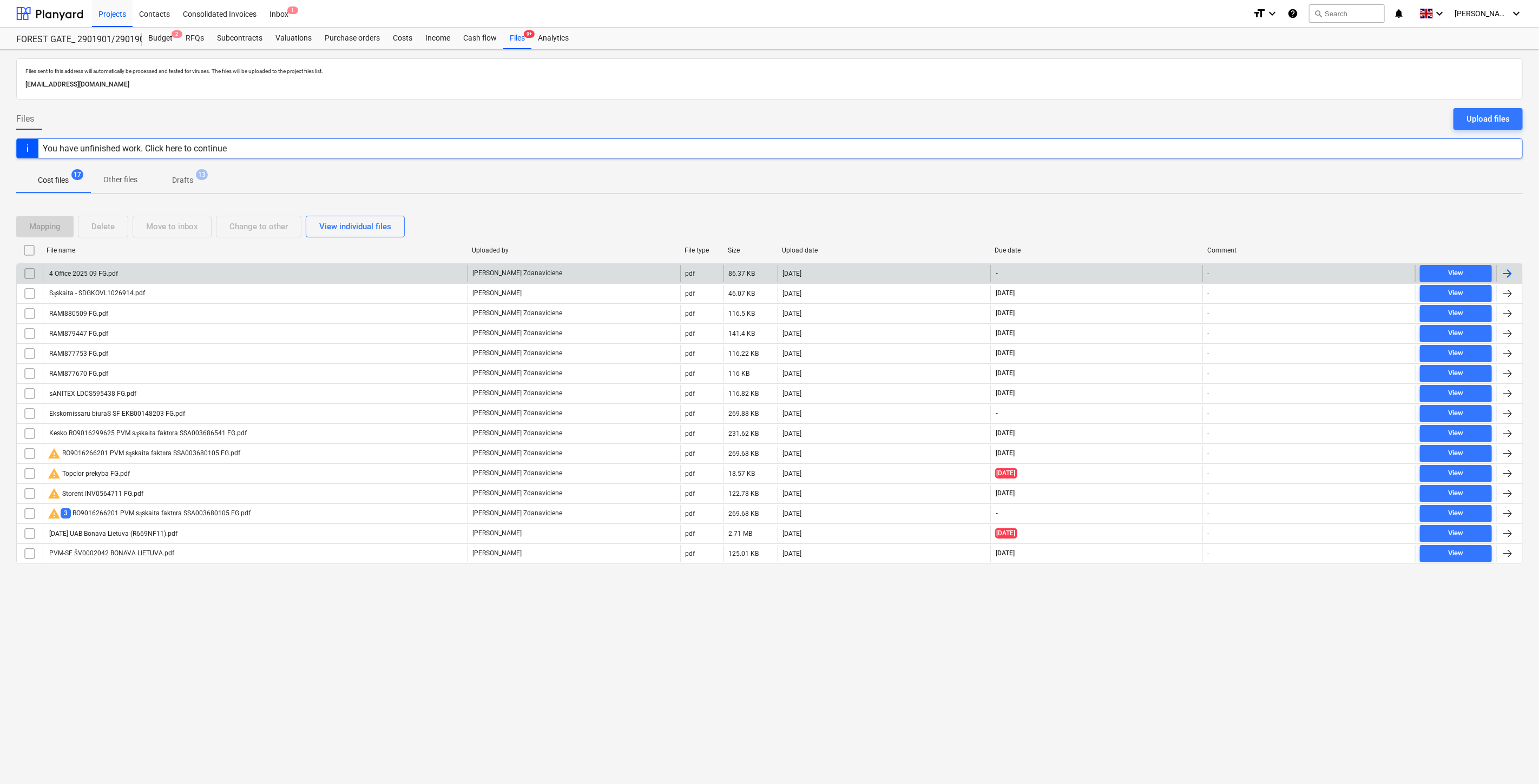
click at [274, 273] on div "4 Office 2025 09 FG.pdf" at bounding box center [255, 273] width 425 height 17
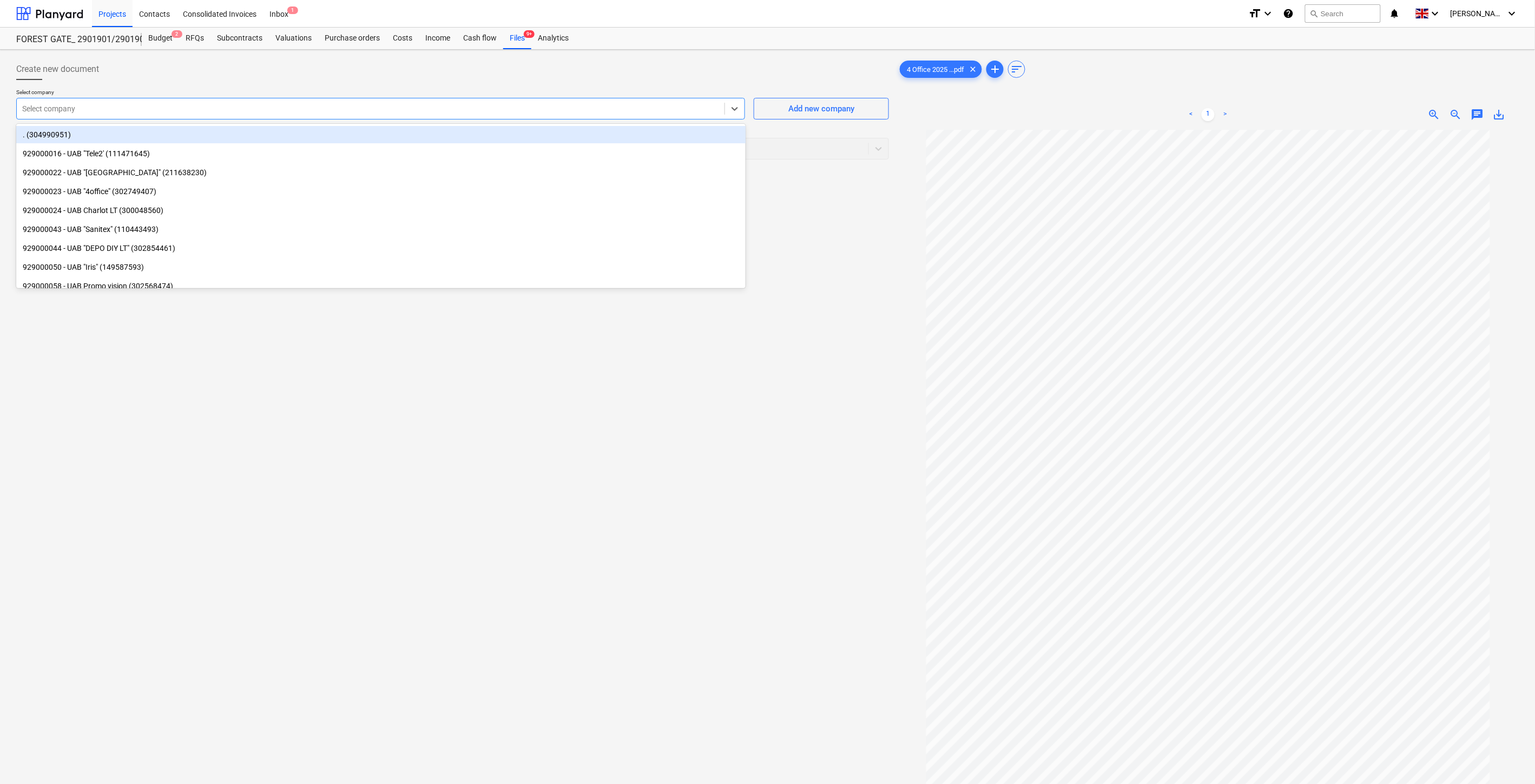
click at [496, 114] on div "Select company" at bounding box center [370, 108] width 708 height 15
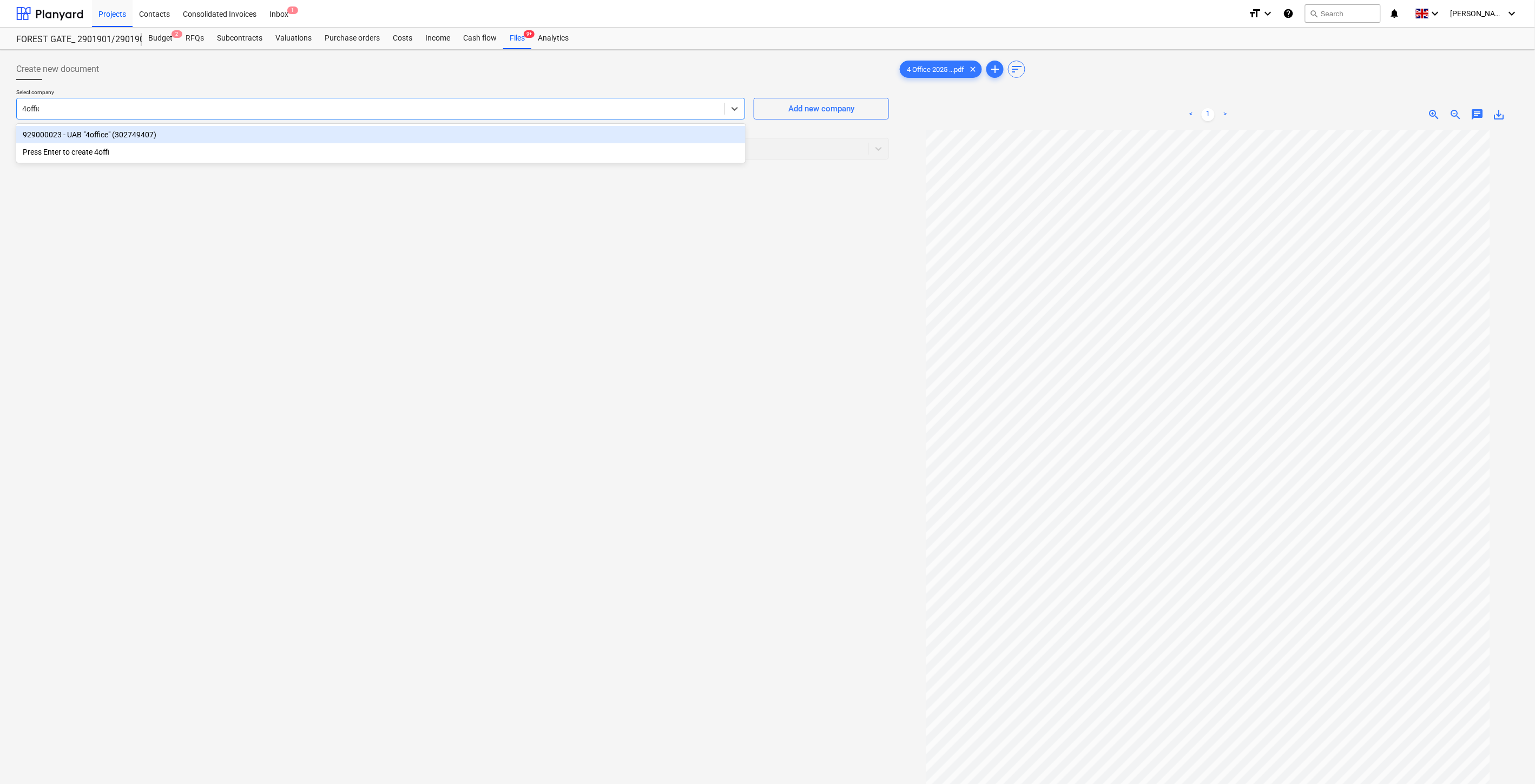
type input "4office"
click at [611, 133] on div "929000023 - UAB "4office" (302749407)" at bounding box center [381, 135] width 729 height 17
click at [593, 147] on div at bounding box center [431, 149] width 819 height 11
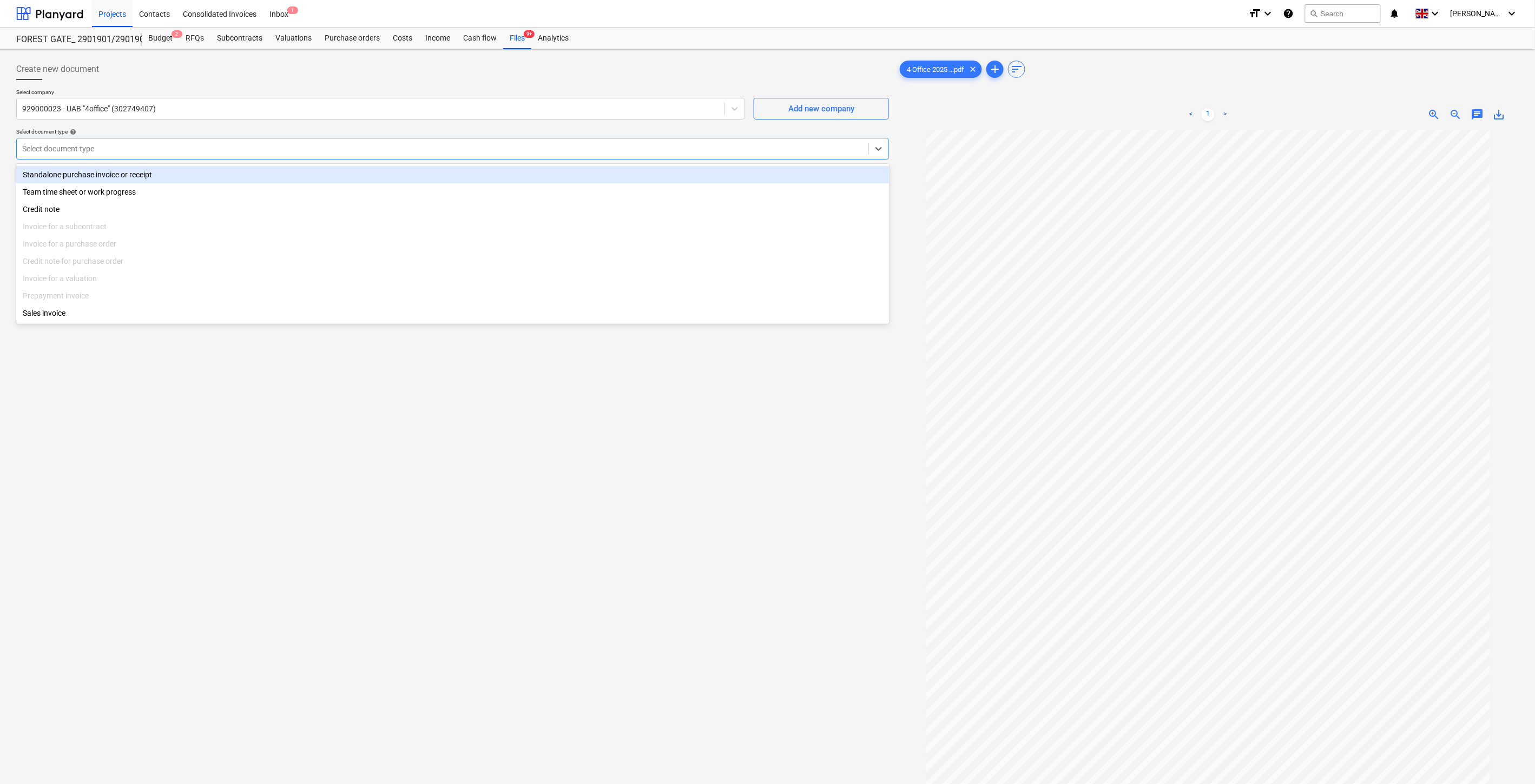
click at [193, 174] on div "Standalone purchase invoice or receipt" at bounding box center [453, 174] width 873 height 17
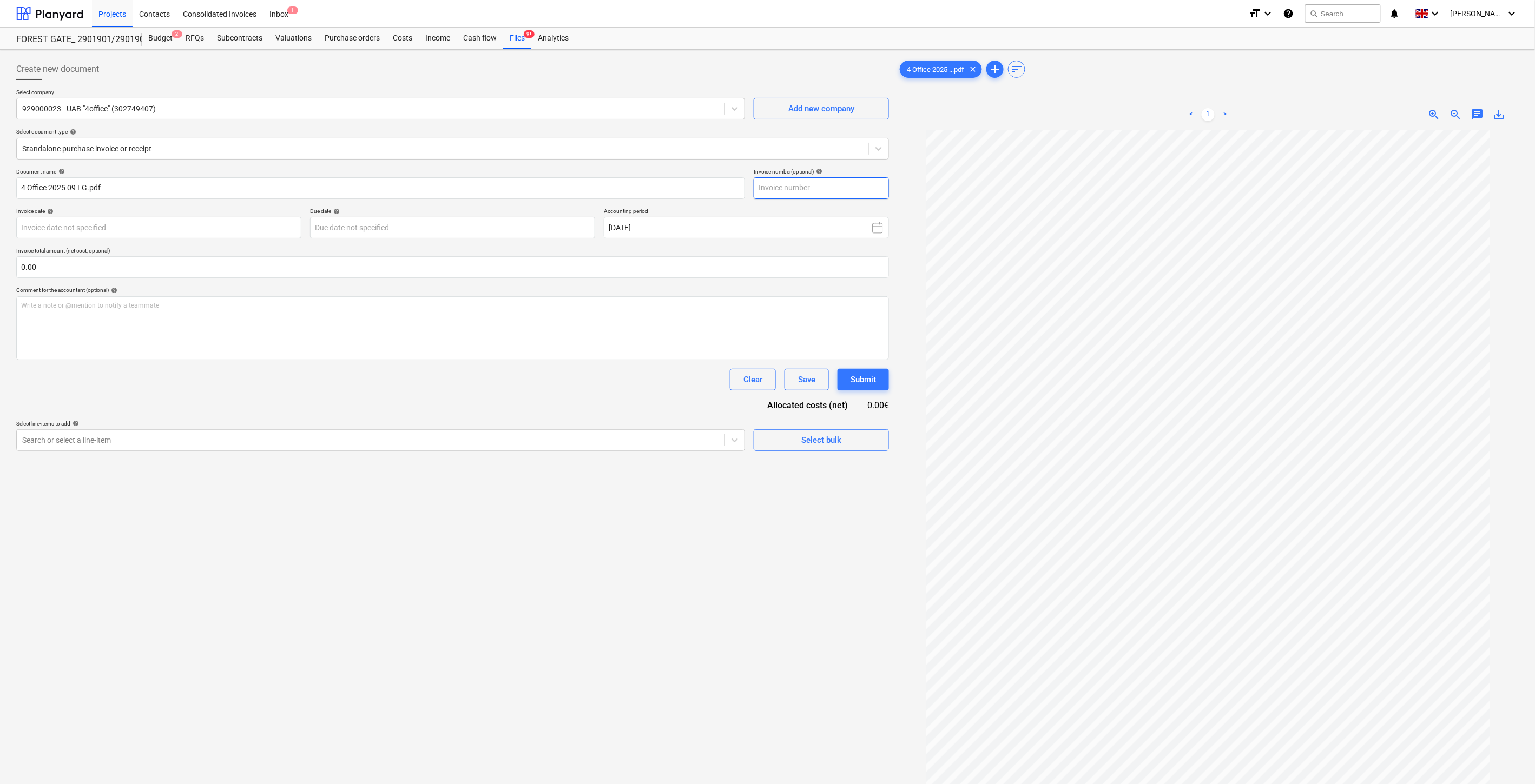
click at [873, 185] on input "text" at bounding box center [821, 188] width 135 height 21
type input "MPS058981"
click at [176, 229] on body "Projects Contacts Consolidated Invoices Inbox 1 format_size keyboard_arrow_down…" at bounding box center [767, 392] width 1535 height 784
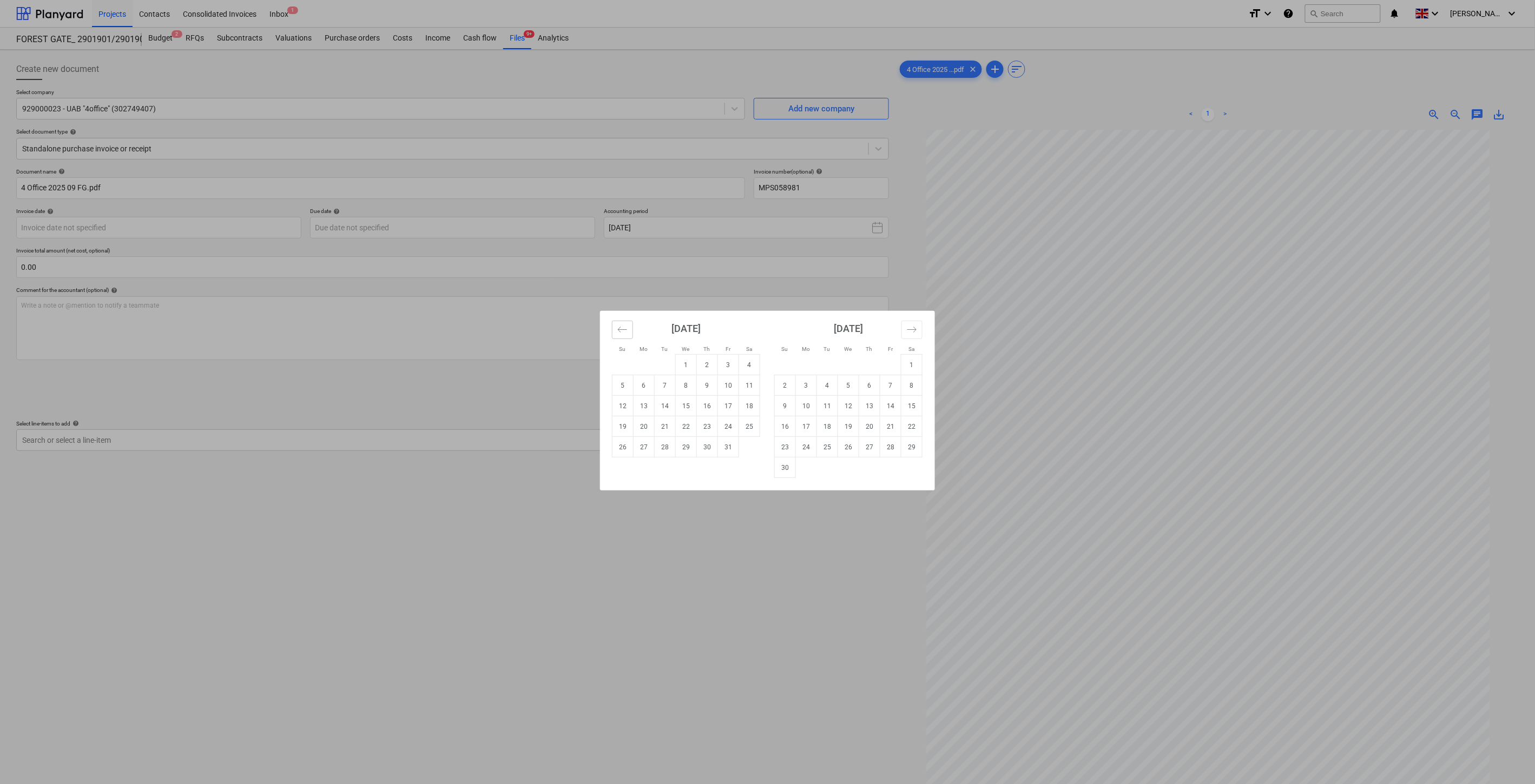
click at [624, 330] on icon "Move backward to switch to the previous month." at bounding box center [622, 329] width 9 height 6
click at [671, 451] on td "30" at bounding box center [665, 447] width 21 height 21
type input "30 Sep 2025"
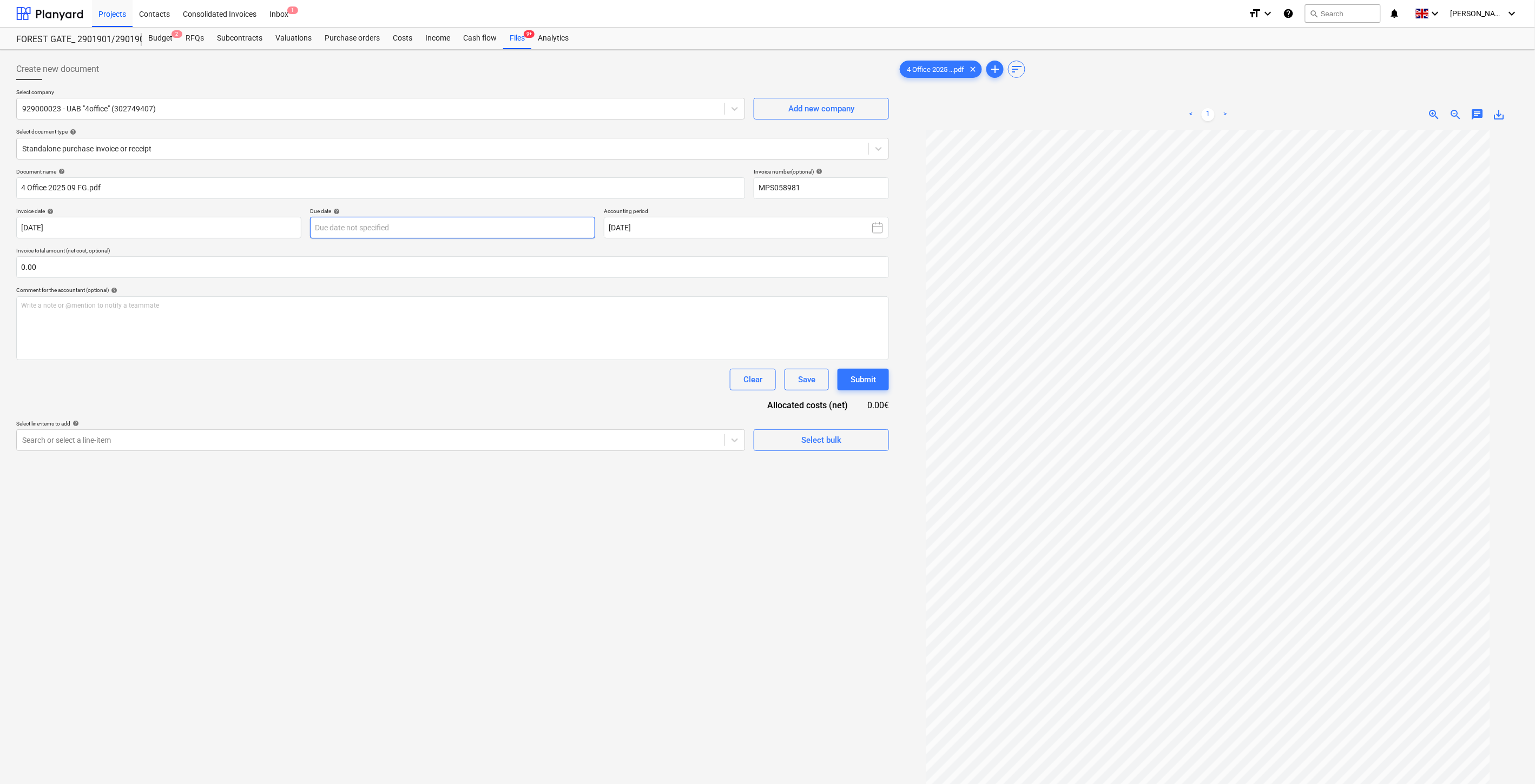
click at [412, 234] on body "Projects Contacts Consolidated Invoices Inbox 1 format_size keyboard_arrow_down…" at bounding box center [767, 392] width 1535 height 784
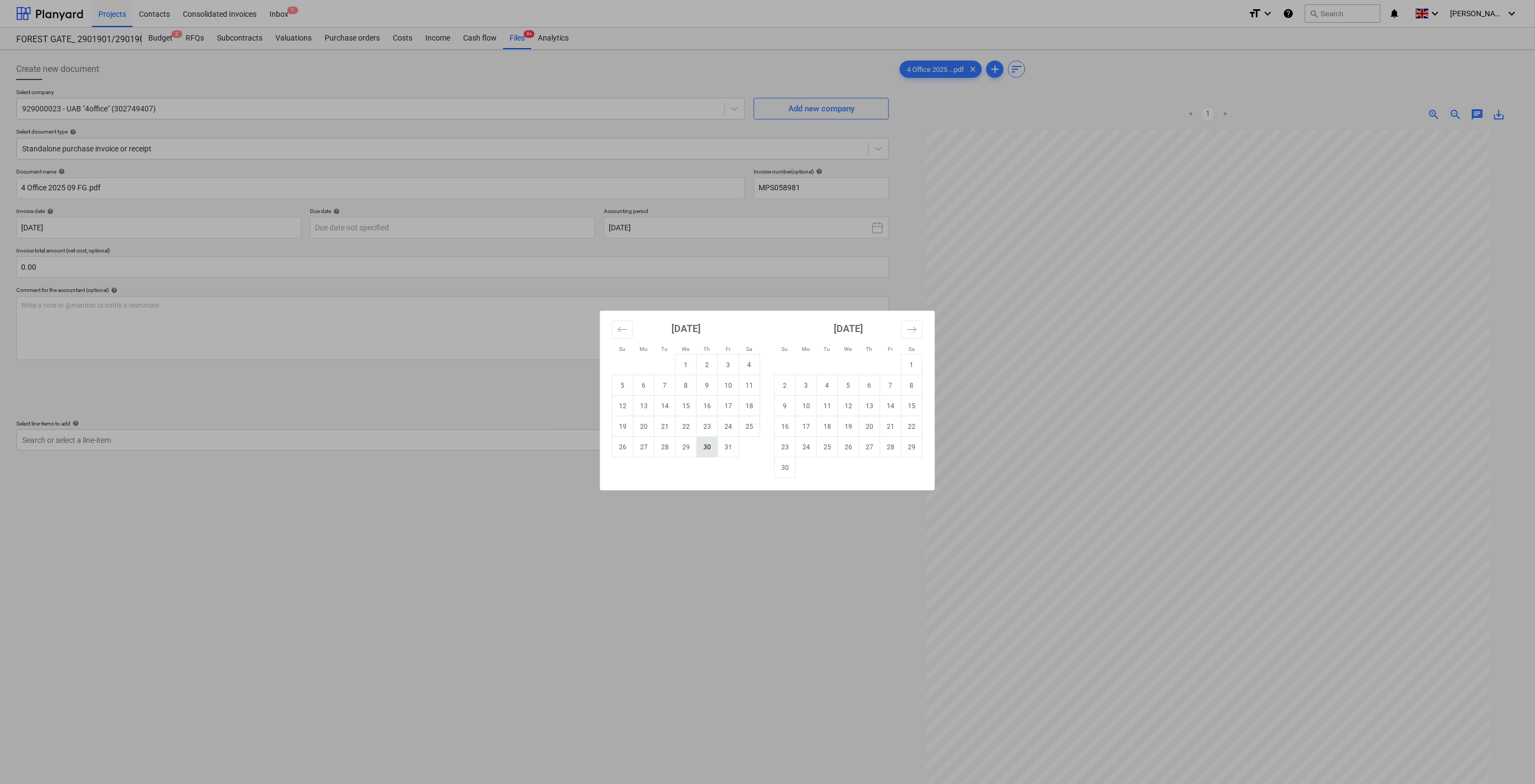
click at [707, 447] on td "30" at bounding box center [707, 447] width 21 height 21
type input "30 Oct 2025"
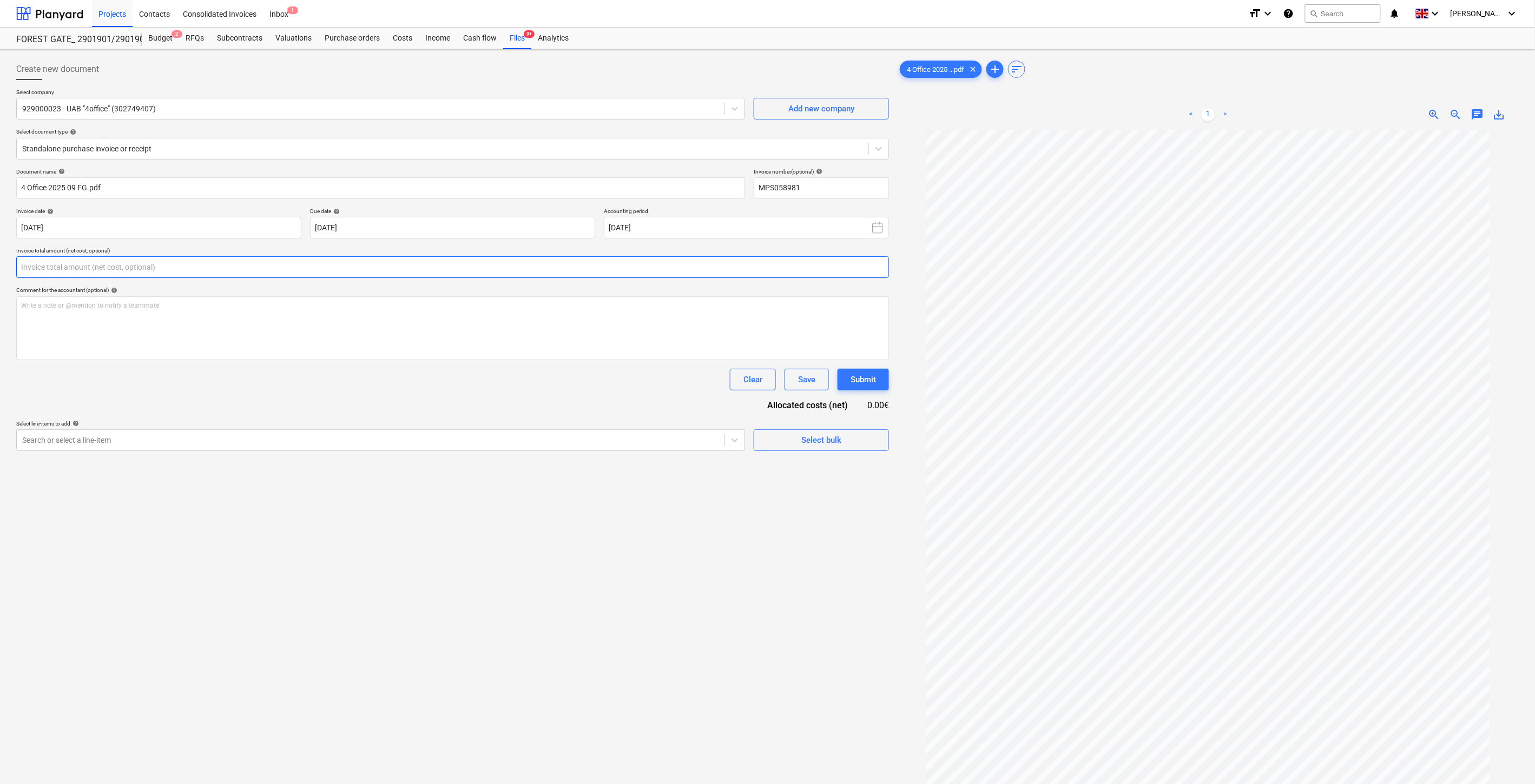
click at [552, 265] on input "text" at bounding box center [453, 267] width 872 height 21
type input "59.75"
click at [302, 470] on div at bounding box center [370, 467] width 697 height 11
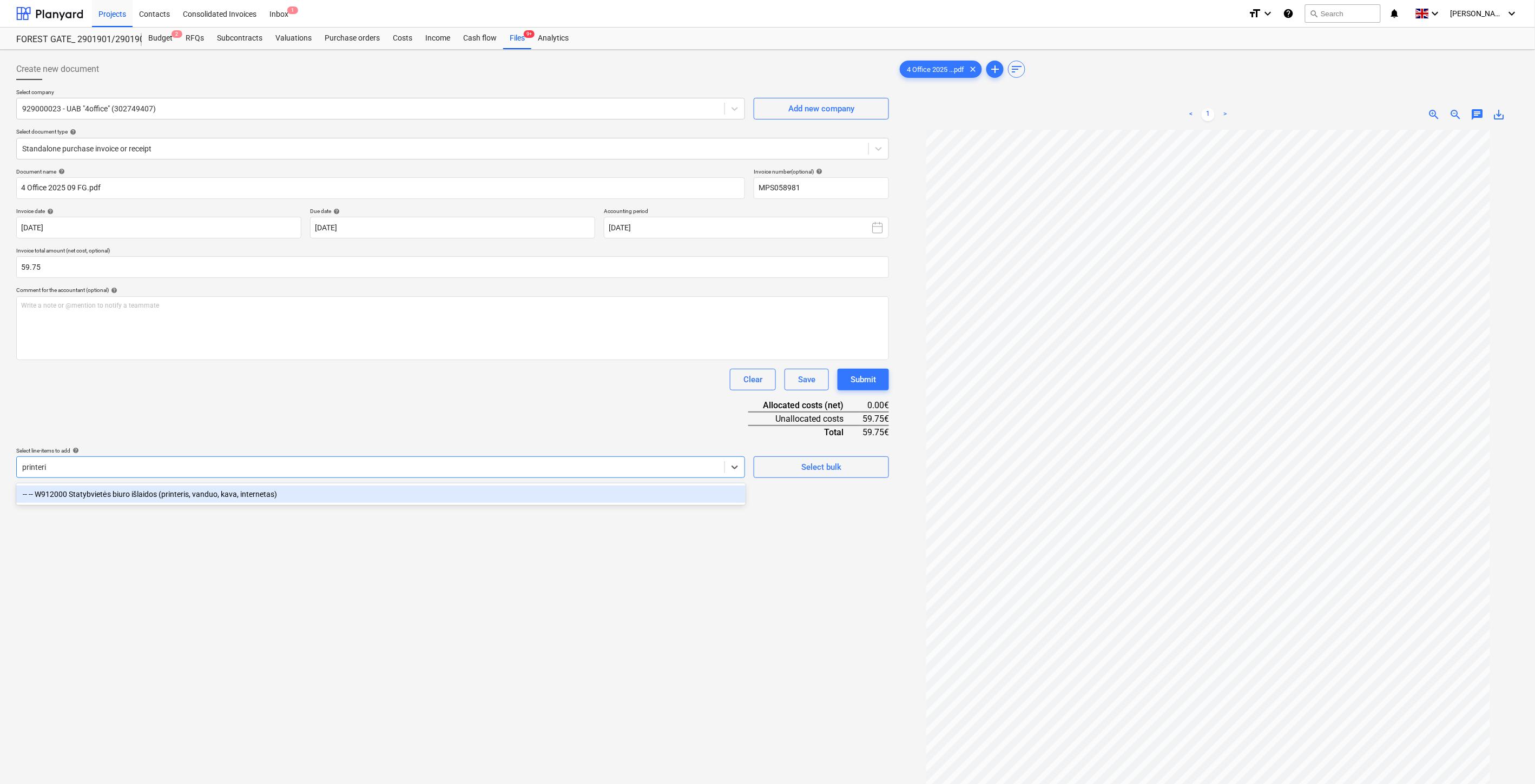
type input "printeris"
click at [351, 489] on div "-- -- W912000 Statybvietės biuro išlaidos (printeris, vanduo, kava, internetas)" at bounding box center [381, 494] width 729 height 17
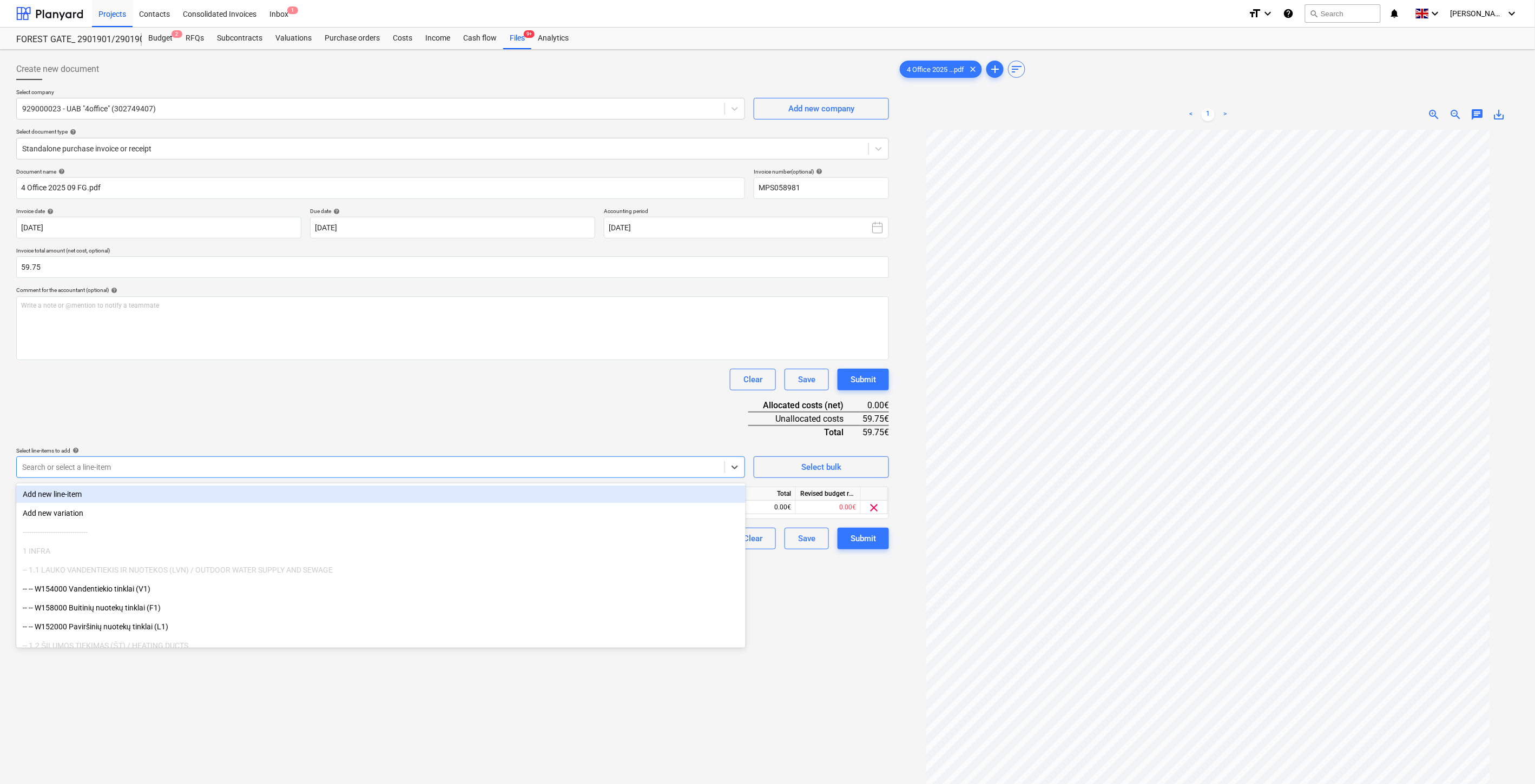
click at [431, 423] on div "Document name help 4 Office 2025 09 FG.pdf Invoice number (optional) help MPS05…" at bounding box center [453, 358] width 872 height 381
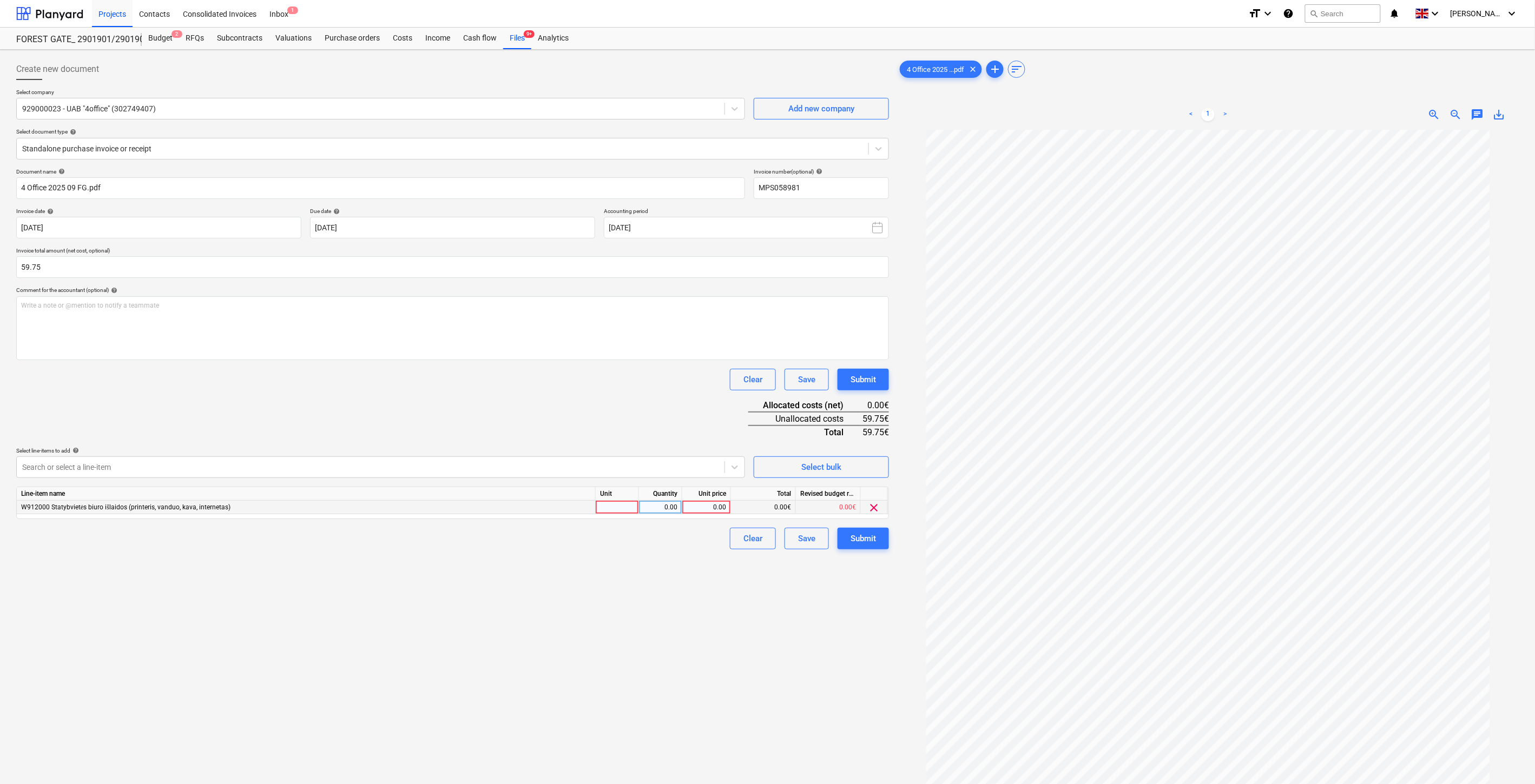
click at [606, 509] on div at bounding box center [617, 508] width 43 height 13
click at [656, 509] on div "0.00" at bounding box center [660, 508] width 34 height 13
click at [690, 509] on div "0.00" at bounding box center [706, 508] width 40 height 13
type input "59.75"
click at [709, 405] on div "Document name help 4 Office 2025 09 FG.pdf Invoice number (optional) help MPS05…" at bounding box center [453, 358] width 872 height 381
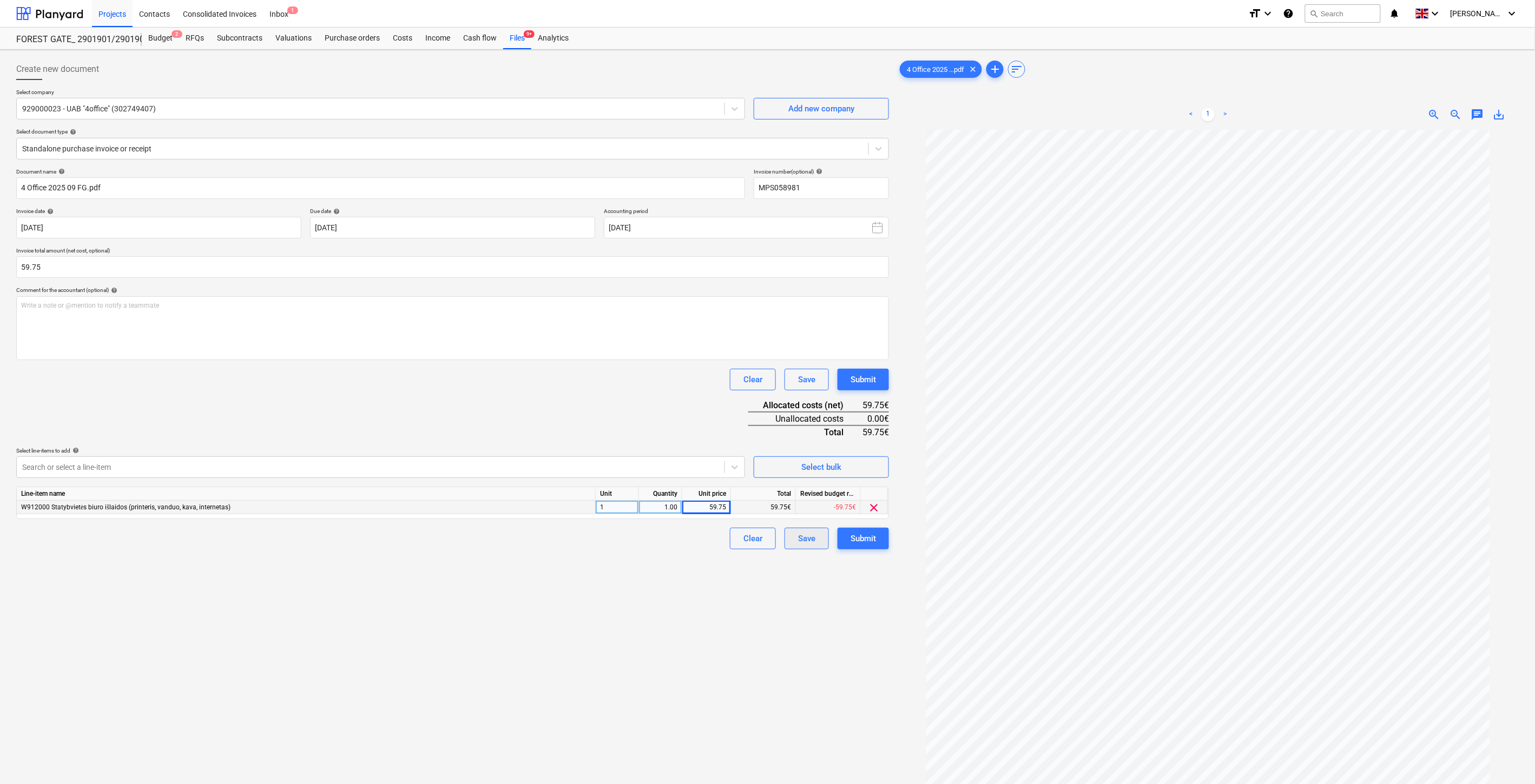
click at [804, 540] on div "Save" at bounding box center [806, 538] width 17 height 14
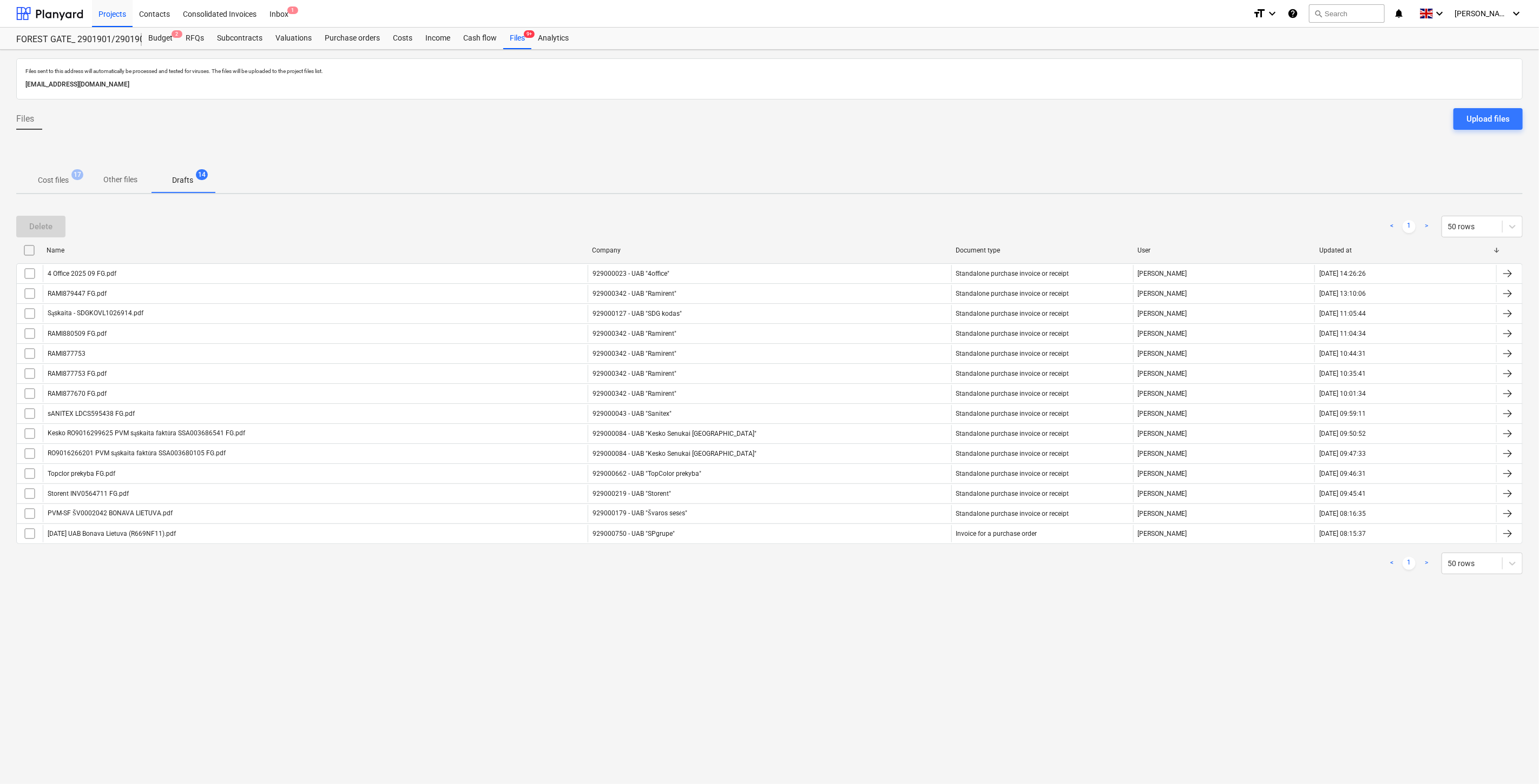
click at [42, 182] on p "Cost files" at bounding box center [53, 180] width 31 height 12
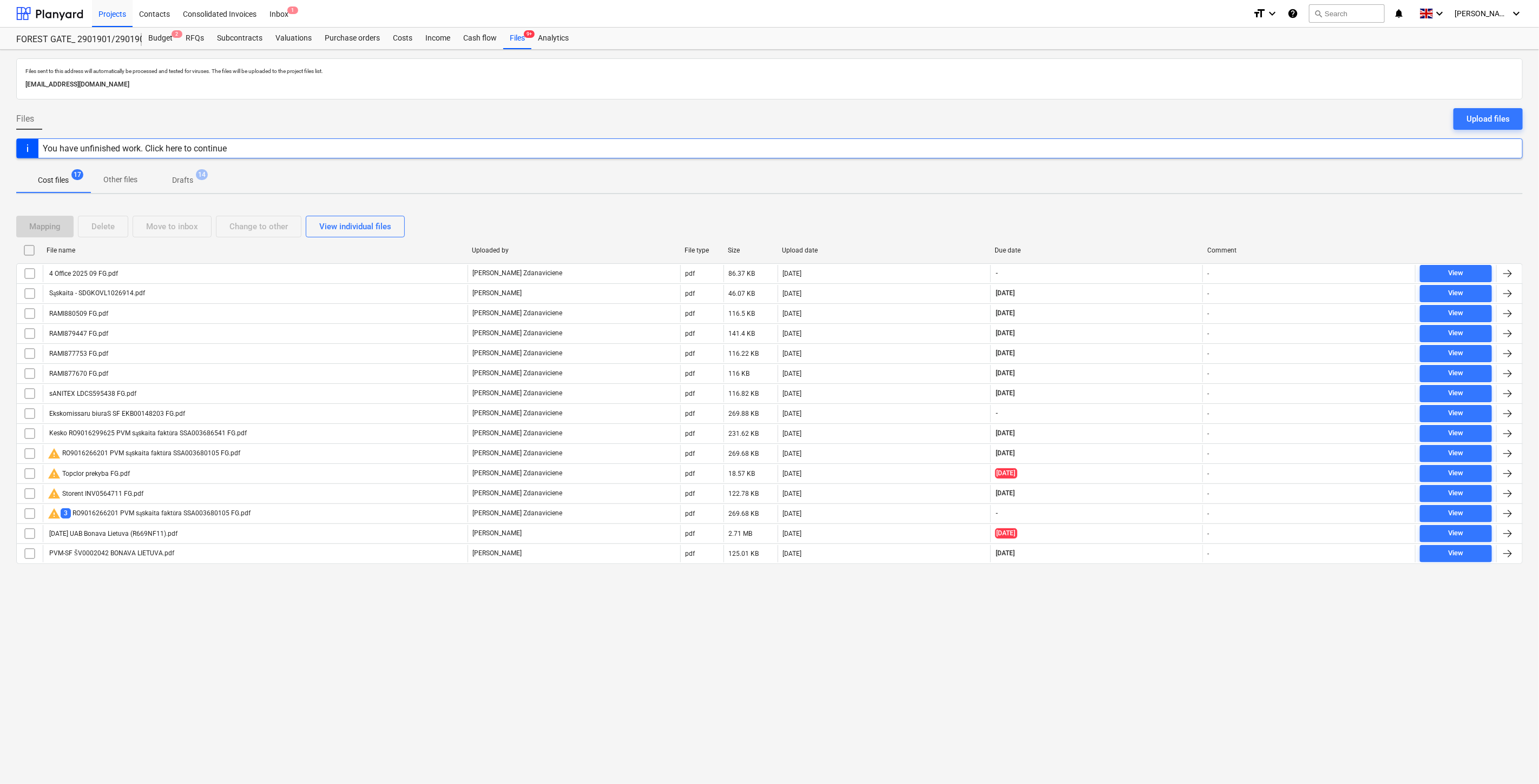
drag, startPoint x: 162, startPoint y: 30, endPoint x: 320, endPoint y: 6, distance: 159.8
click at [162, 30] on div "Budget 2" at bounding box center [160, 38] width 37 height 21
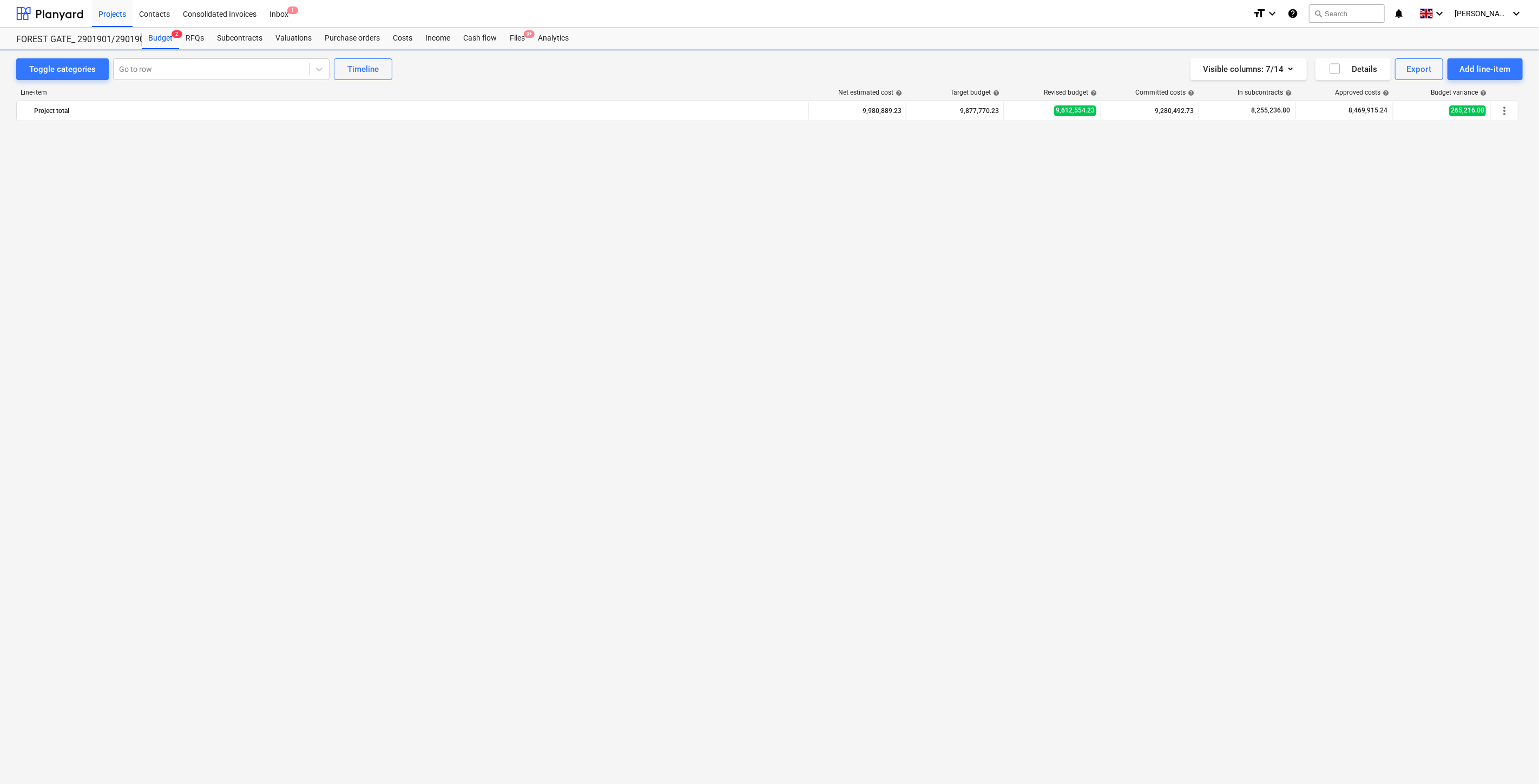
scroll to position [1437, 0]
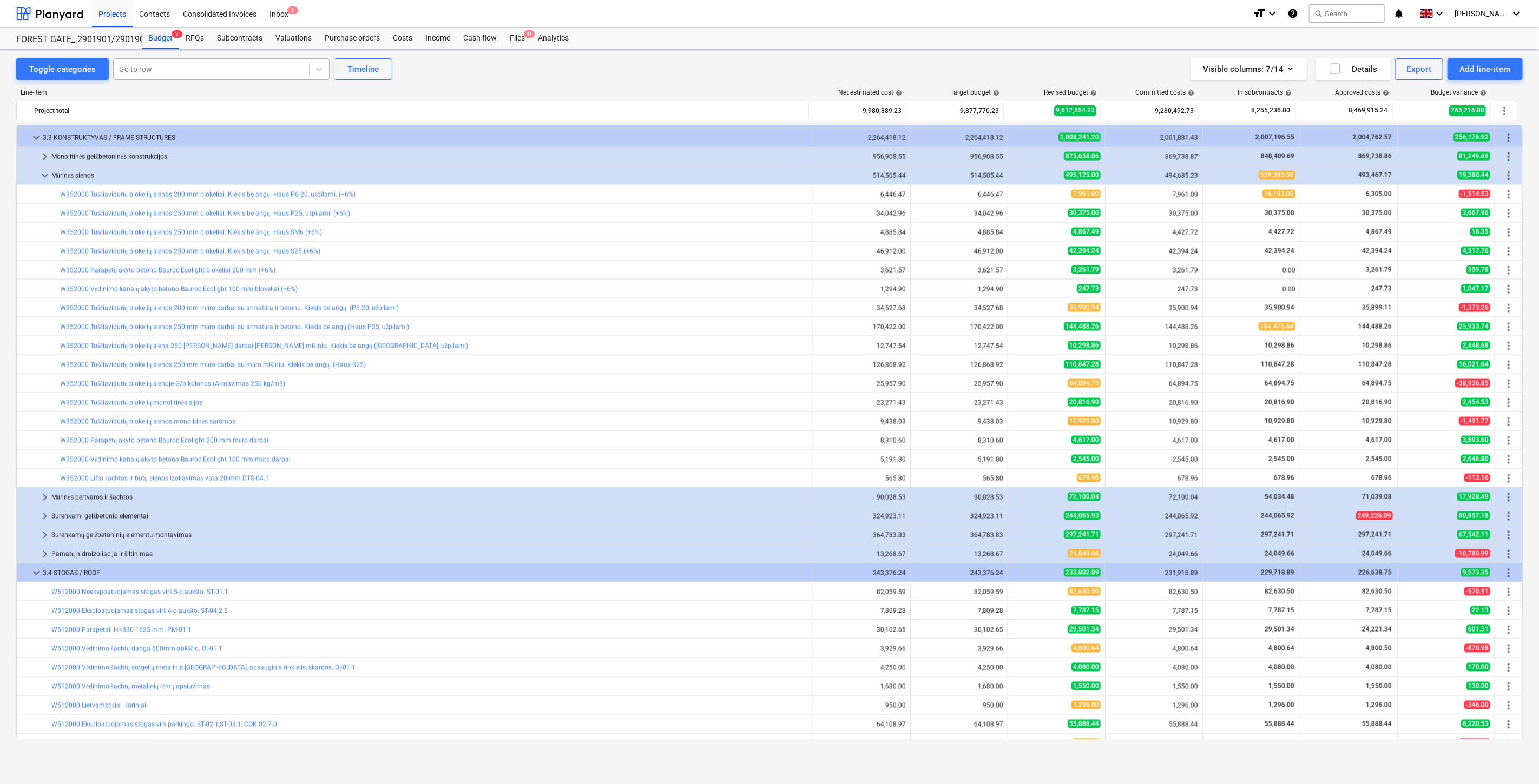
click at [217, 68] on div at bounding box center [212, 69] width 185 height 11
type input "biuro"
drag, startPoint x: 231, startPoint y: 91, endPoint x: 241, endPoint y: 94, distance: 10.4
click at [233, 90] on div "-- -- W912000 Statybvietės biuro išlaidos (printeris, vanduo, kava, internetas)" at bounding box center [220, 95] width 217 height 17
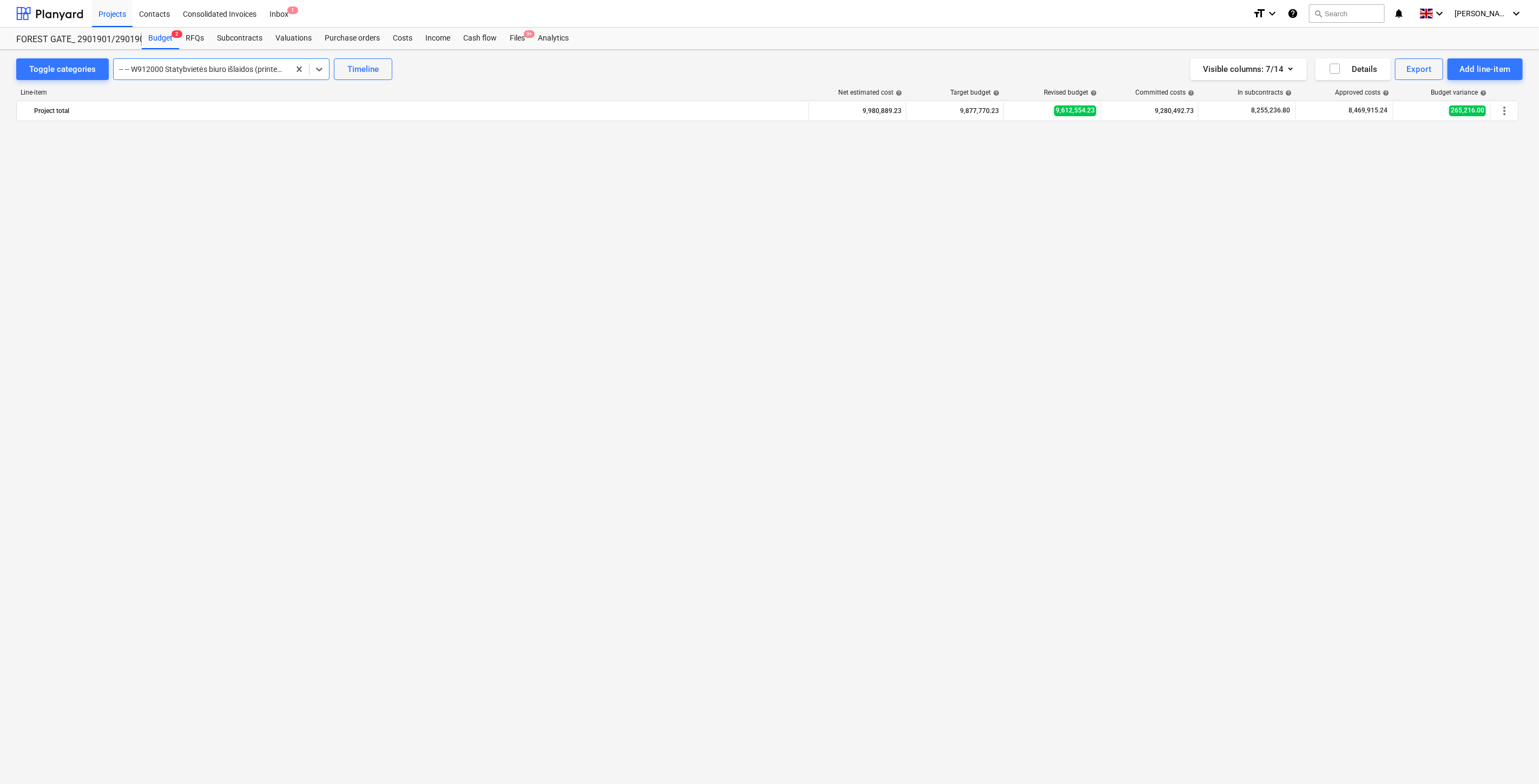
scroll to position [4175, 0]
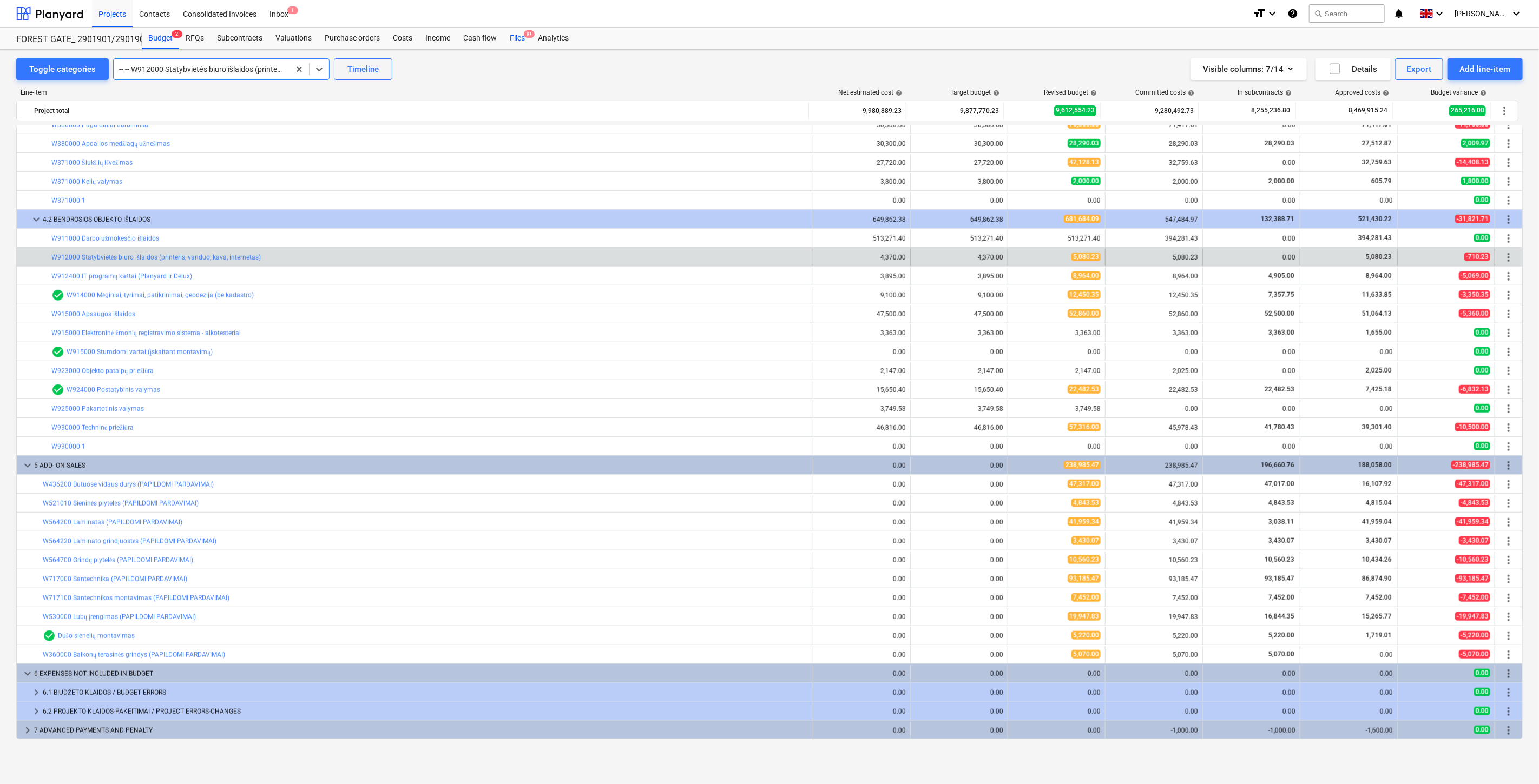
click at [515, 39] on div "Files 9+" at bounding box center [517, 38] width 28 height 21
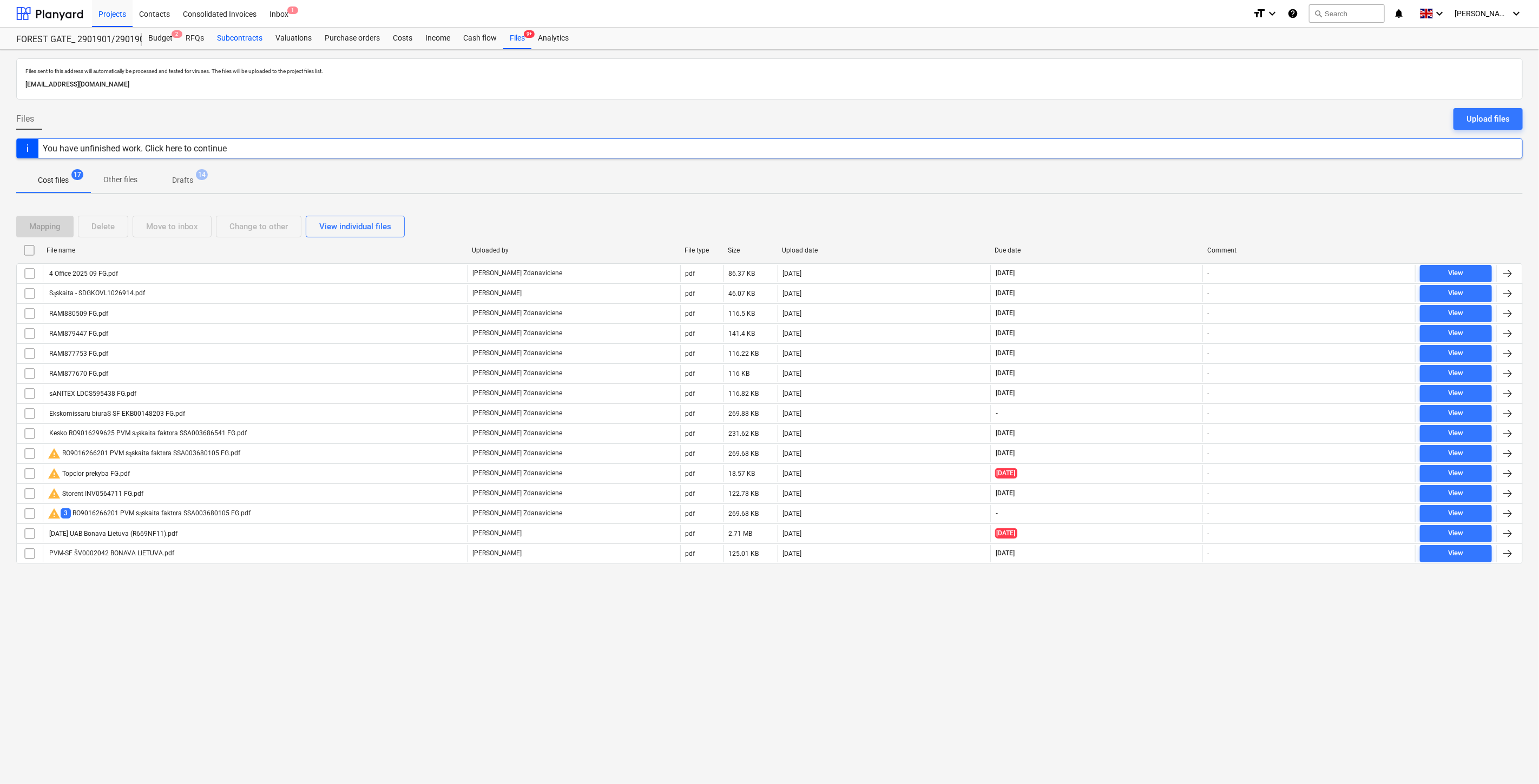
click at [241, 44] on div "Subcontracts" at bounding box center [240, 38] width 59 height 21
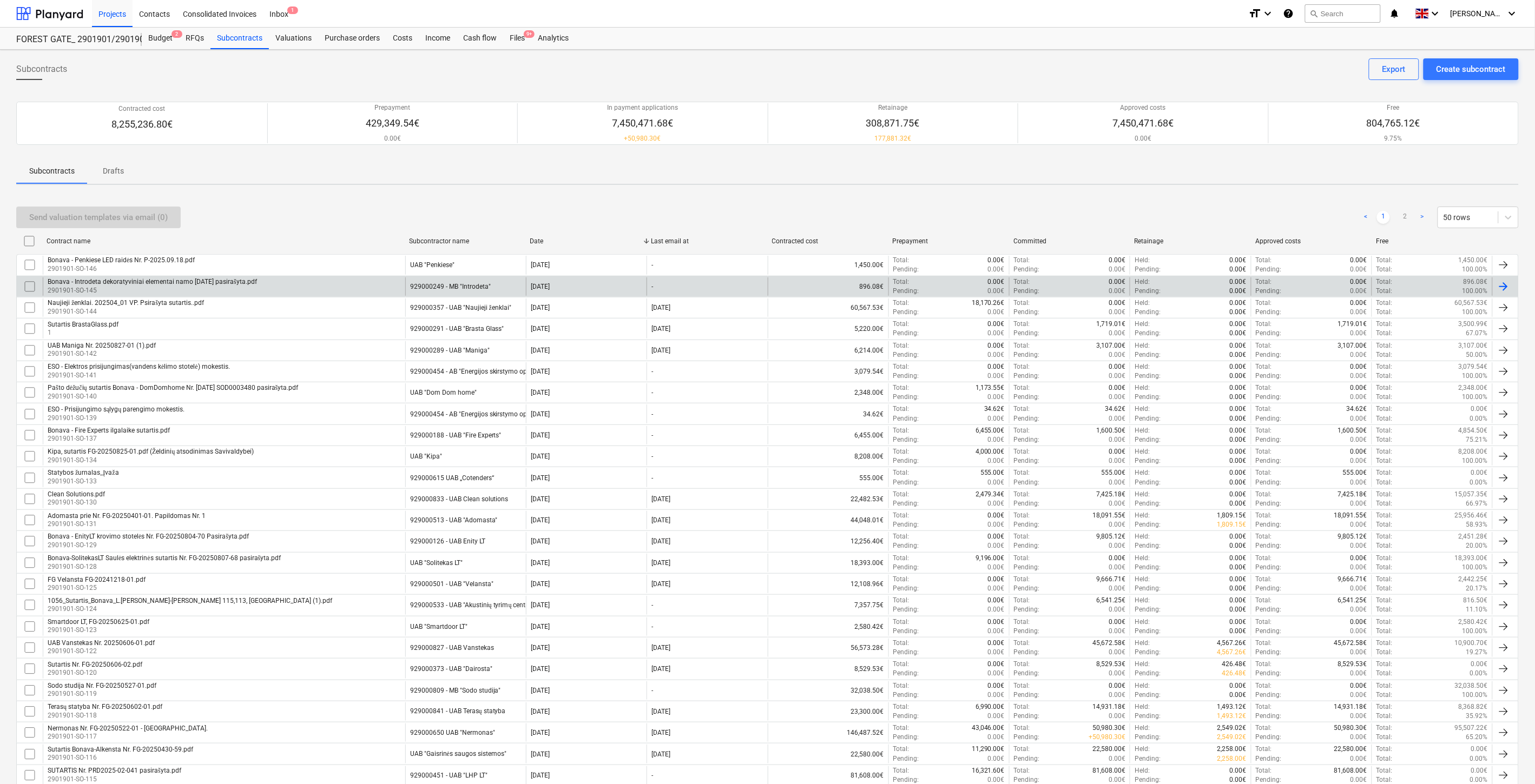
click at [303, 294] on div "Bonava - Introdeta dekoratyviniai elementai namo 2025-09-12 pasirašyta.pdf 2901…" at bounding box center [224, 287] width 362 height 18
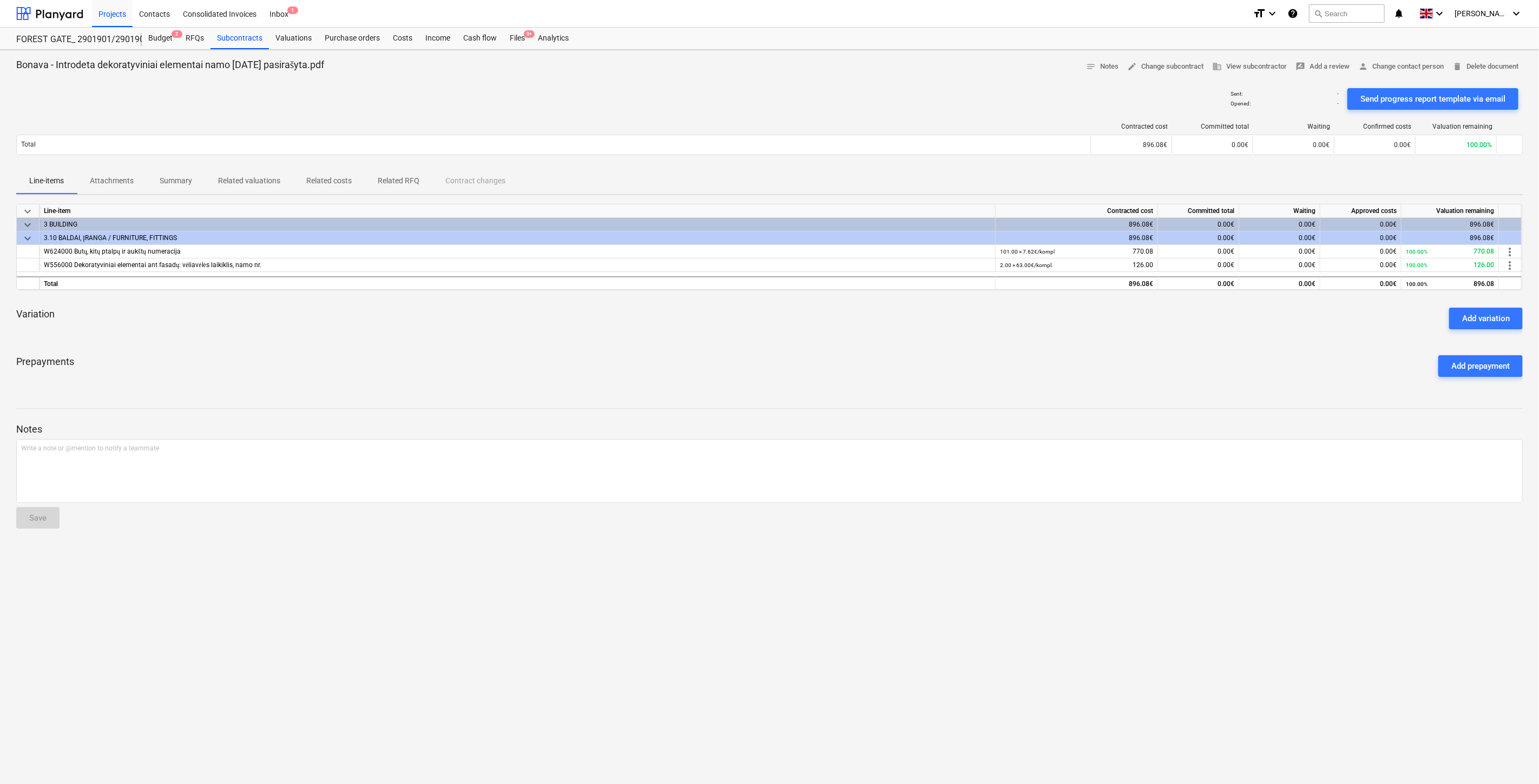
click at [540, 344] on div "keyboard_arrow_down Line-item Contracted cost Committed total Waiting Approved …" at bounding box center [770, 294] width 1507 height 182
click at [560, 336] on div "Variation Add variation" at bounding box center [770, 319] width 1507 height 39
click at [521, 37] on div "Files 9+" at bounding box center [517, 38] width 28 height 21
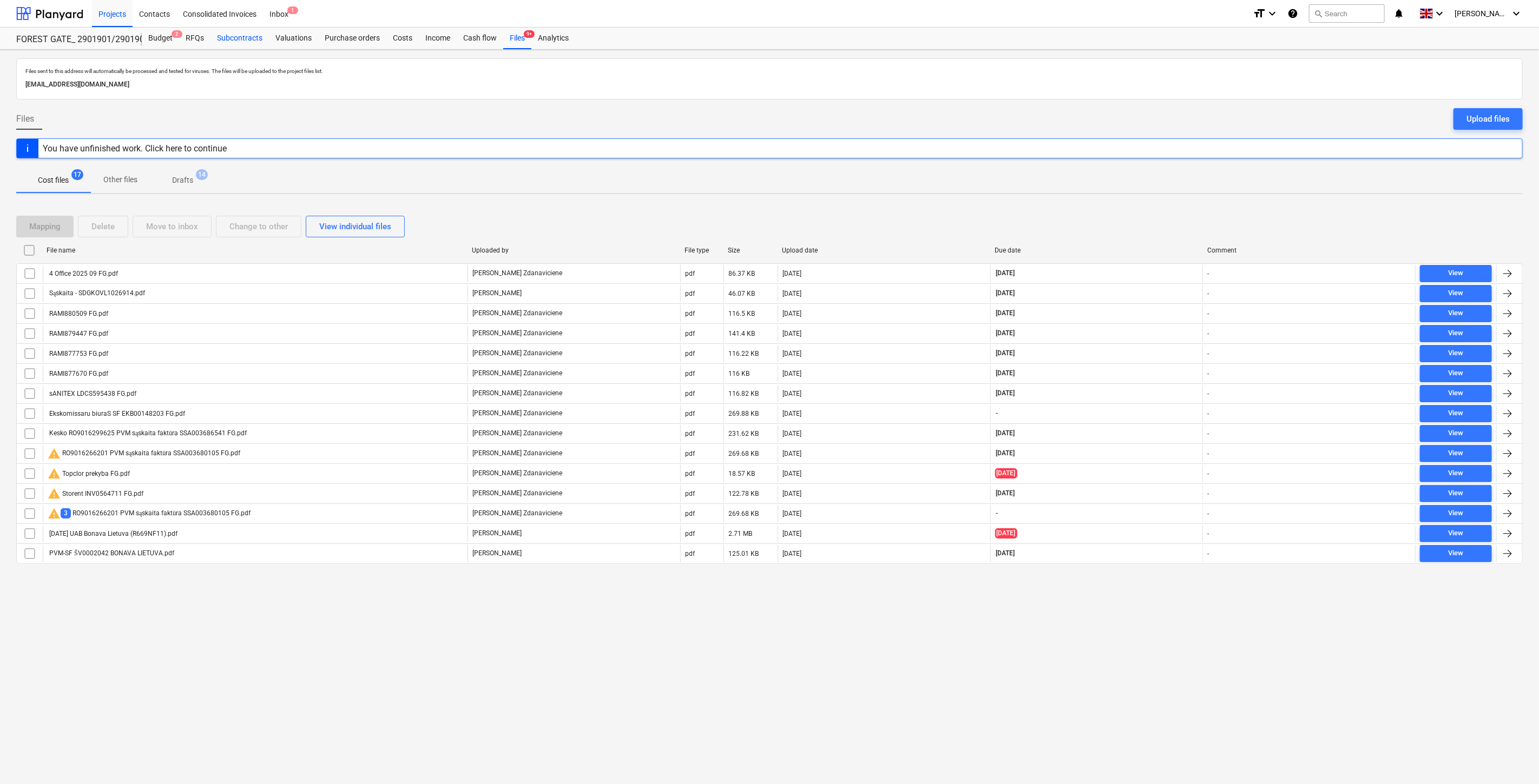
click at [256, 34] on div "Subcontracts" at bounding box center [240, 38] width 59 height 21
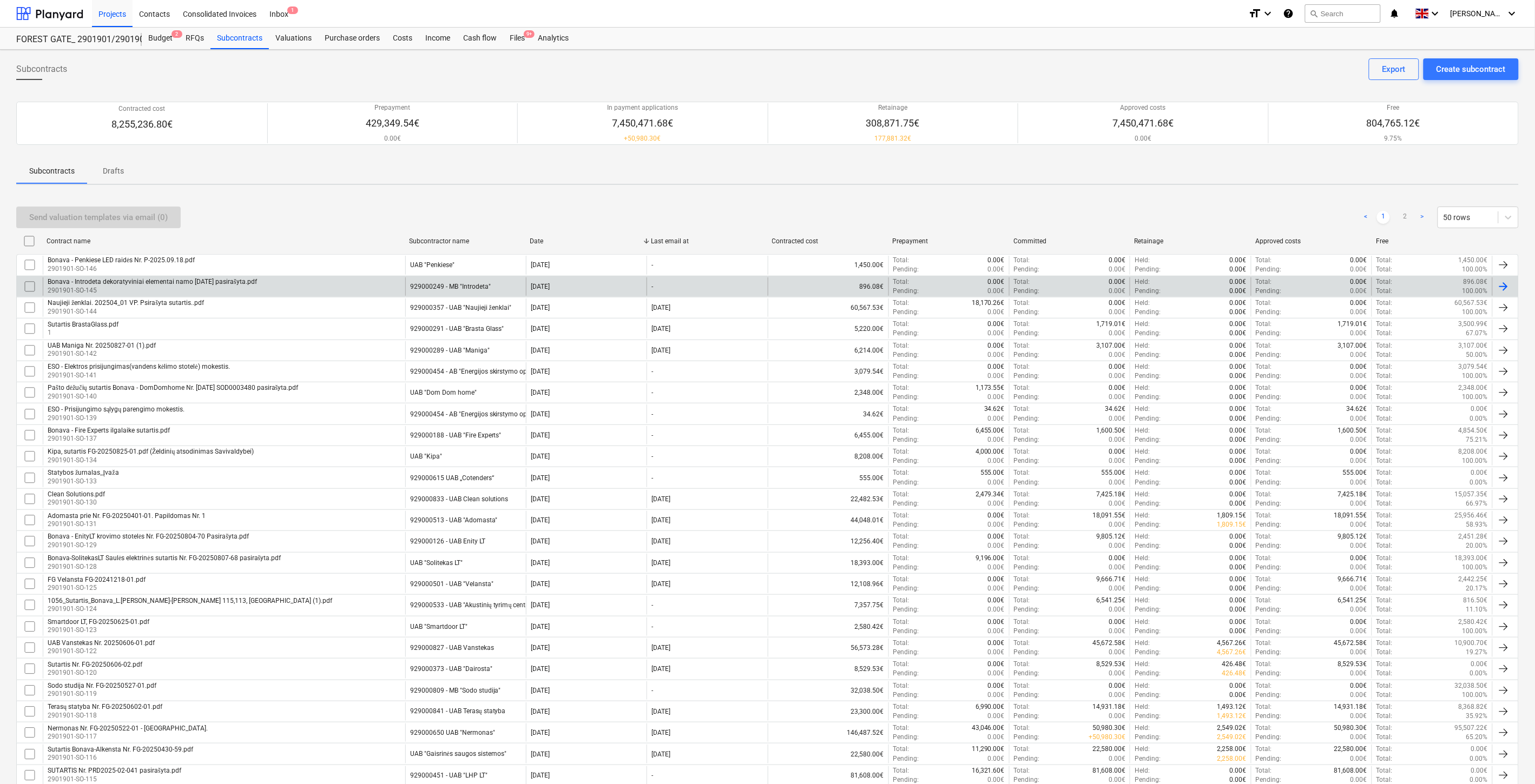
click at [323, 290] on div "Bonava - Introdeta dekoratyviniai elementai namo 2025-09-12 pasirašyta.pdf 2901…" at bounding box center [224, 287] width 362 height 18
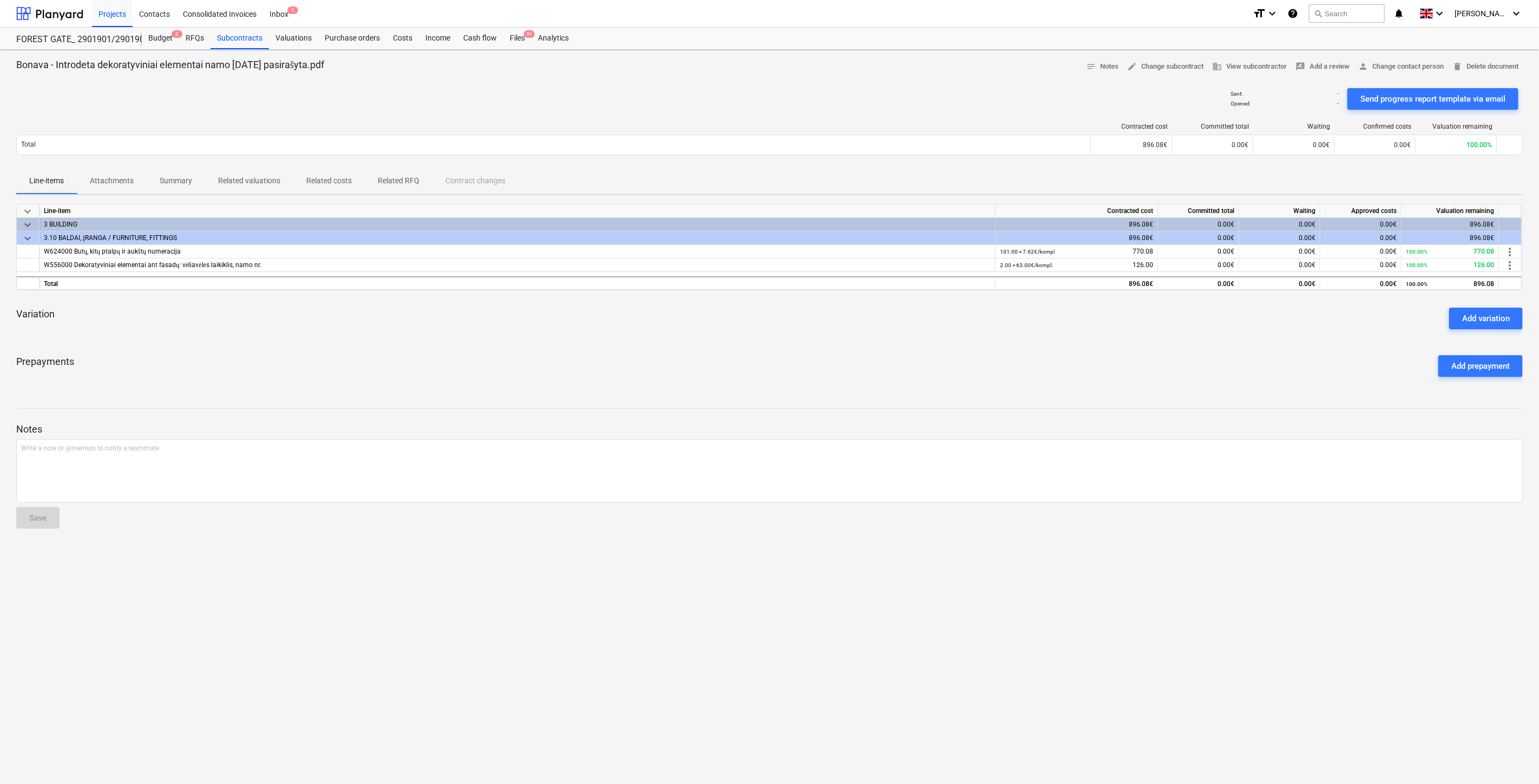
click at [123, 183] on p "Attachments" at bounding box center [112, 181] width 44 height 12
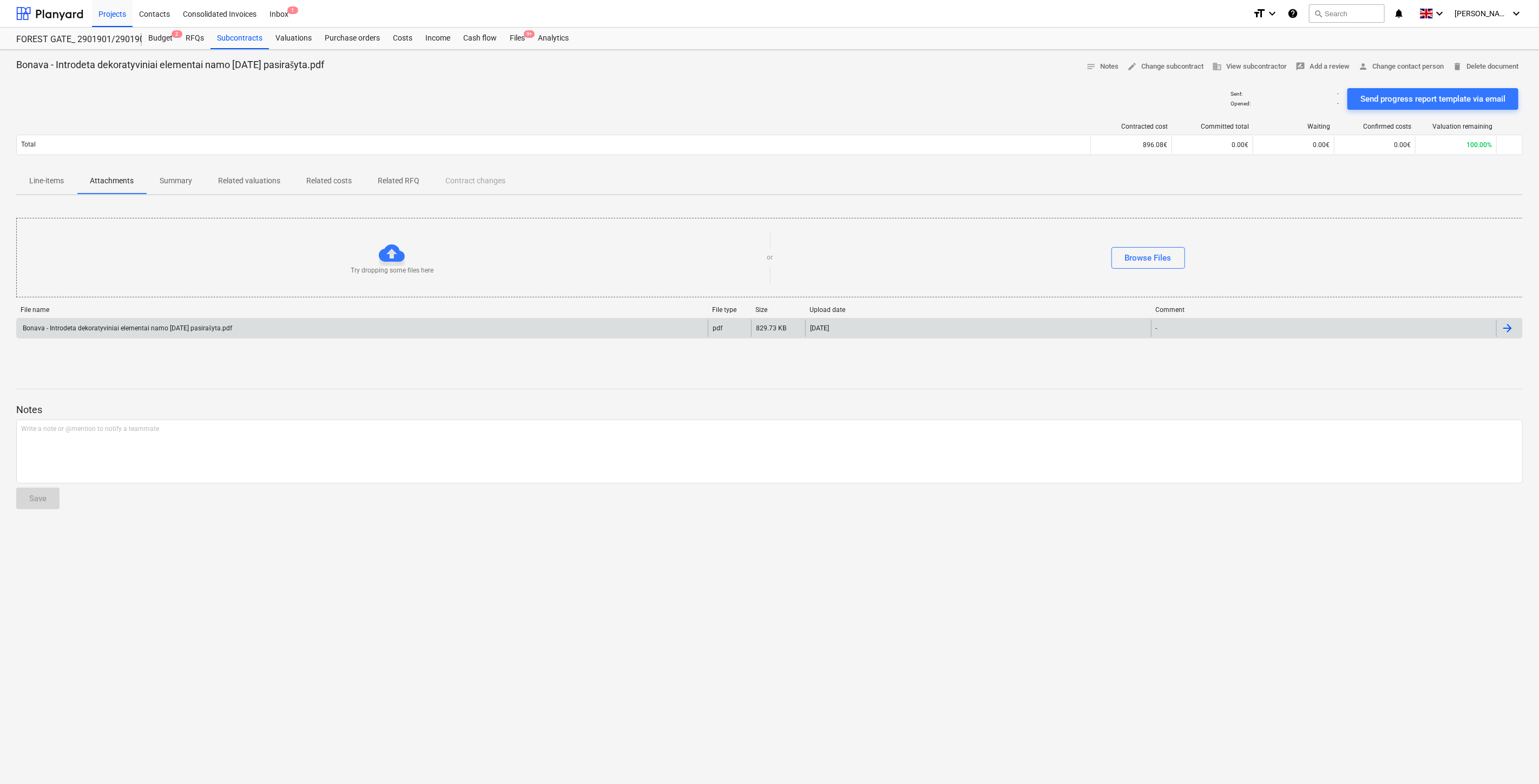
click at [209, 331] on div "Bonava - Introdeta dekoratyviniai elementai namo 2025-09-12 pasirašyta.pdf" at bounding box center [126, 328] width 211 height 8
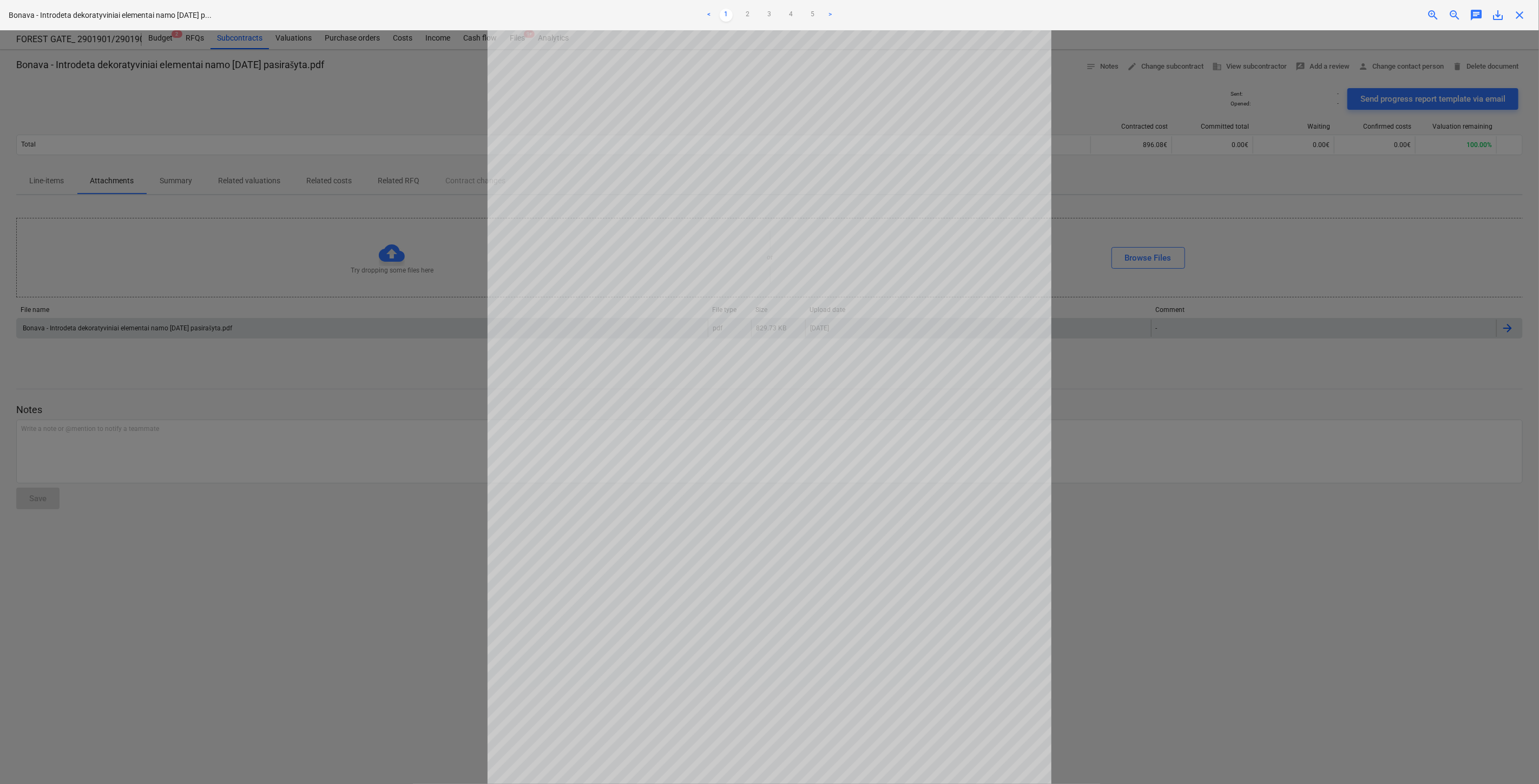
click at [1492, 13] on span "save_alt" at bounding box center [1497, 15] width 13 height 13
click at [1524, 14] on span "close" at bounding box center [1519, 15] width 13 height 13
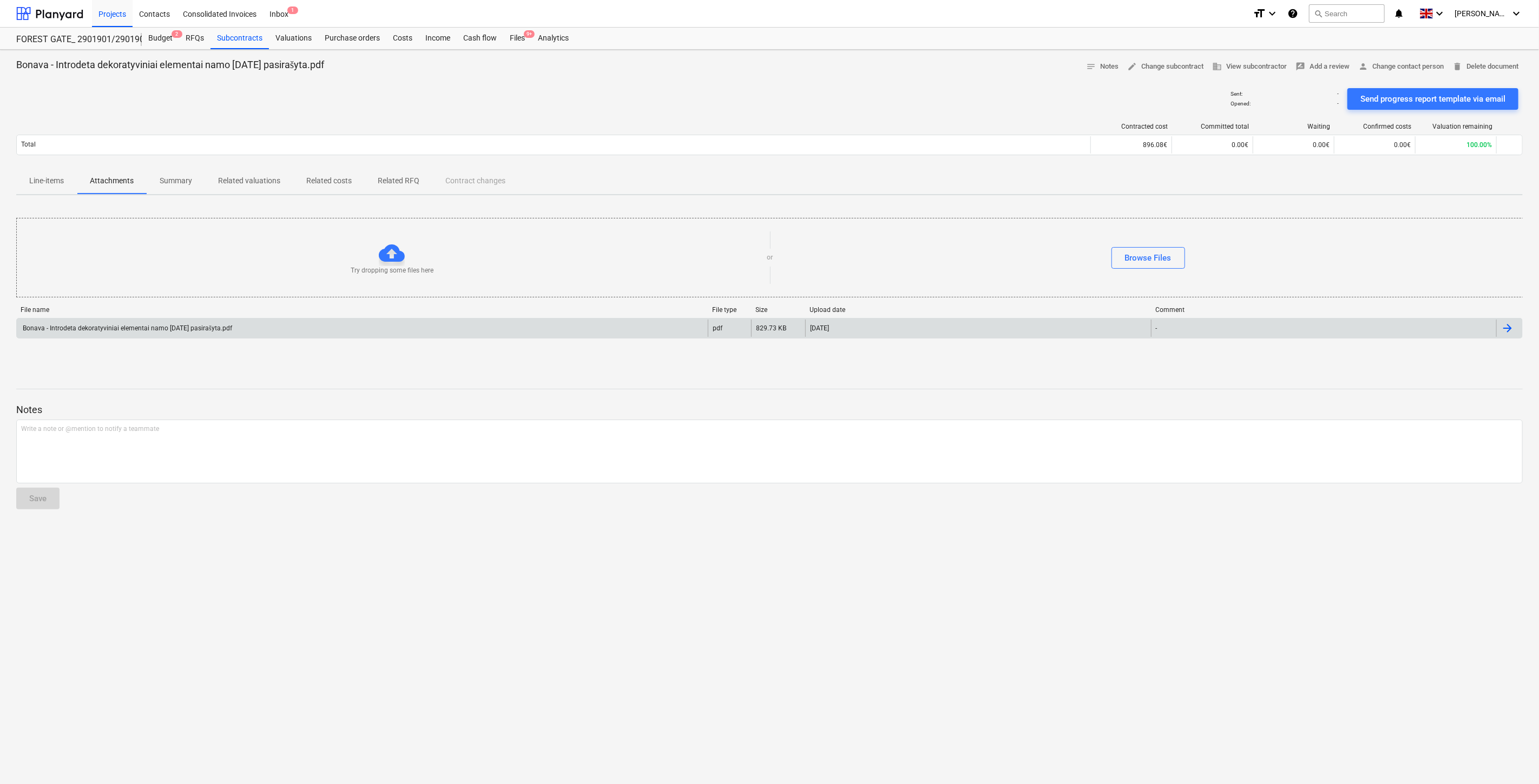
drag, startPoint x: 516, startPoint y: 35, endPoint x: 1162, endPoint y: 35, distance: 646.0
click at [516, 35] on div "Files 9+" at bounding box center [517, 38] width 28 height 21
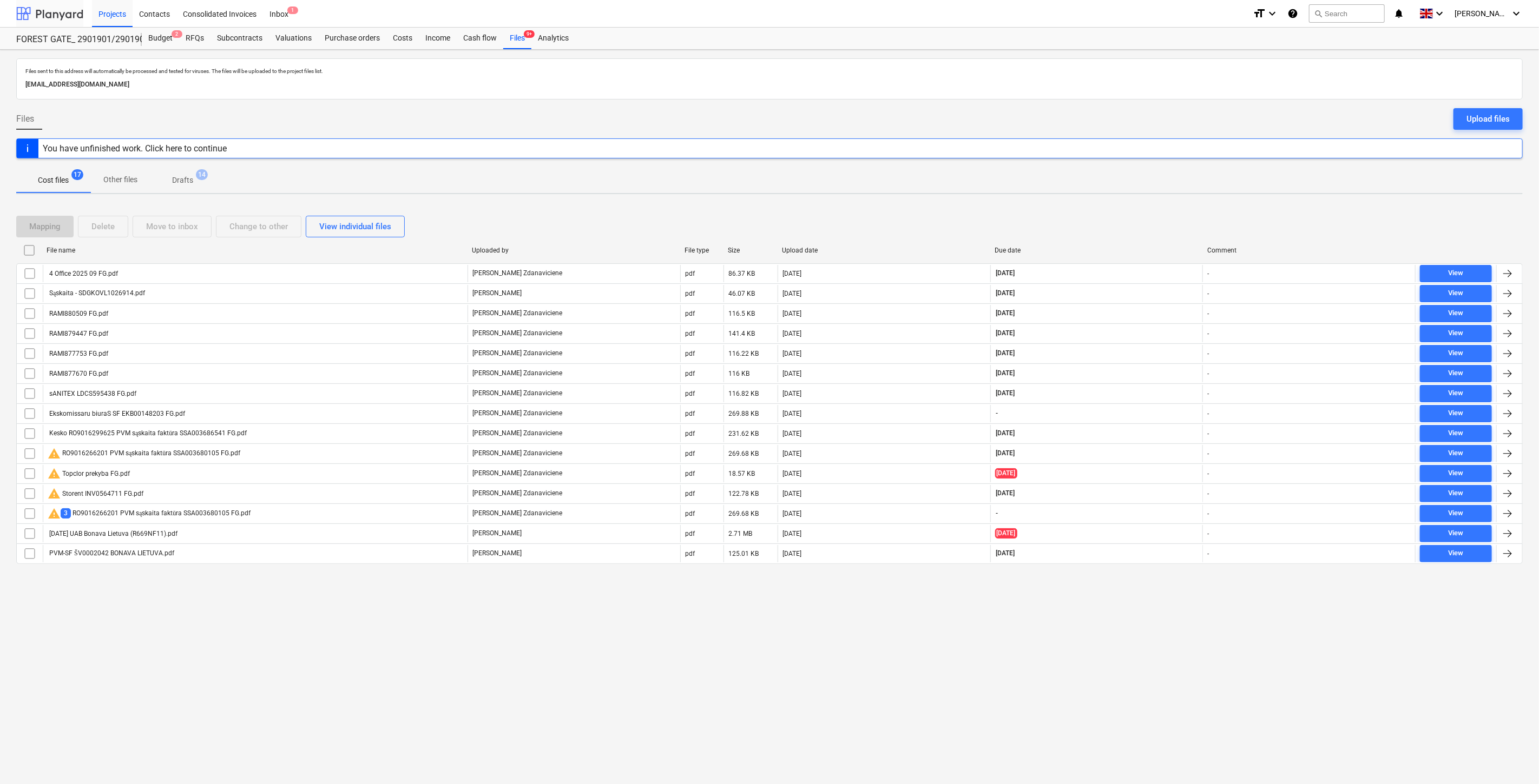
click at [73, 19] on div at bounding box center [50, 13] width 67 height 27
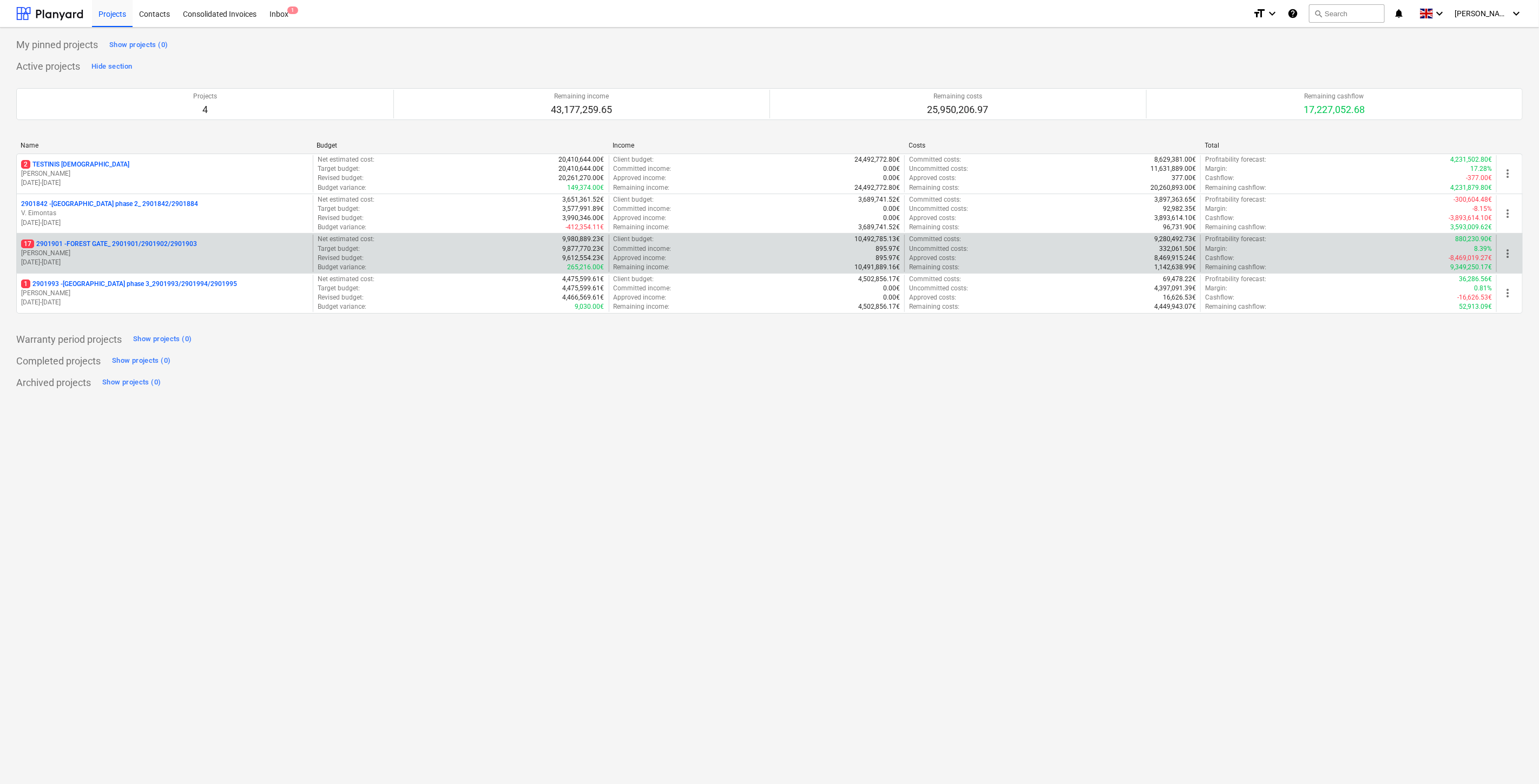
click at [105, 260] on p "[DATE] - [DATE]" at bounding box center [165, 262] width 288 height 9
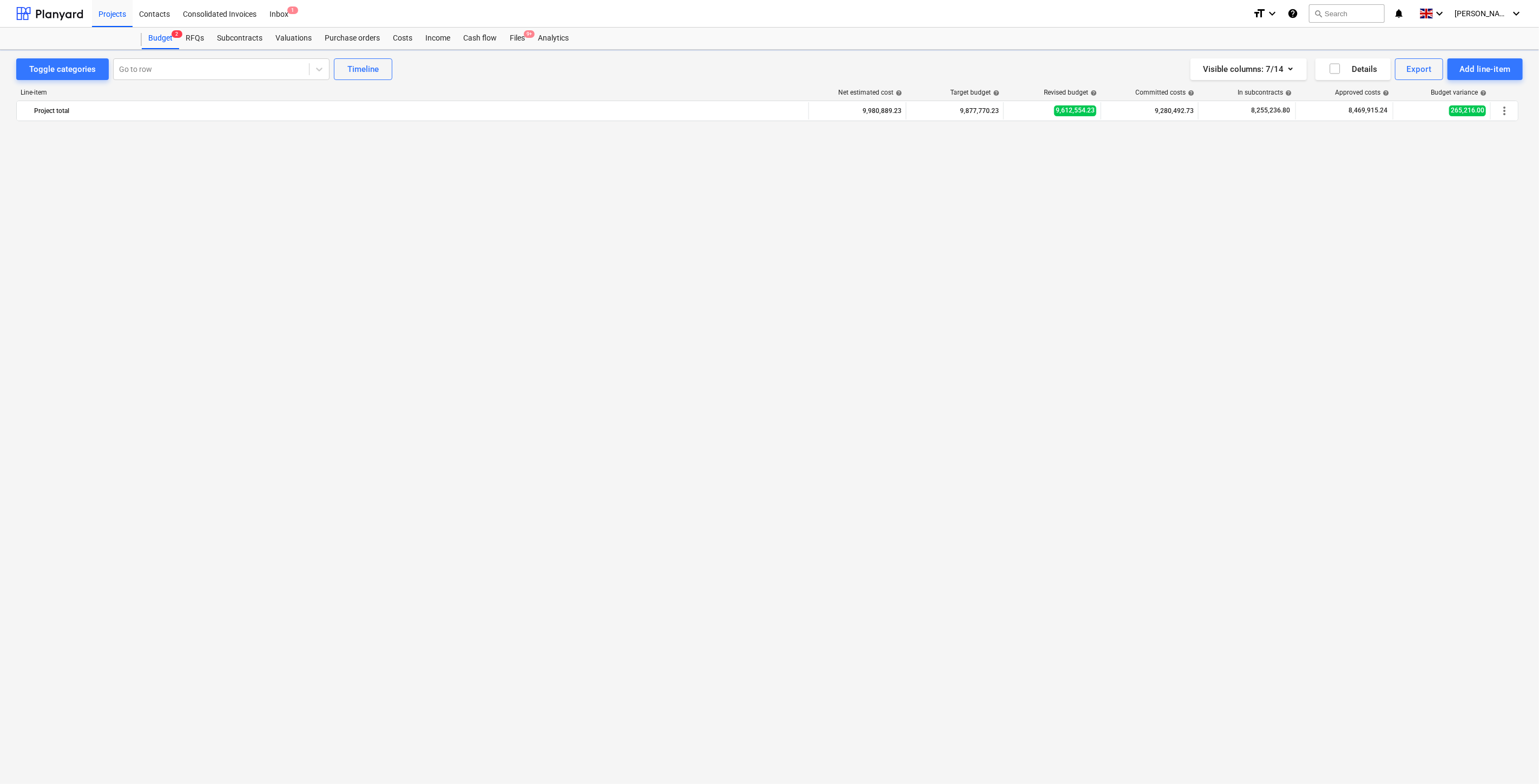
scroll to position [4175, 0]
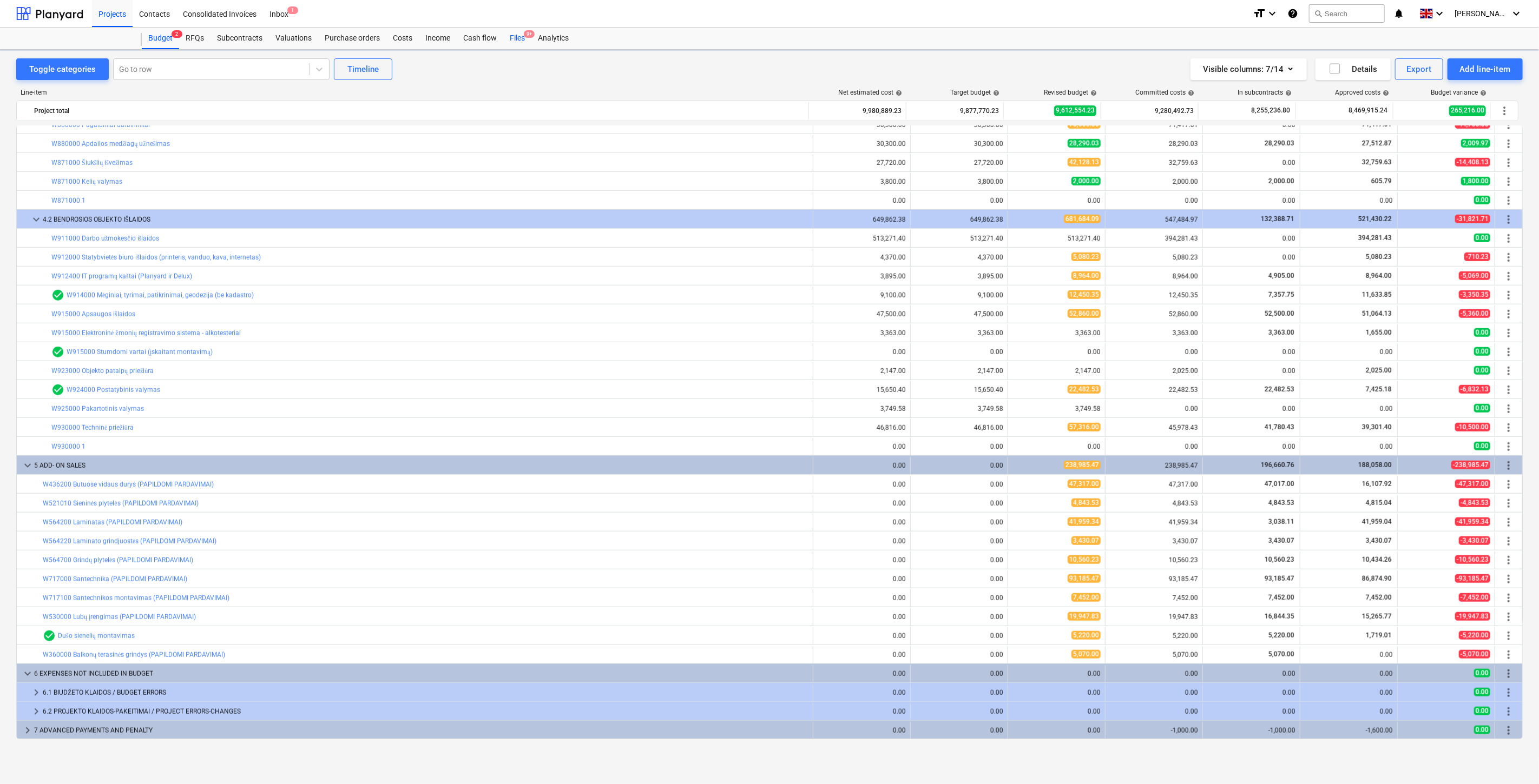
click at [517, 33] on div "Files 9+" at bounding box center [517, 38] width 28 height 21
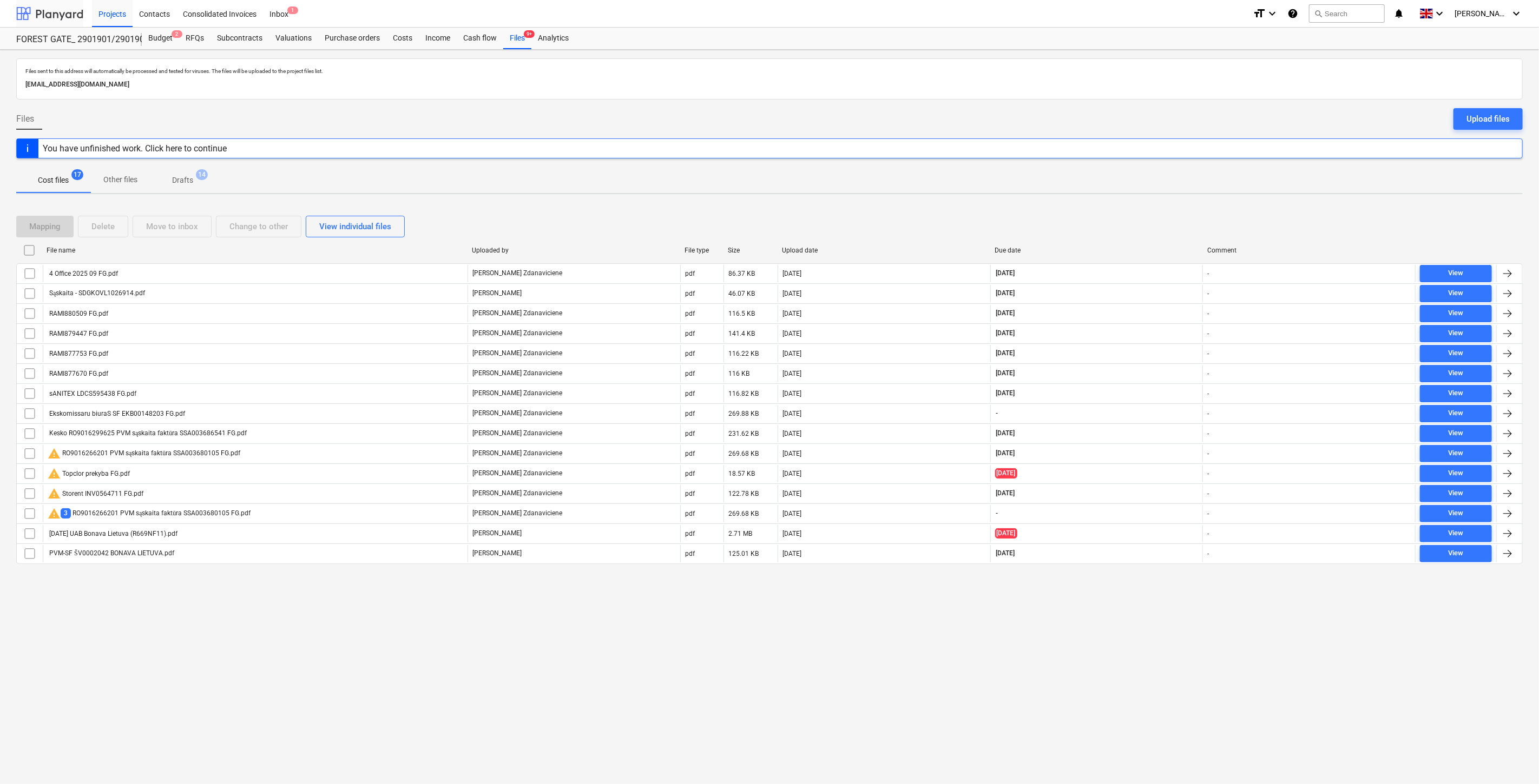
click at [62, 17] on div at bounding box center [50, 13] width 67 height 27
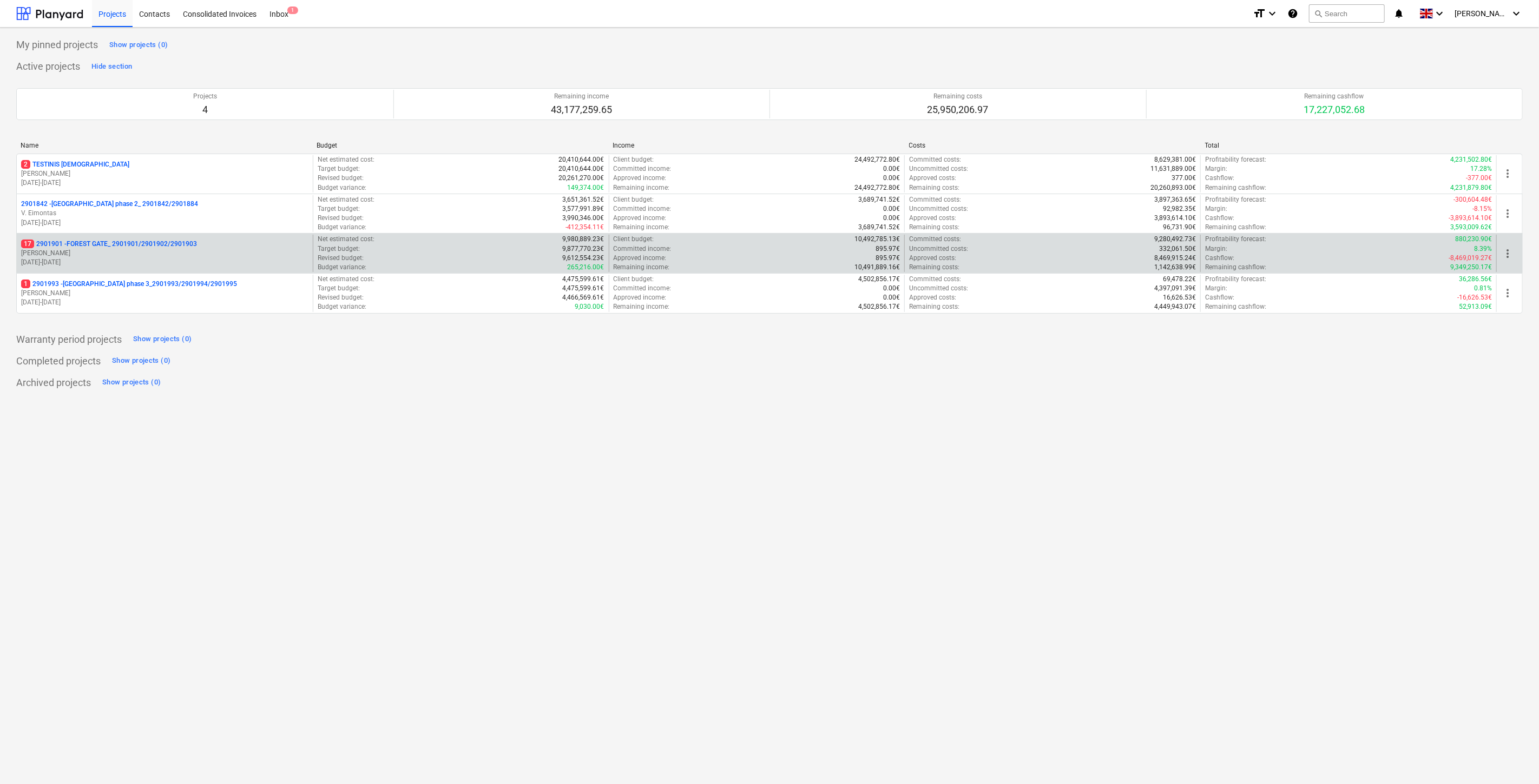
click at [129, 255] on p "[PERSON_NAME]" at bounding box center [165, 253] width 288 height 9
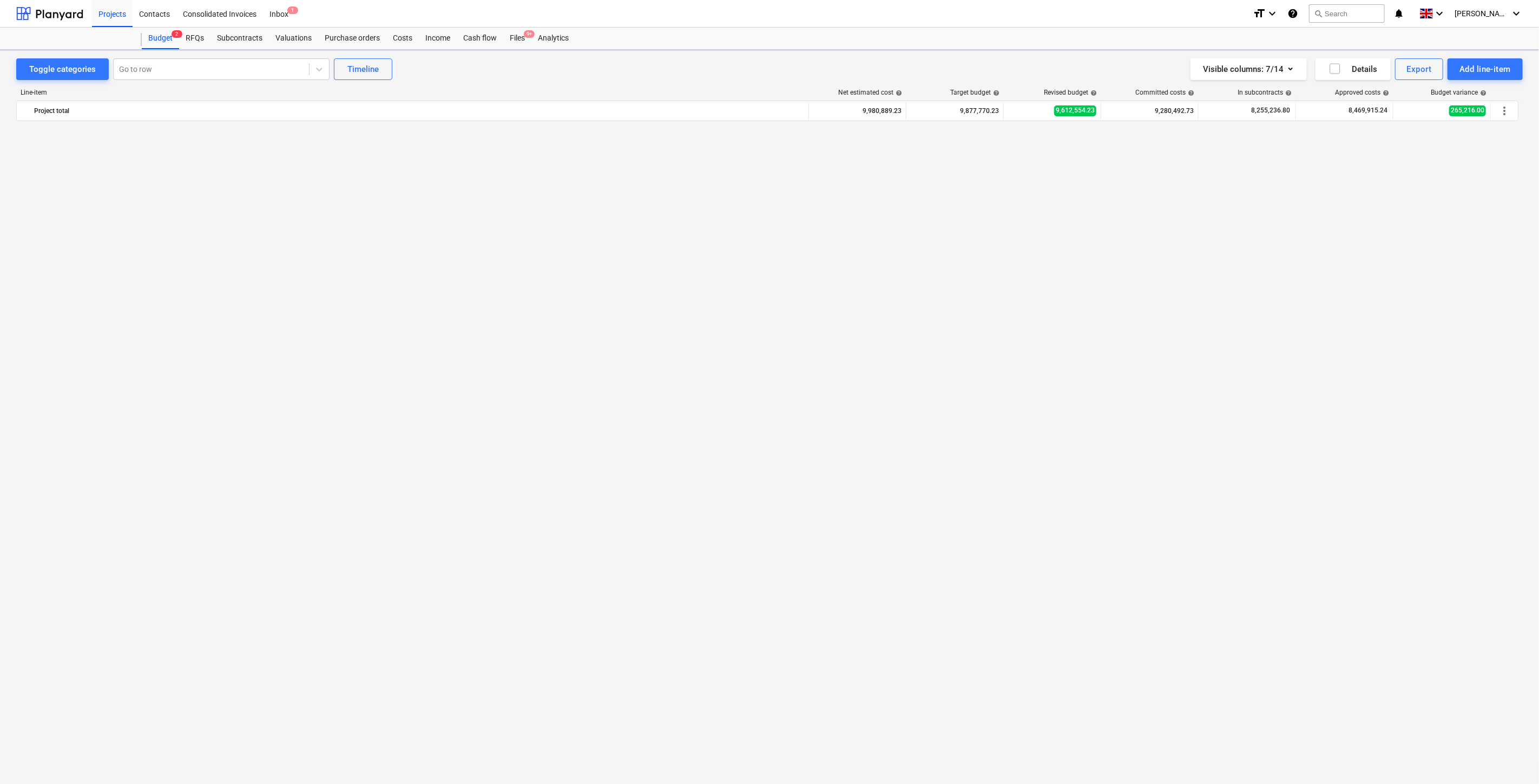
scroll to position [4175, 0]
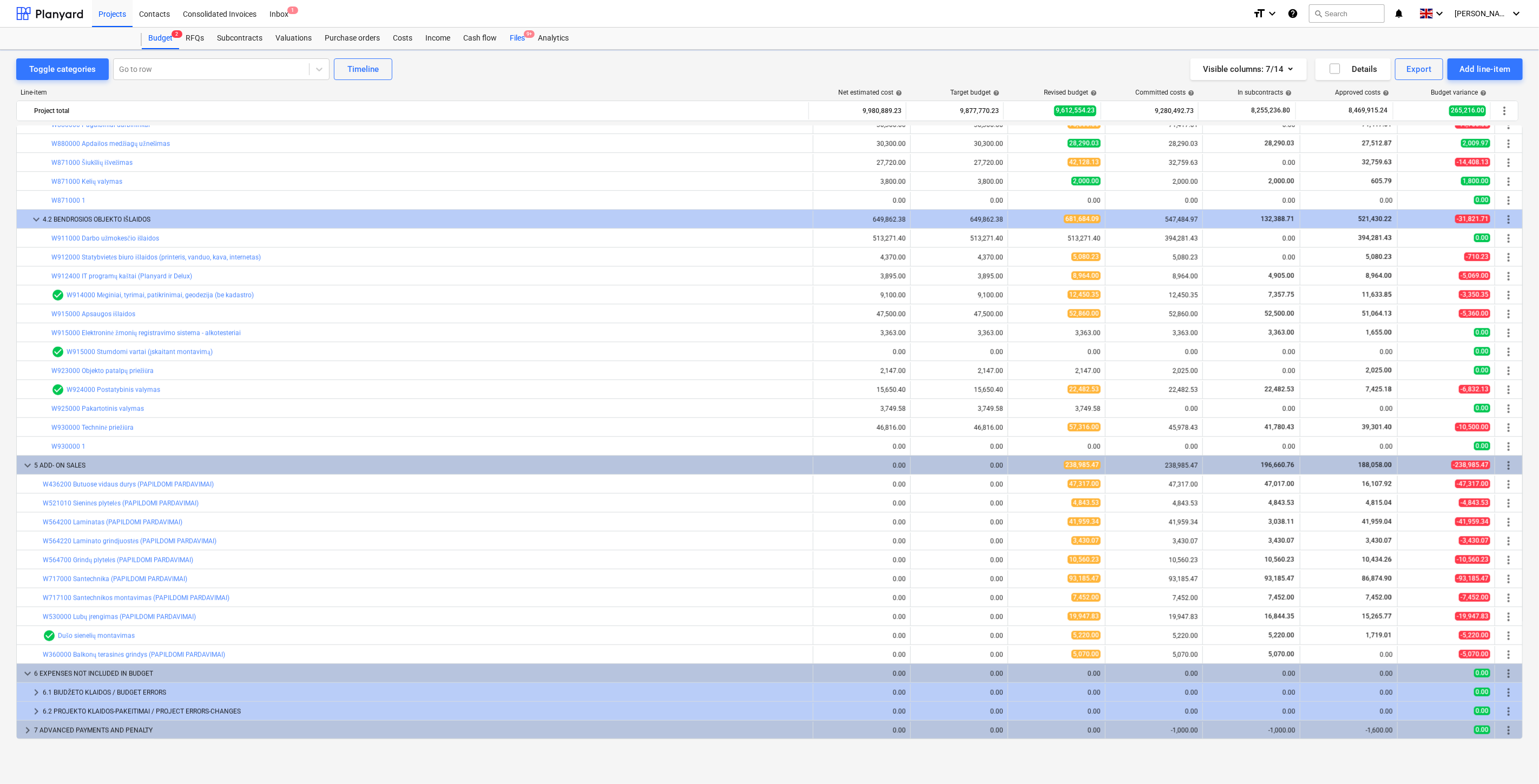
click at [516, 42] on div "Files 9+" at bounding box center [517, 38] width 28 height 21
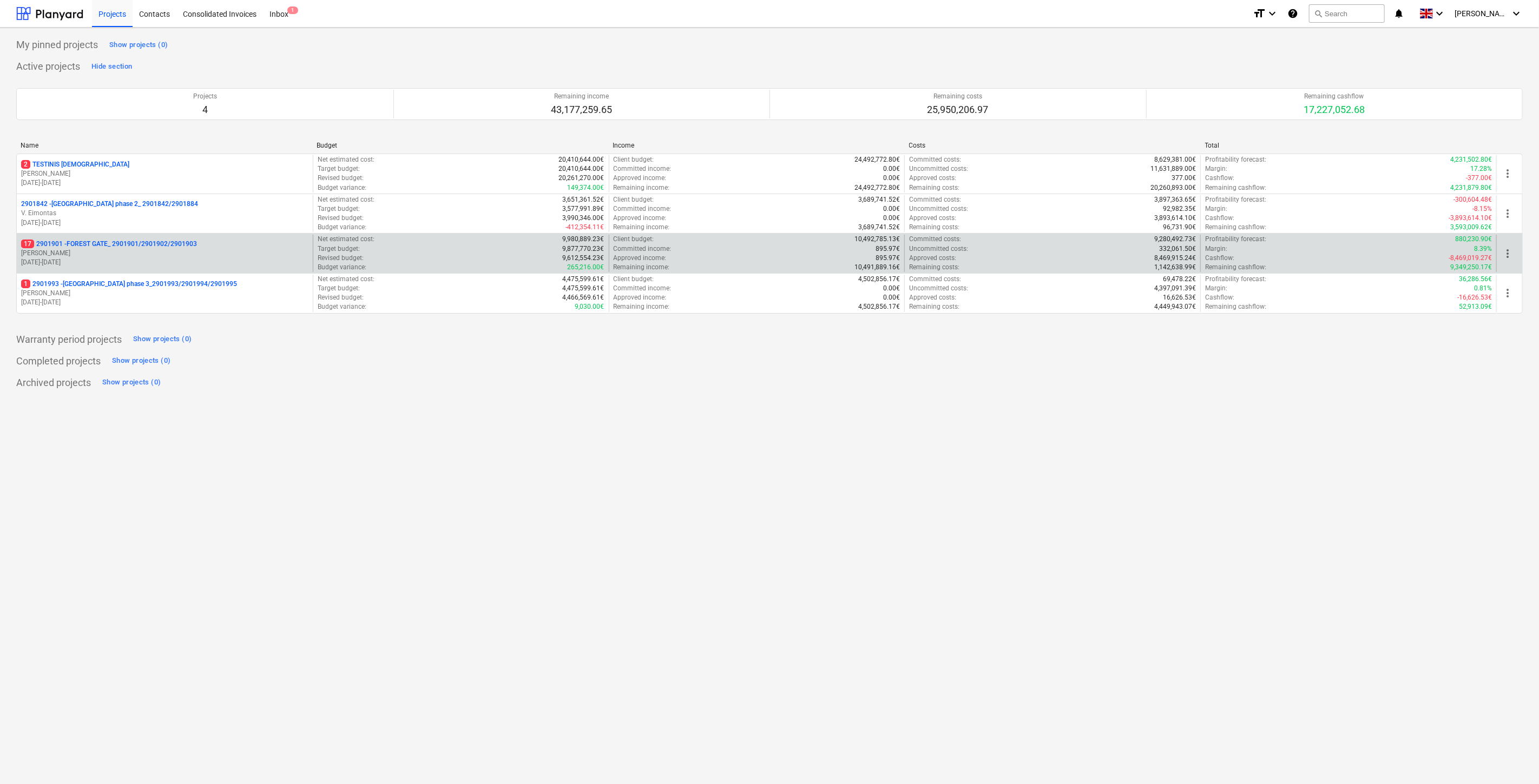
click at [225, 265] on p "[DATE] - [DATE]" at bounding box center [165, 262] width 288 height 9
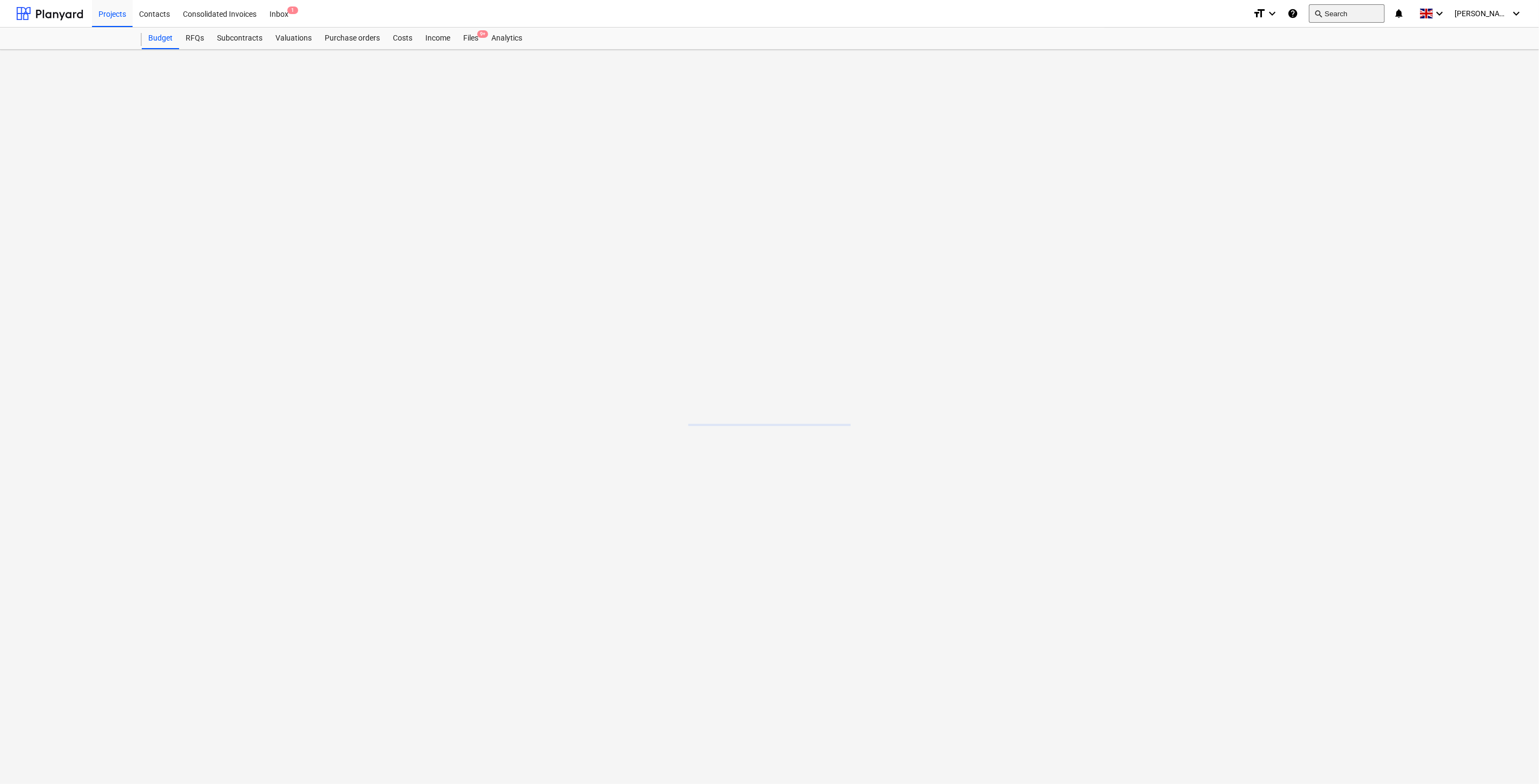
click at [1369, 21] on button "search Search" at bounding box center [1347, 13] width 76 height 18
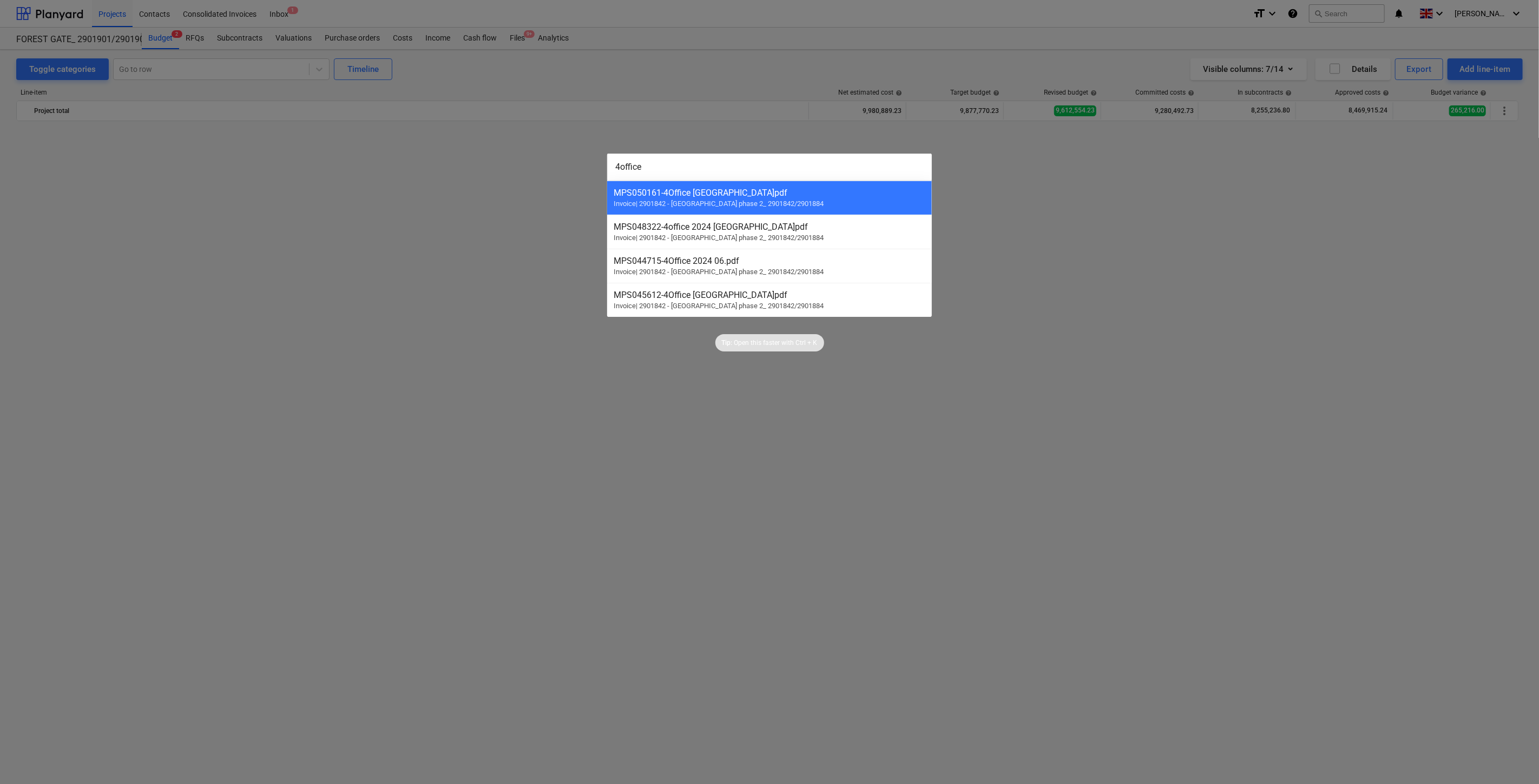
scroll to position [1437, 0]
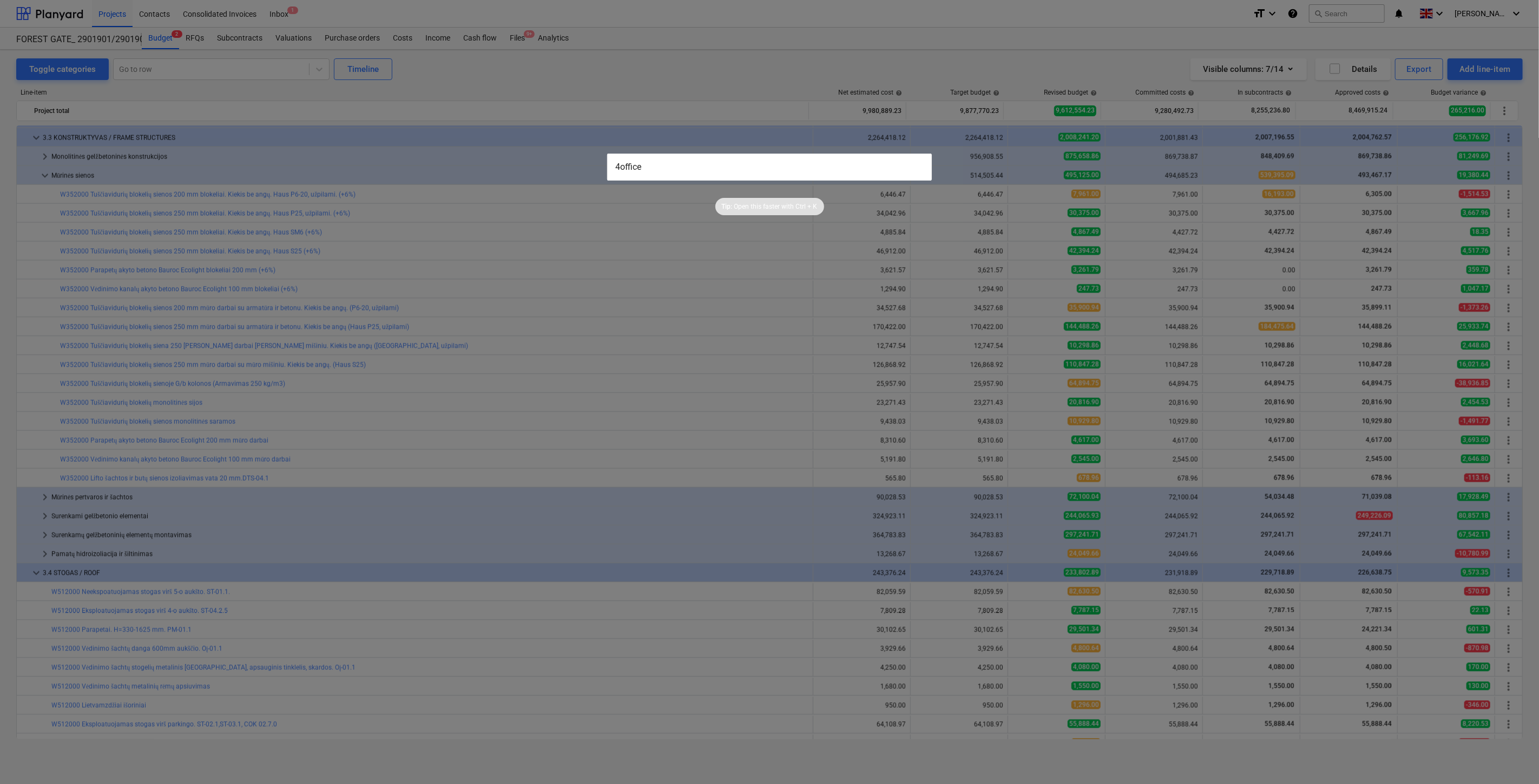
drag, startPoint x: 695, startPoint y: 171, endPoint x: 460, endPoint y: 179, distance: 235.1
click at [459, 179] on div "4office Tip: Open this faster with Ctrl + K" at bounding box center [769, 392] width 1539 height 784
type input "4"
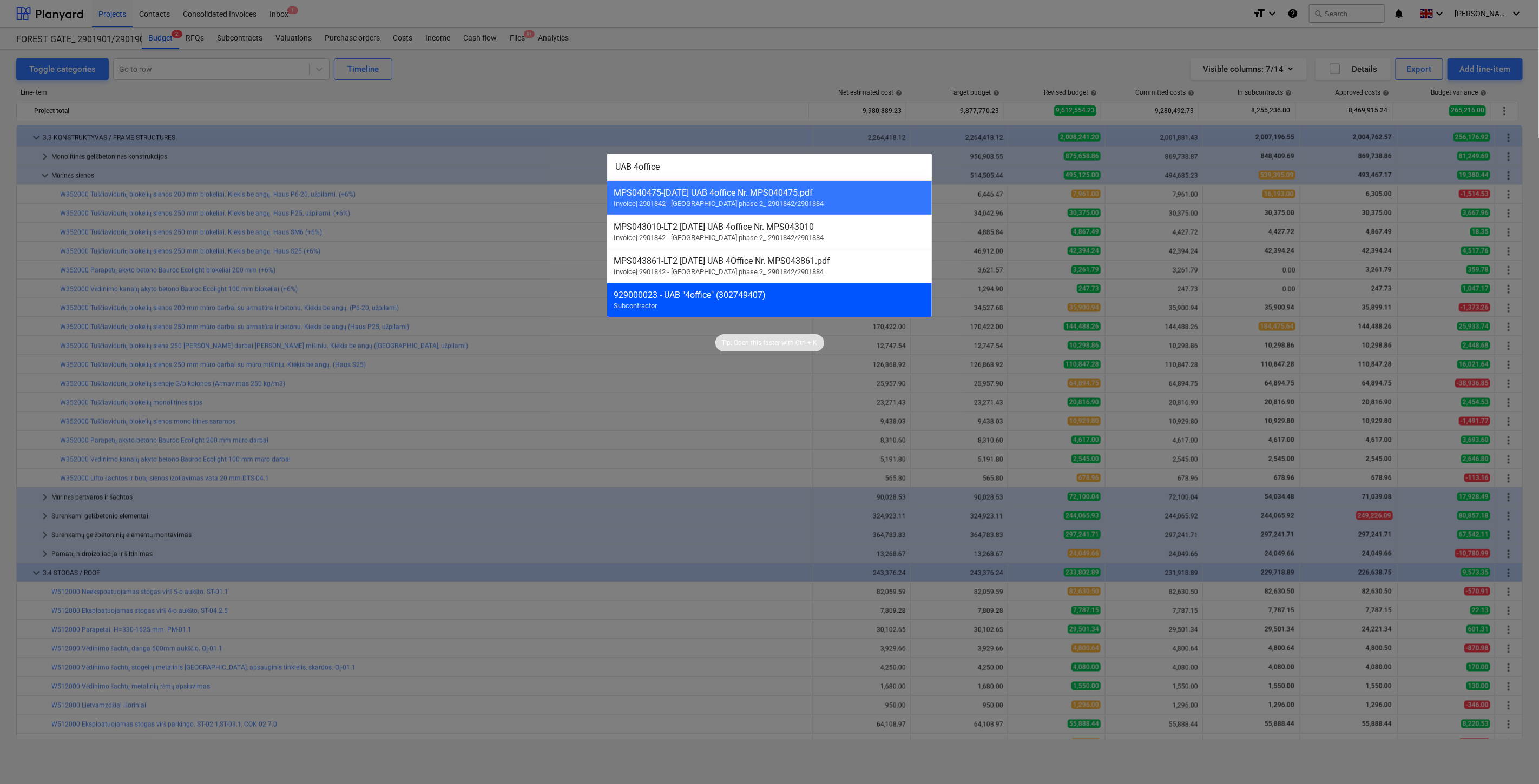
type input "UAB 4office"
click at [716, 300] on div "929000023 - UAB "4office" (302749407)" at bounding box center [769, 295] width 311 height 10
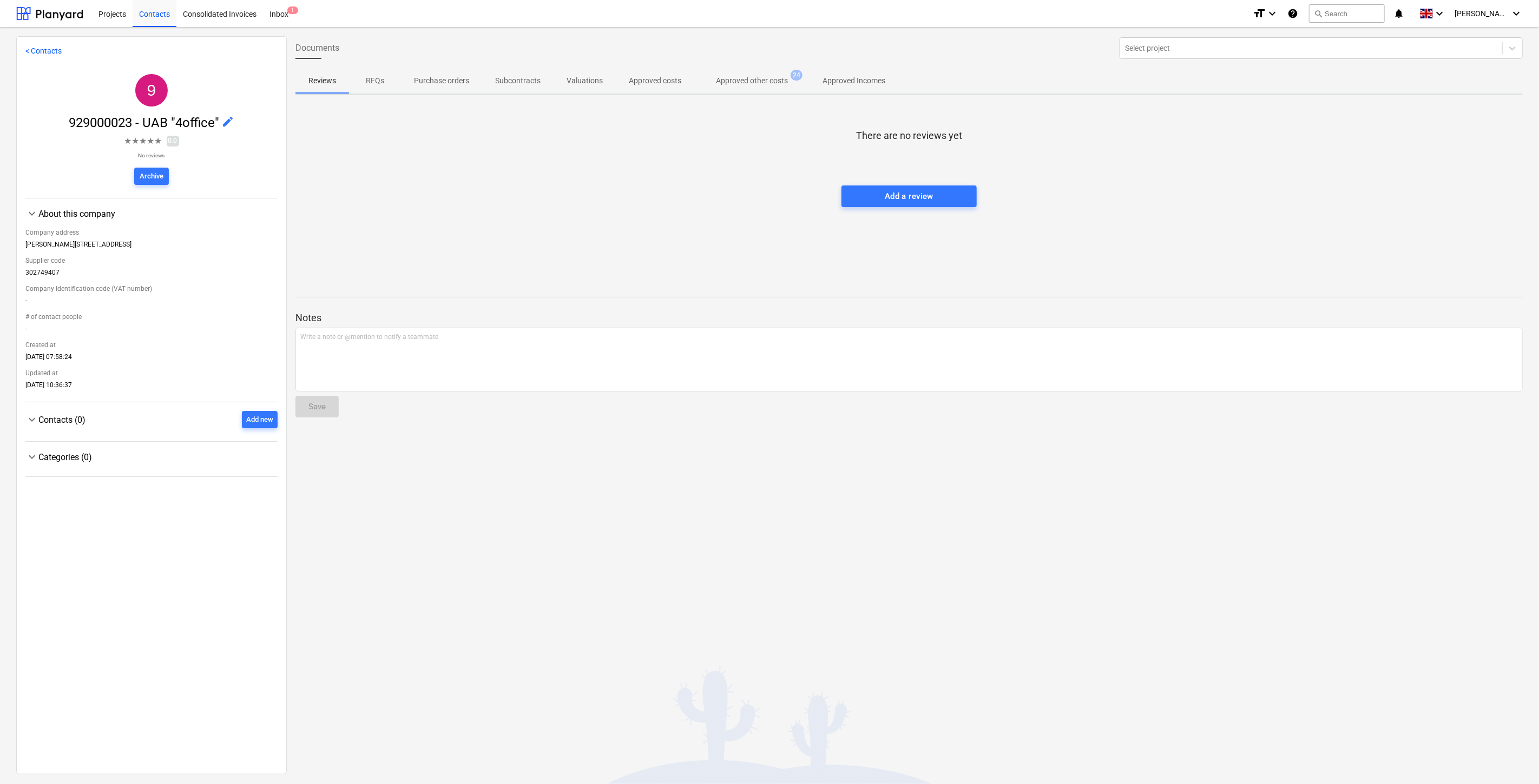
click at [734, 76] on p "Approved other costs" at bounding box center [752, 81] width 72 height 12
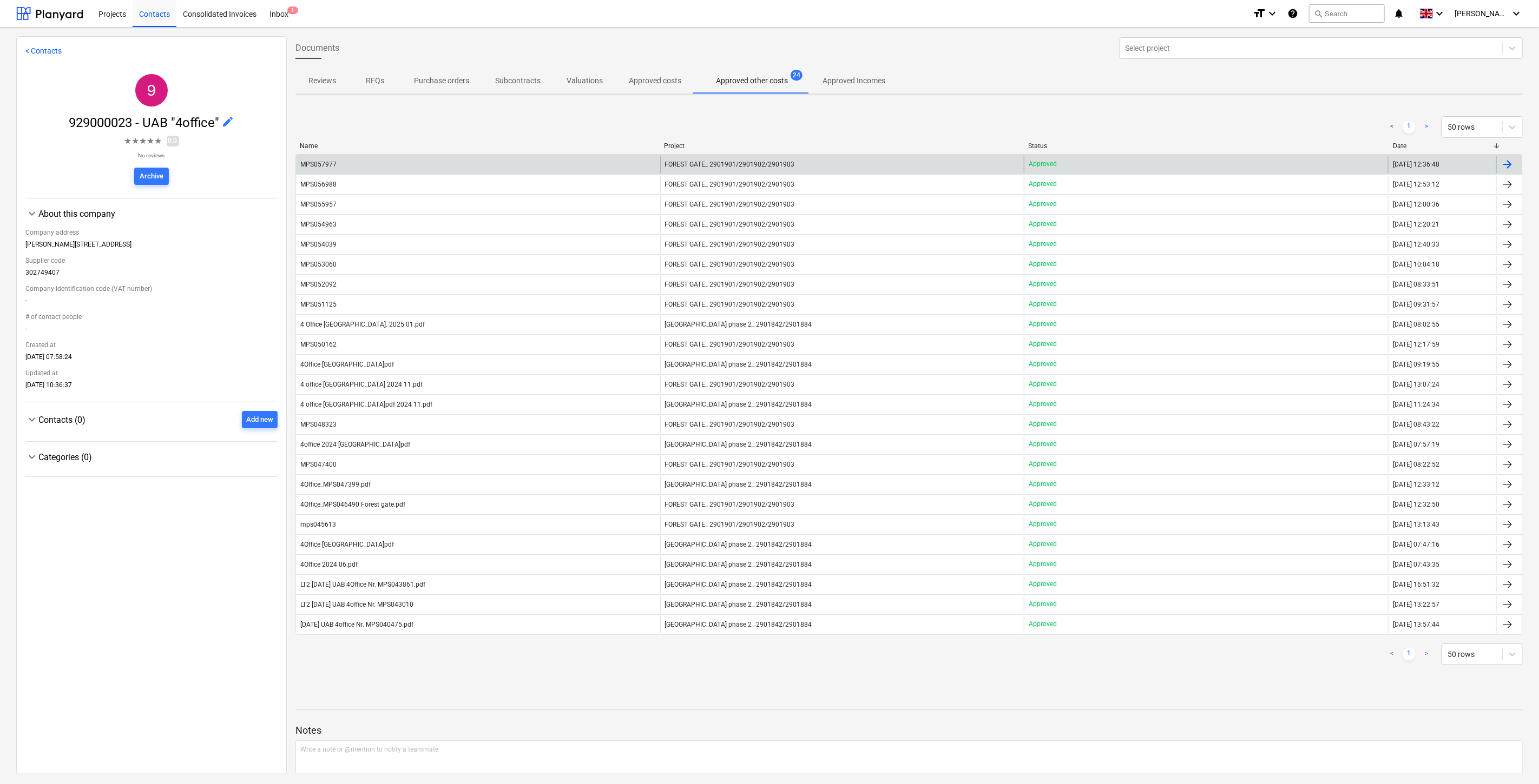
click at [515, 158] on div "MPS057977" at bounding box center [478, 165] width 364 height 17
